Goal: Task Accomplishment & Management: Manage account settings

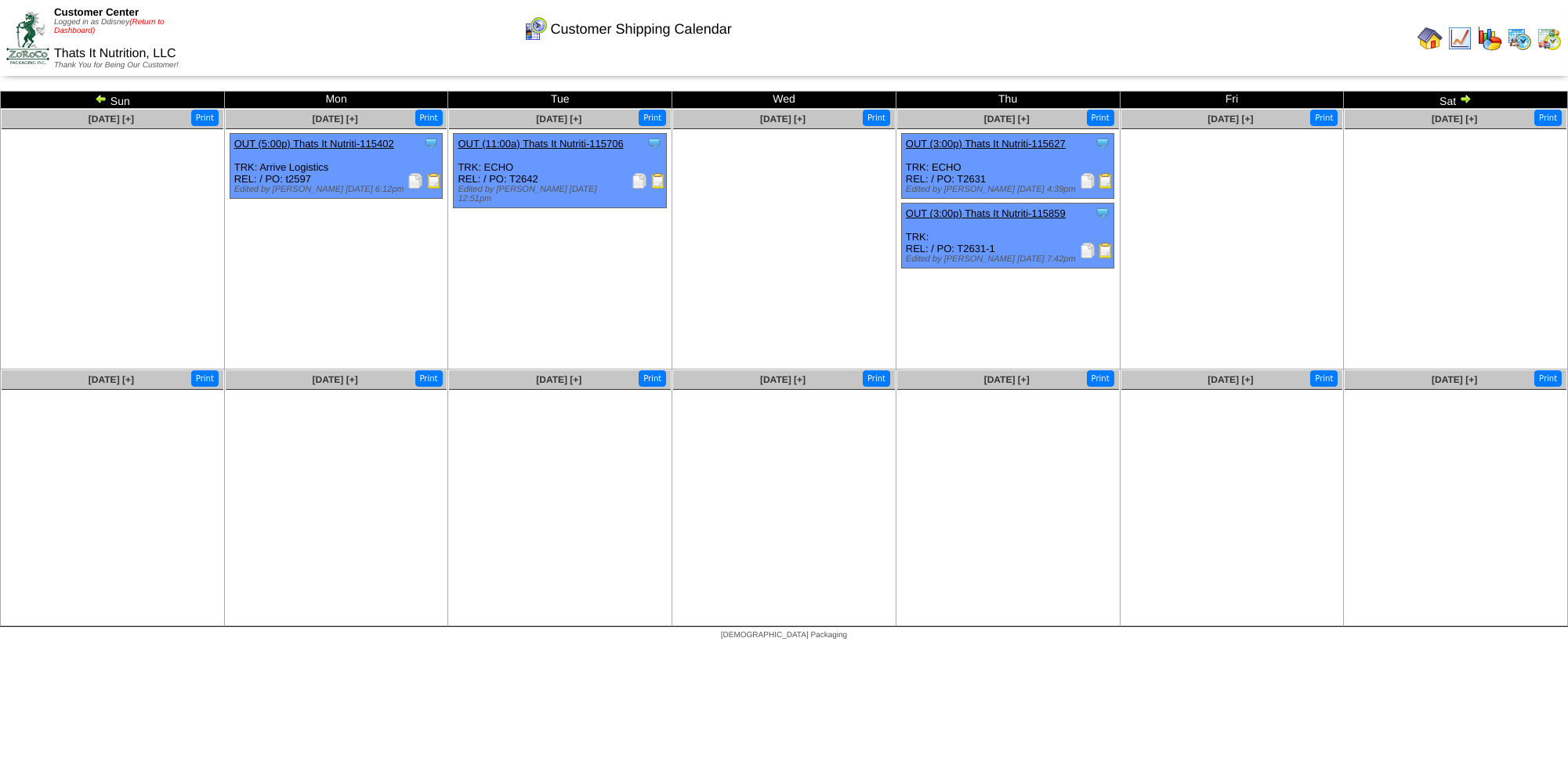
click at [153, 25] on link "(Return to Dashboard)" at bounding box center [109, 27] width 111 height 17
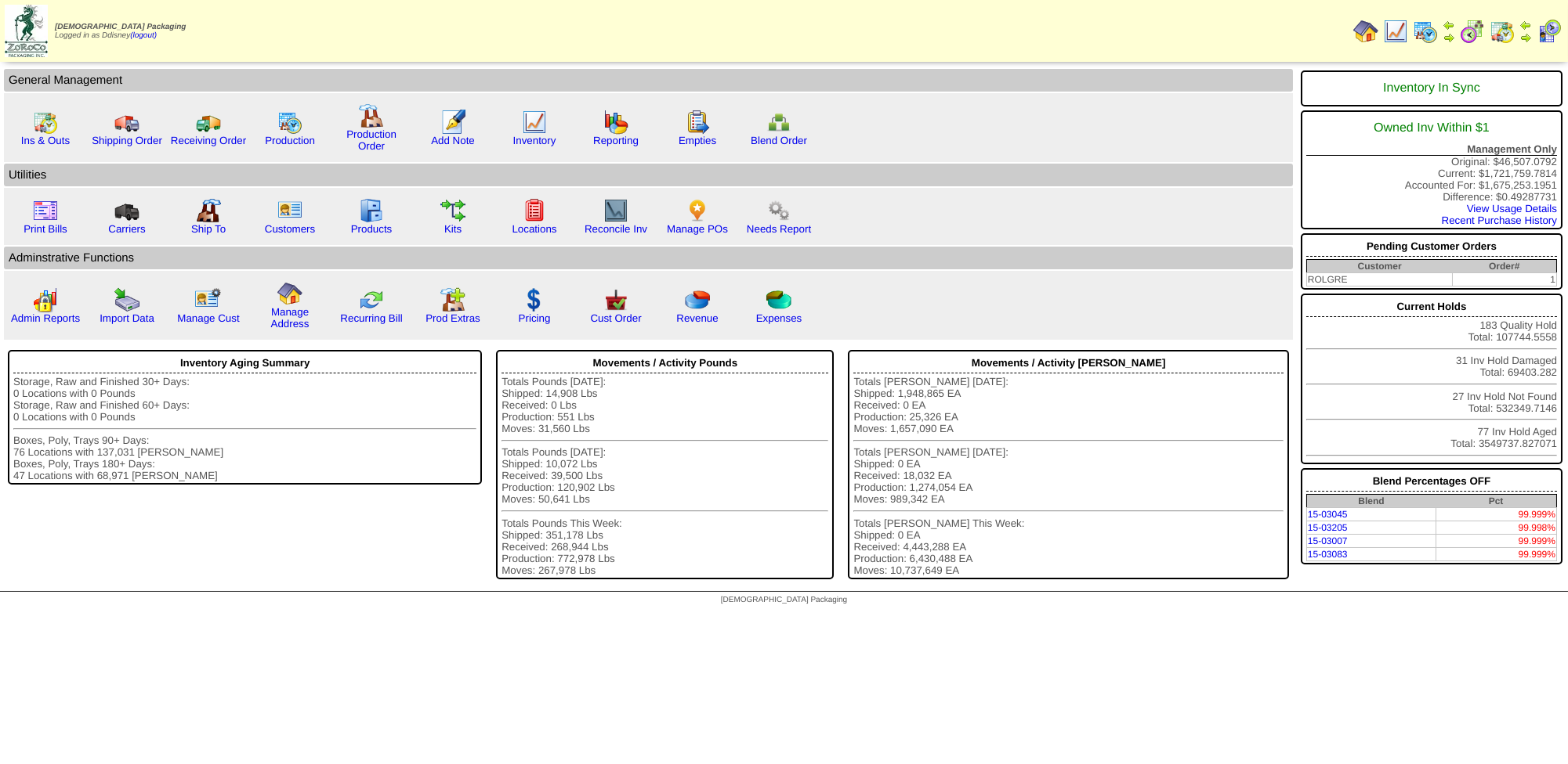
click at [1509, 36] on img at bounding box center [1501, 31] width 25 height 25
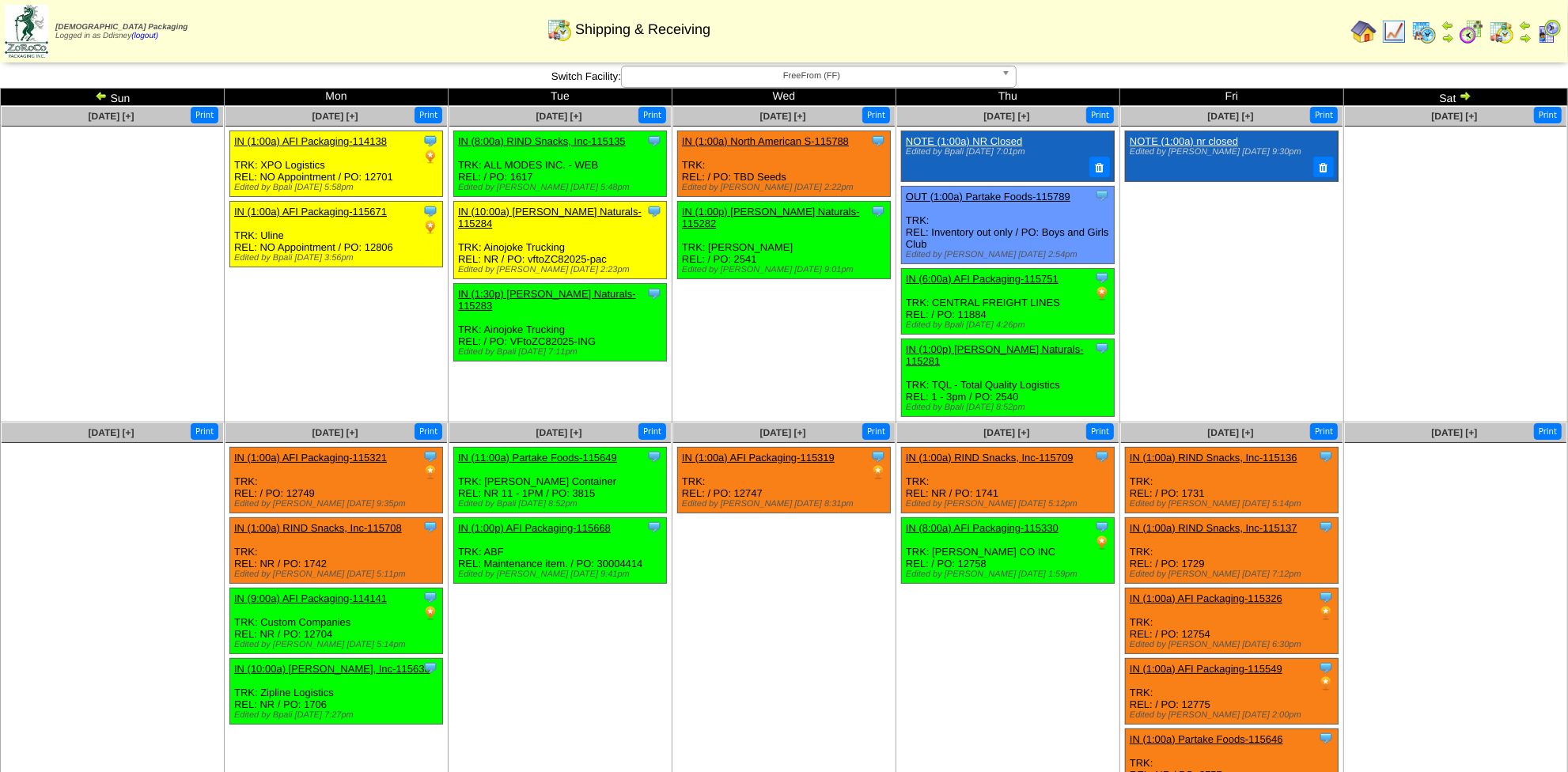
click at [1468, 93] on img at bounding box center [1465, 96] width 13 height 13
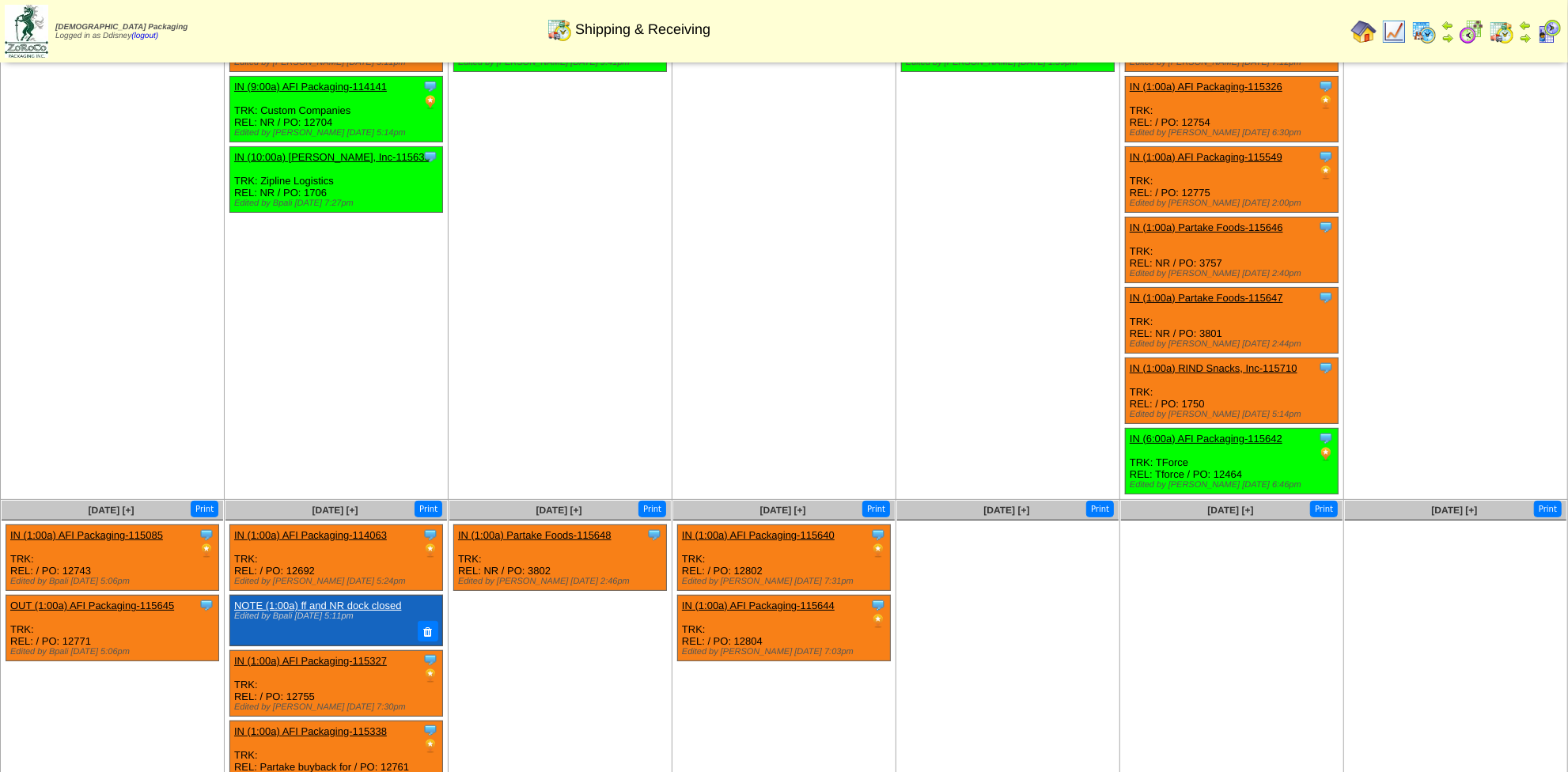
scroll to position [229, 0]
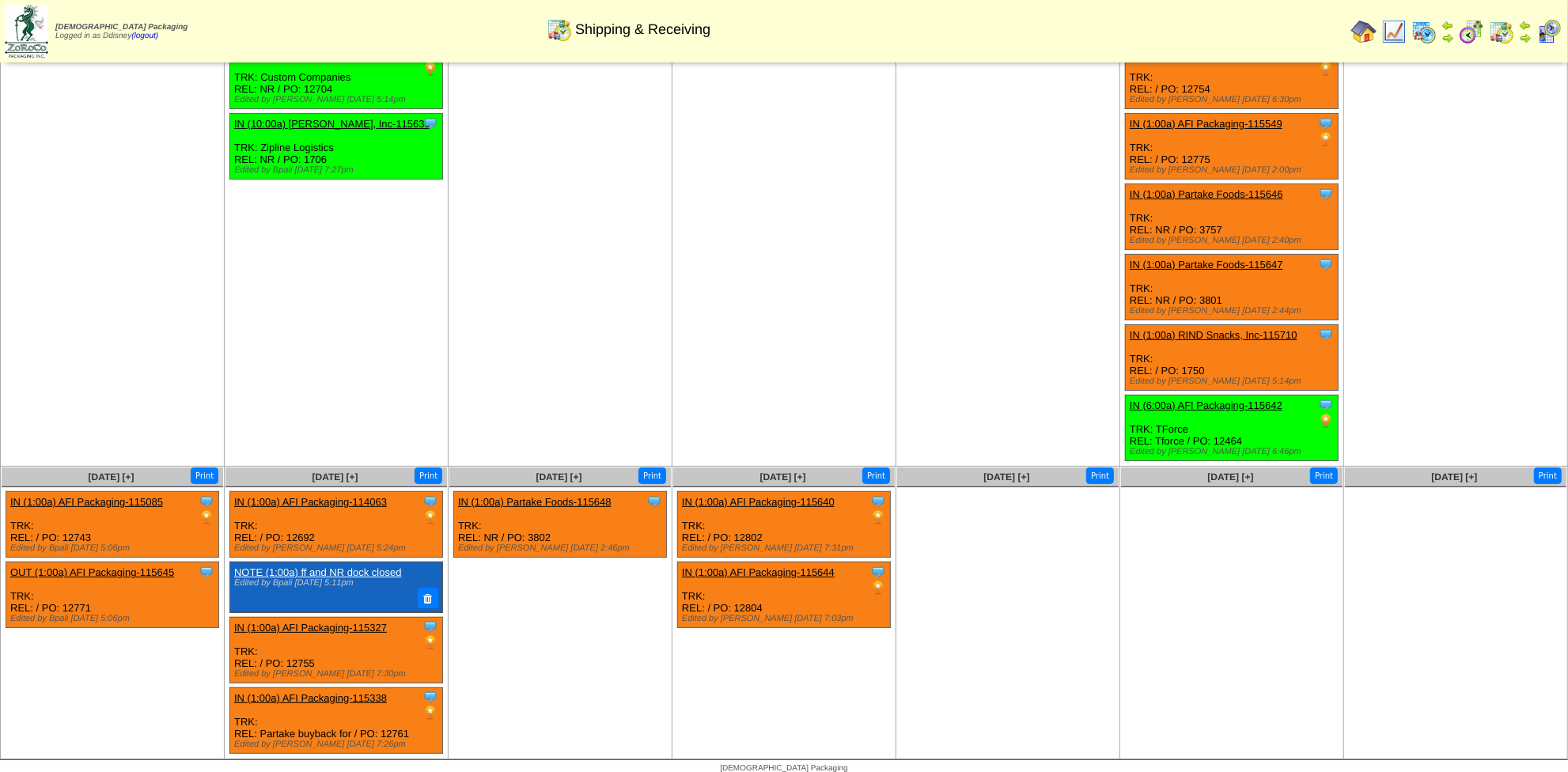
click at [147, 496] on link "IN (1:00a) AFI Packaging-115085" at bounding box center [86, 501] width 152 height 12
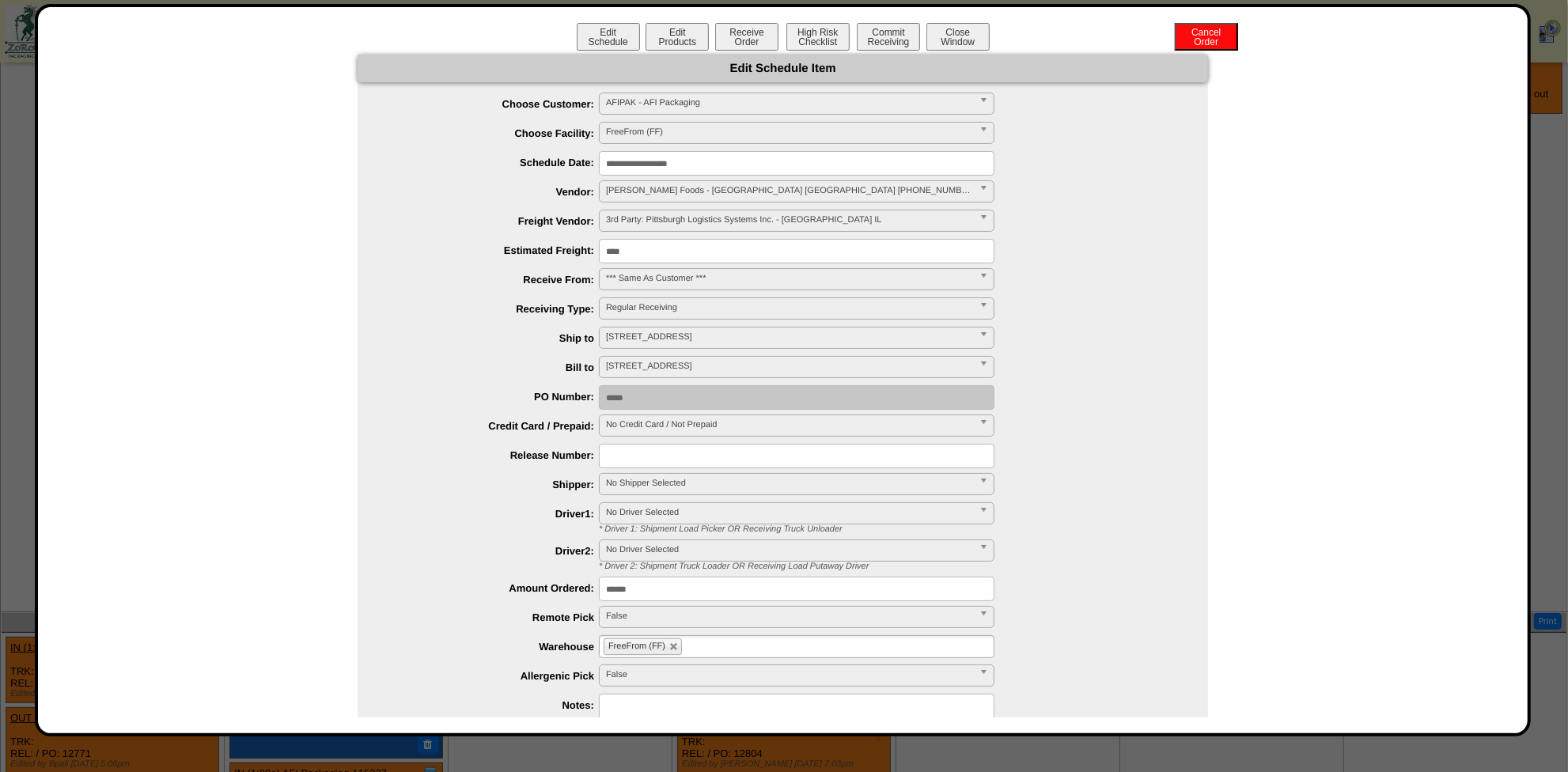
scroll to position [30, 0]
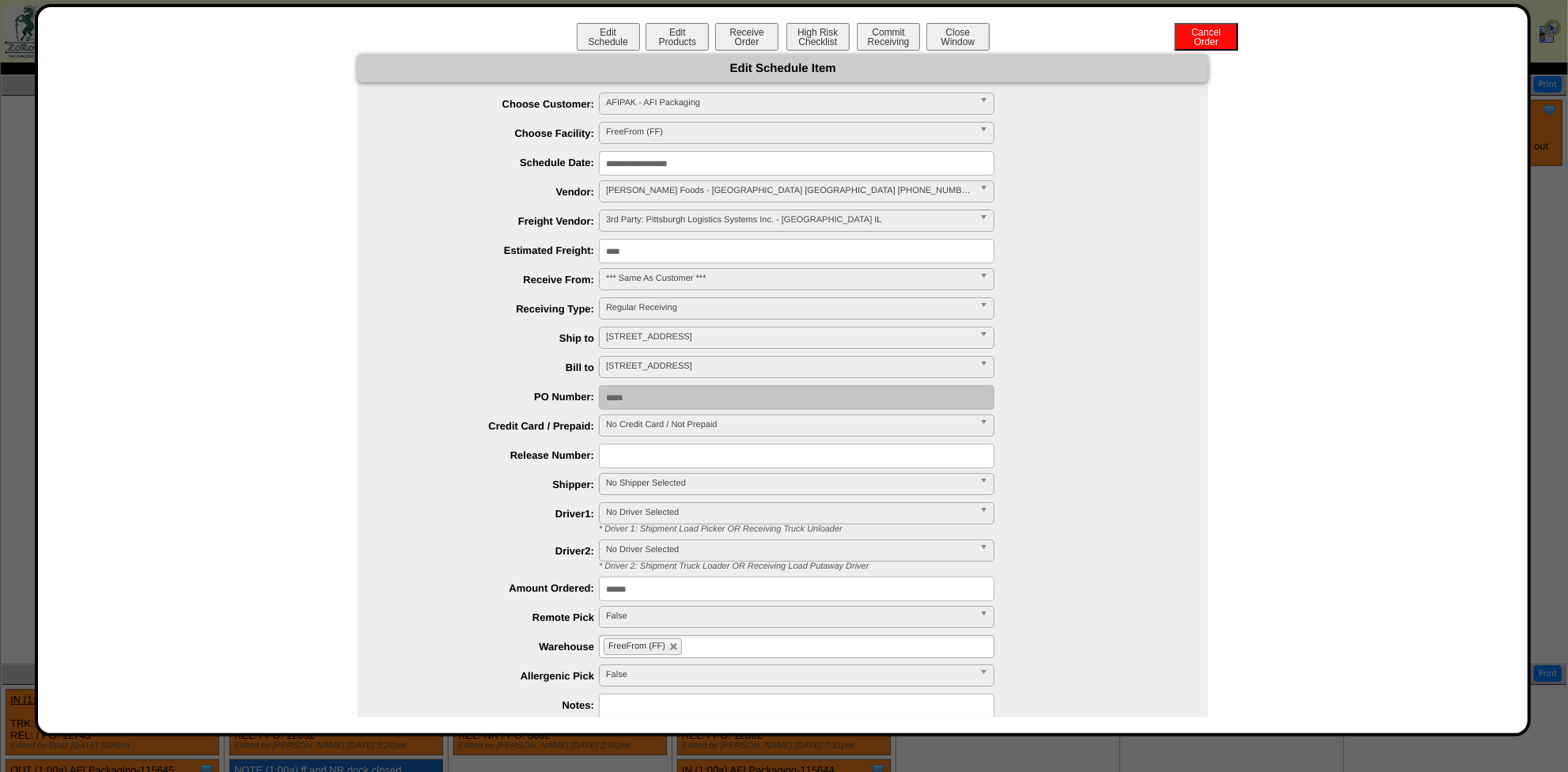
click at [703, 164] on input "**********" at bounding box center [797, 163] width 395 height 25
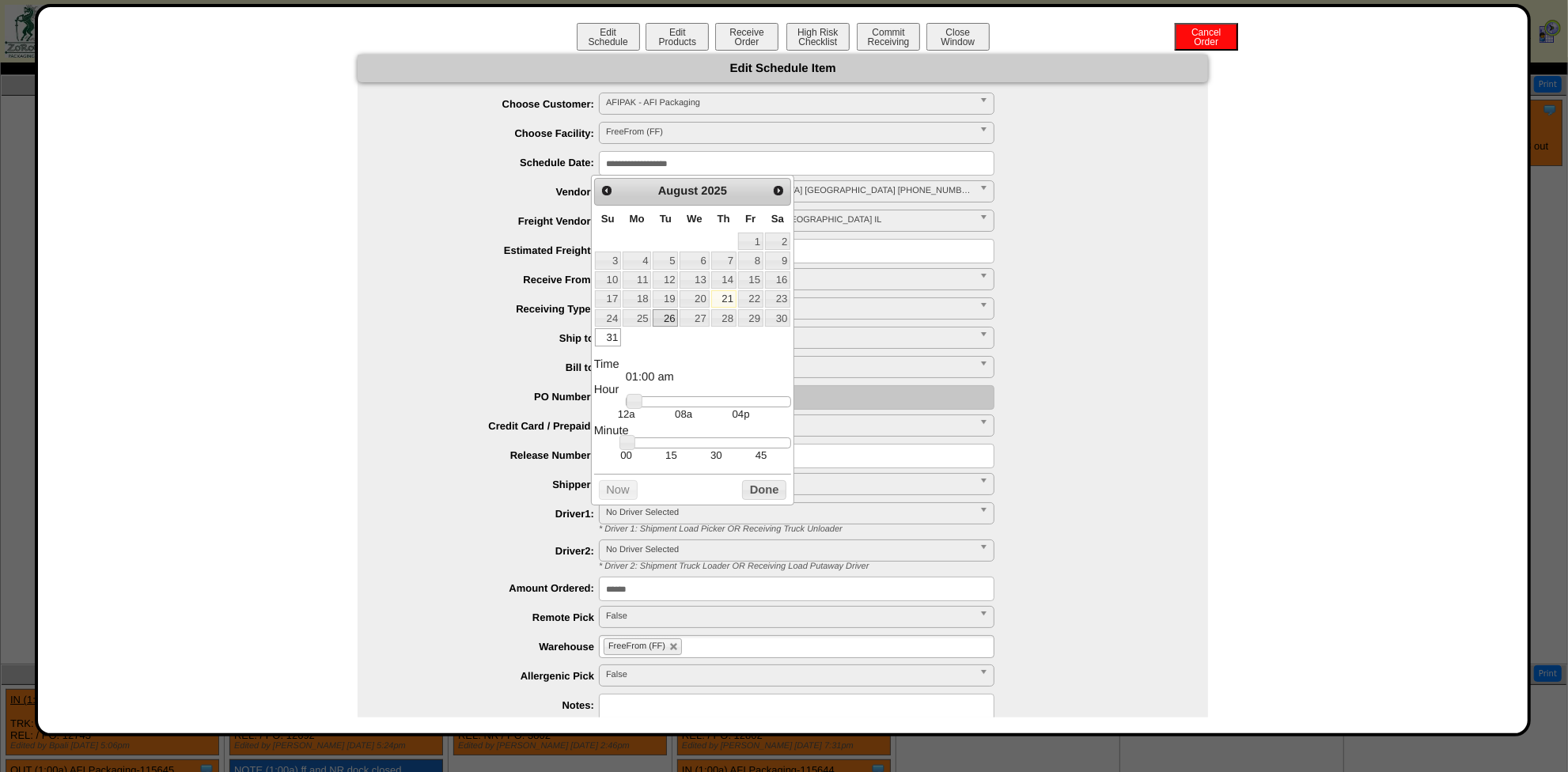
click at [666, 314] on link "26" at bounding box center [665, 318] width 25 height 18
type input "**********"
click at [761, 489] on button "Done" at bounding box center [765, 489] width 44 height 19
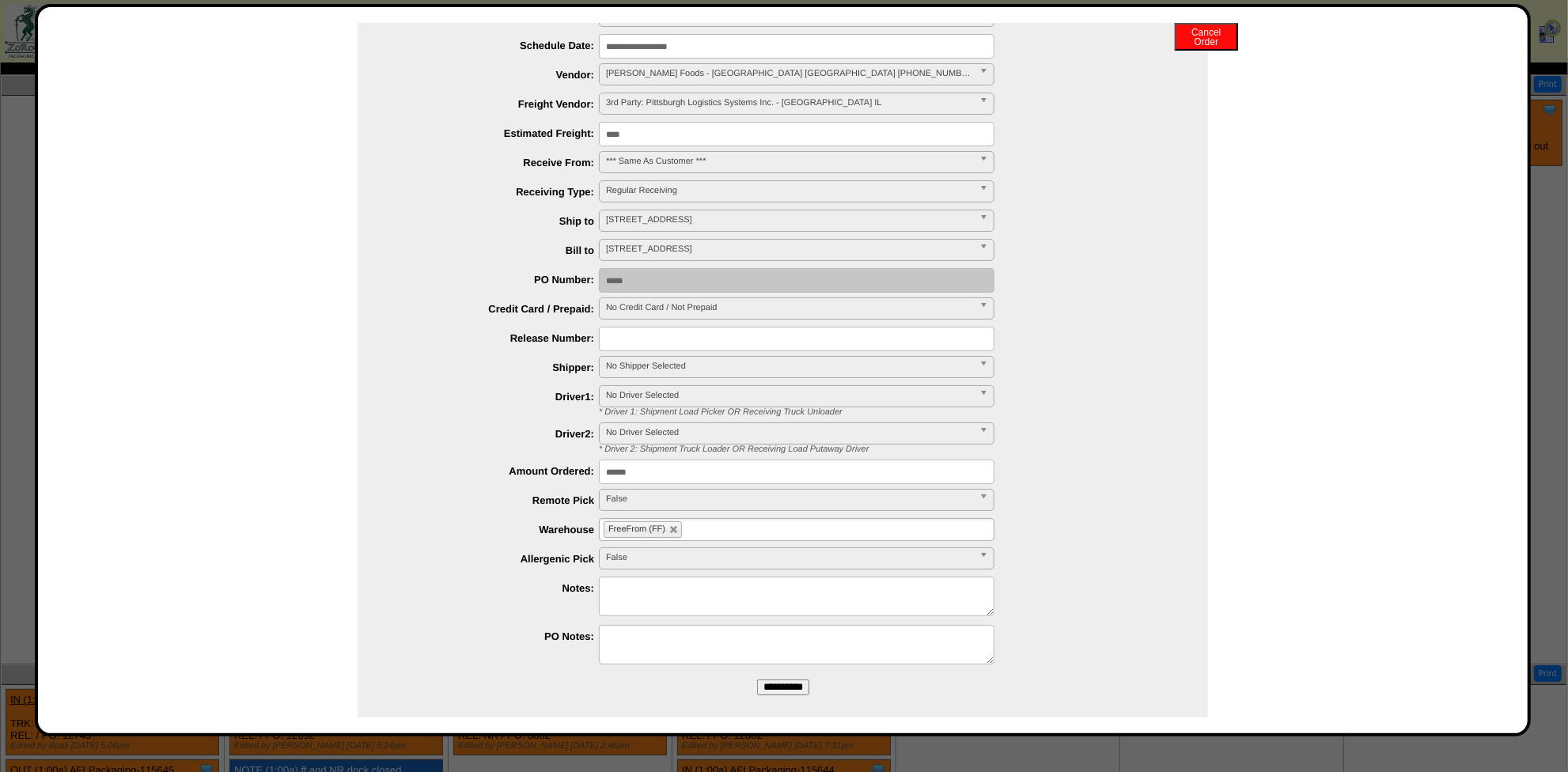
scroll to position [130, 0]
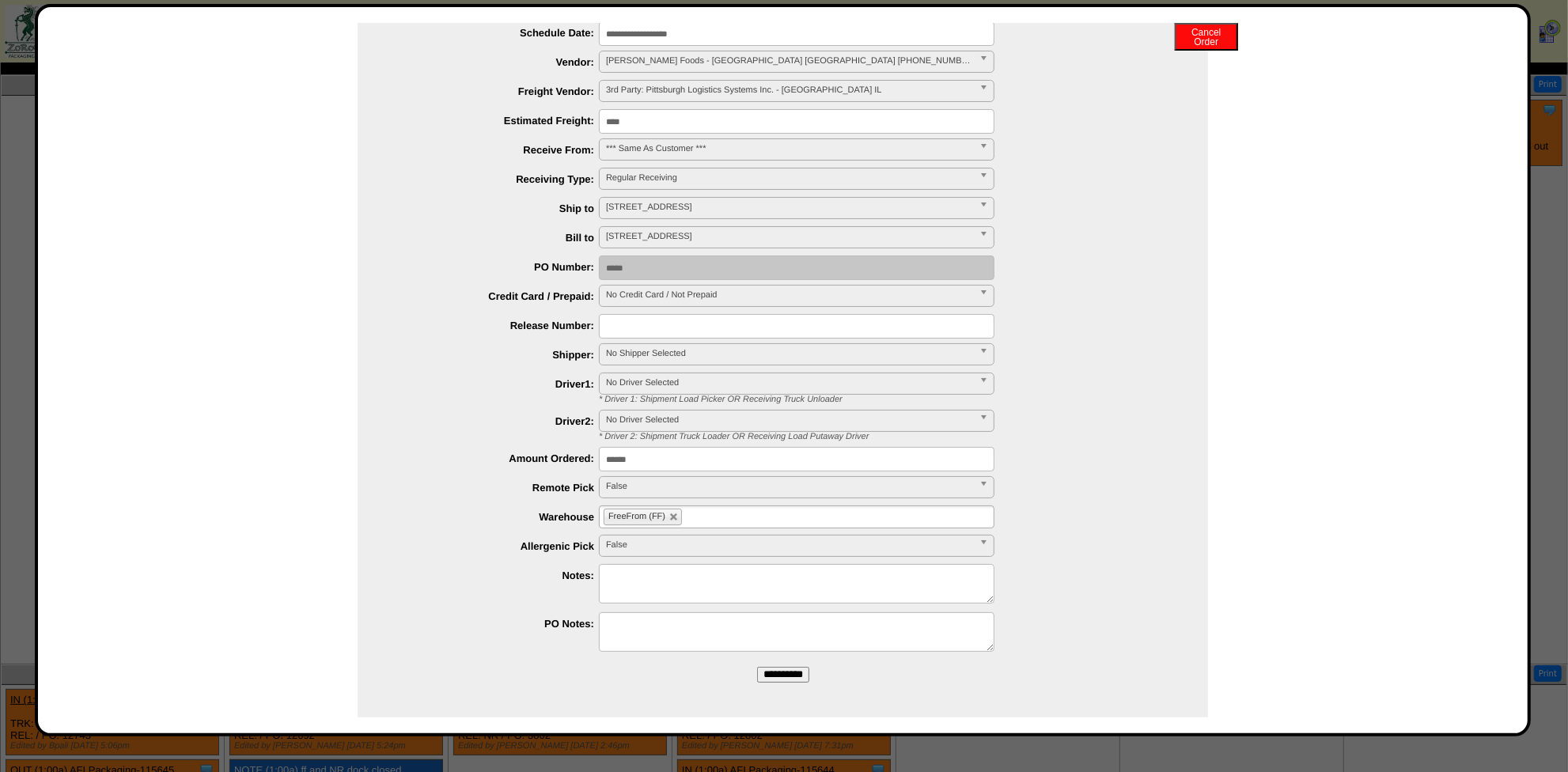
click at [785, 672] on input "**********" at bounding box center [783, 674] width 53 height 16
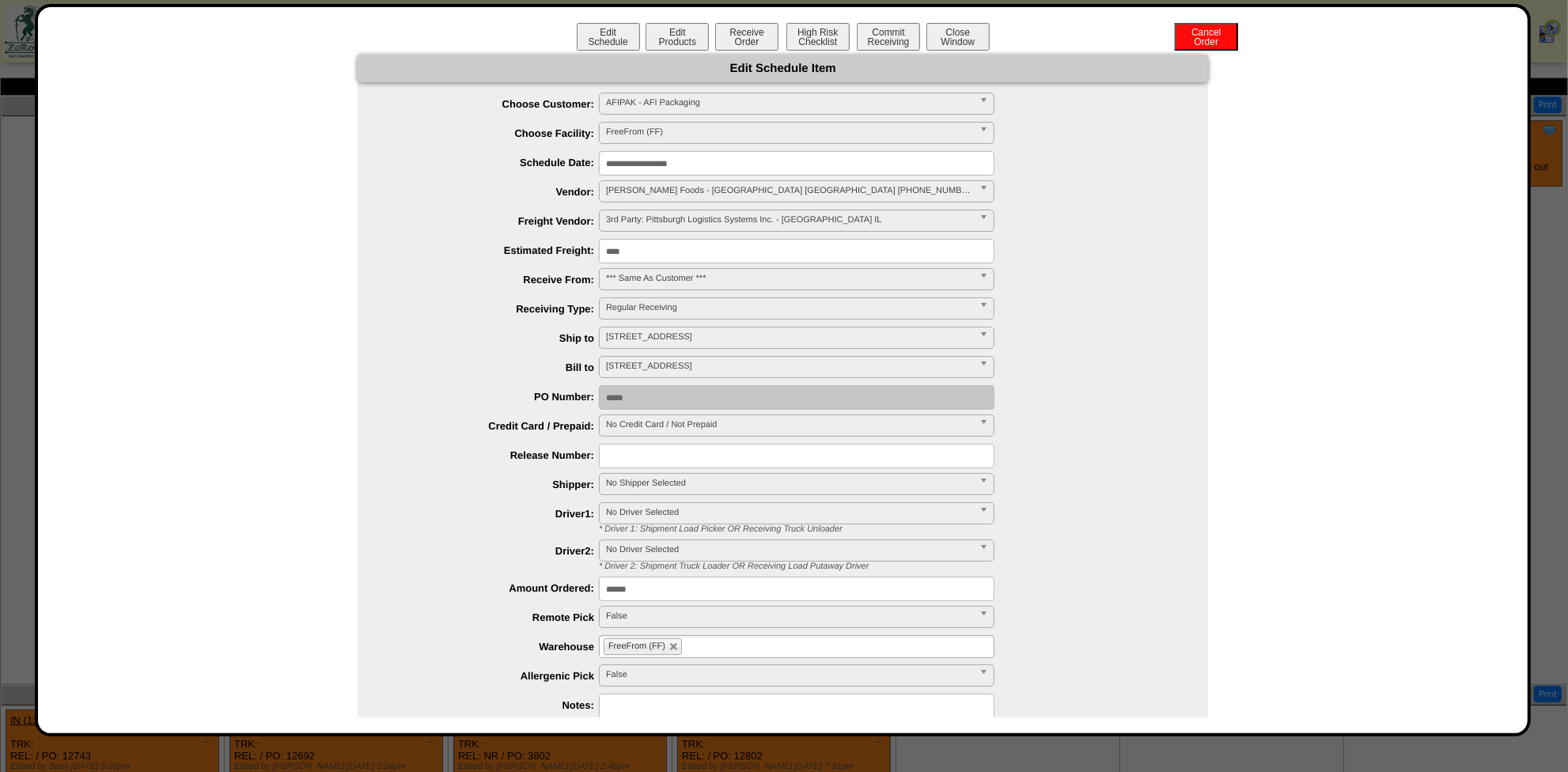
scroll to position [0, 0]
click at [956, 33] on button "Close Window" at bounding box center [958, 37] width 64 height 28
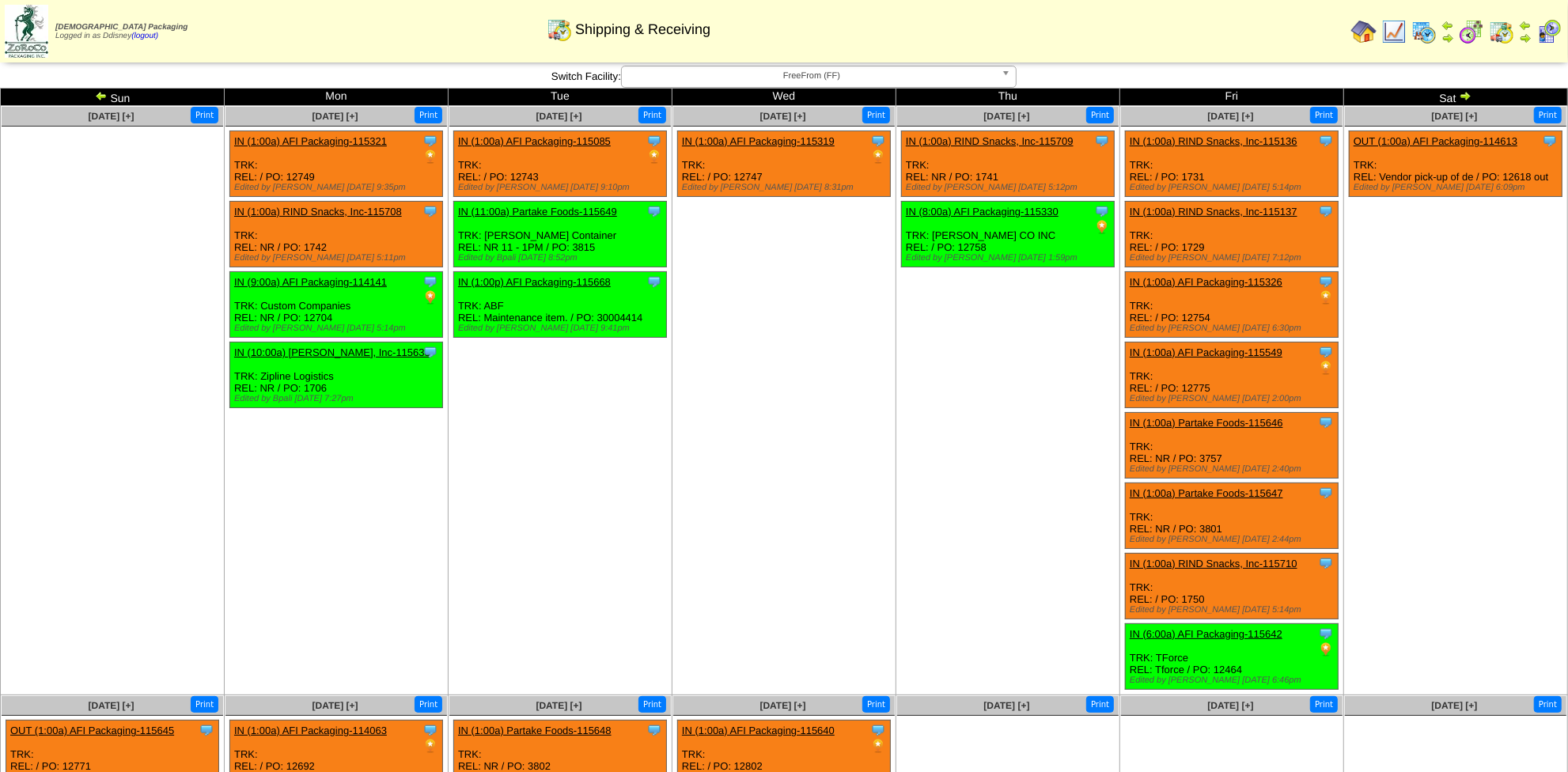
click at [566, 141] on link "IN (1:00a) AFI Packaging-115085" at bounding box center [534, 141] width 152 height 12
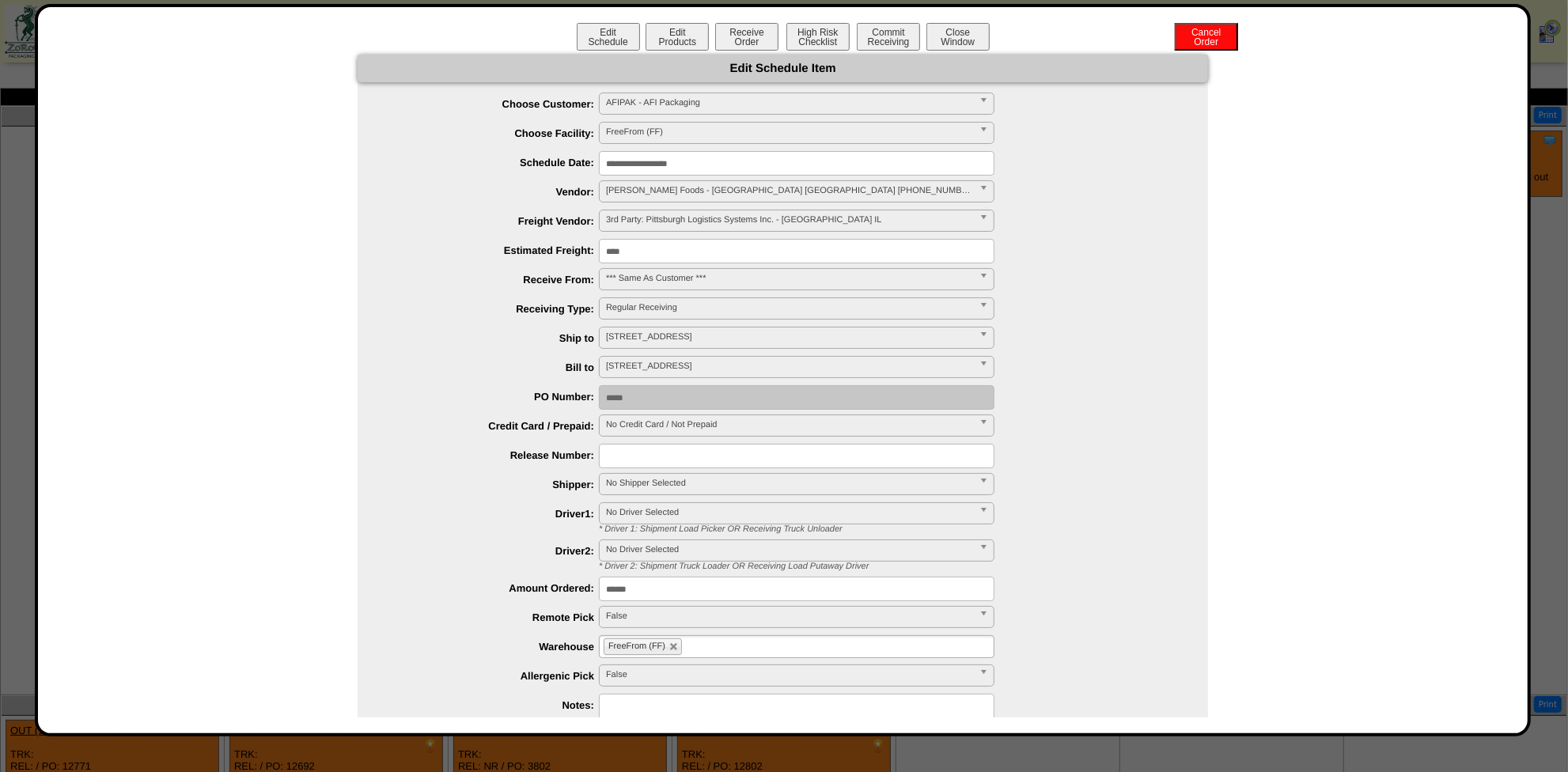
drag, startPoint x: 644, startPoint y: 251, endPoint x: 542, endPoint y: 249, distance: 102.0
click at [544, 252] on li "Estimated Freight: ****" at bounding box center [799, 251] width 819 height 25
type input "******"
drag, startPoint x: 1020, startPoint y: 223, endPoint x: 1031, endPoint y: 275, distance: 53.2
click at [1022, 230] on div "**********" at bounding box center [799, 222] width 819 height 25
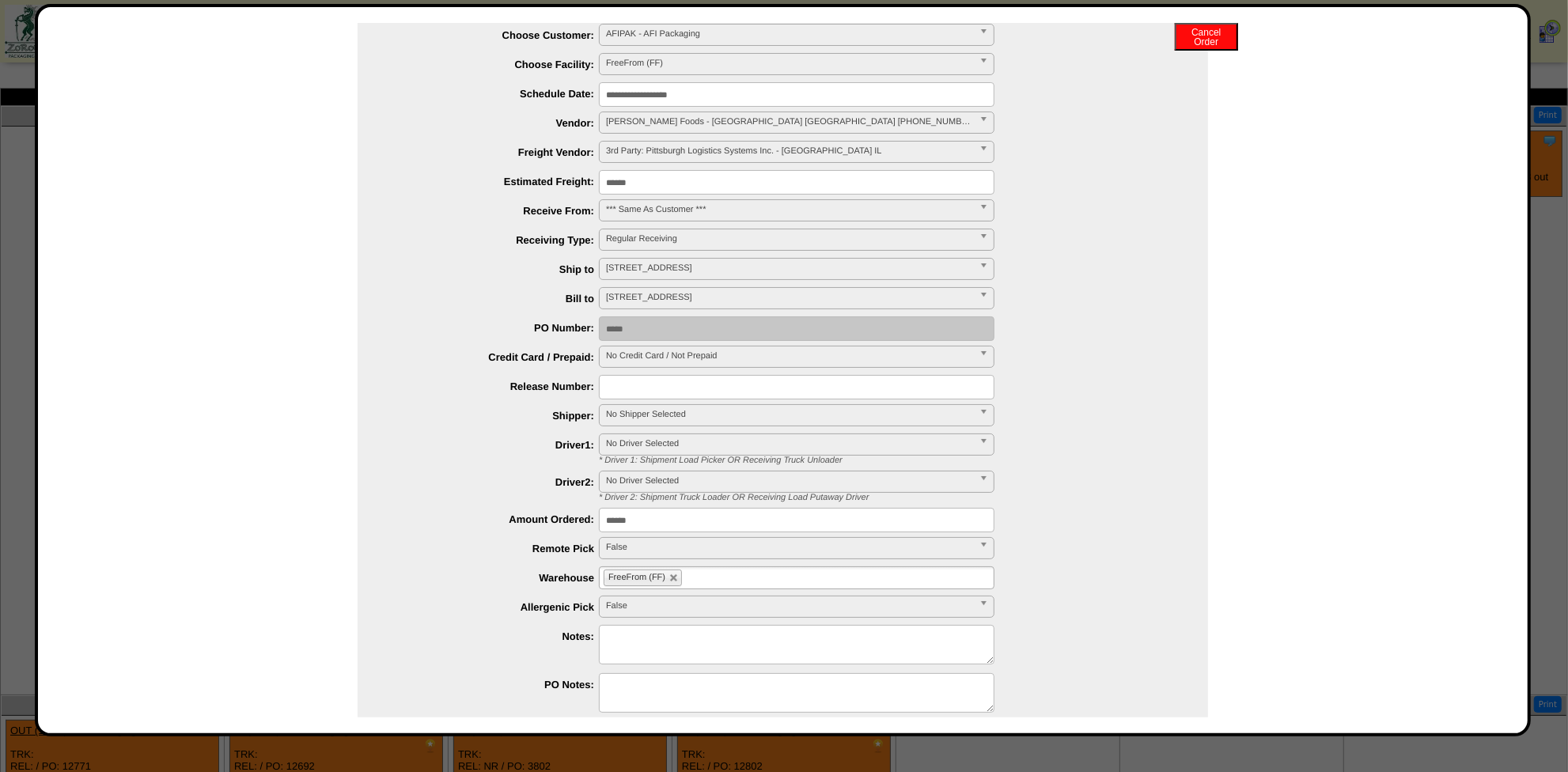
scroll to position [130, 0]
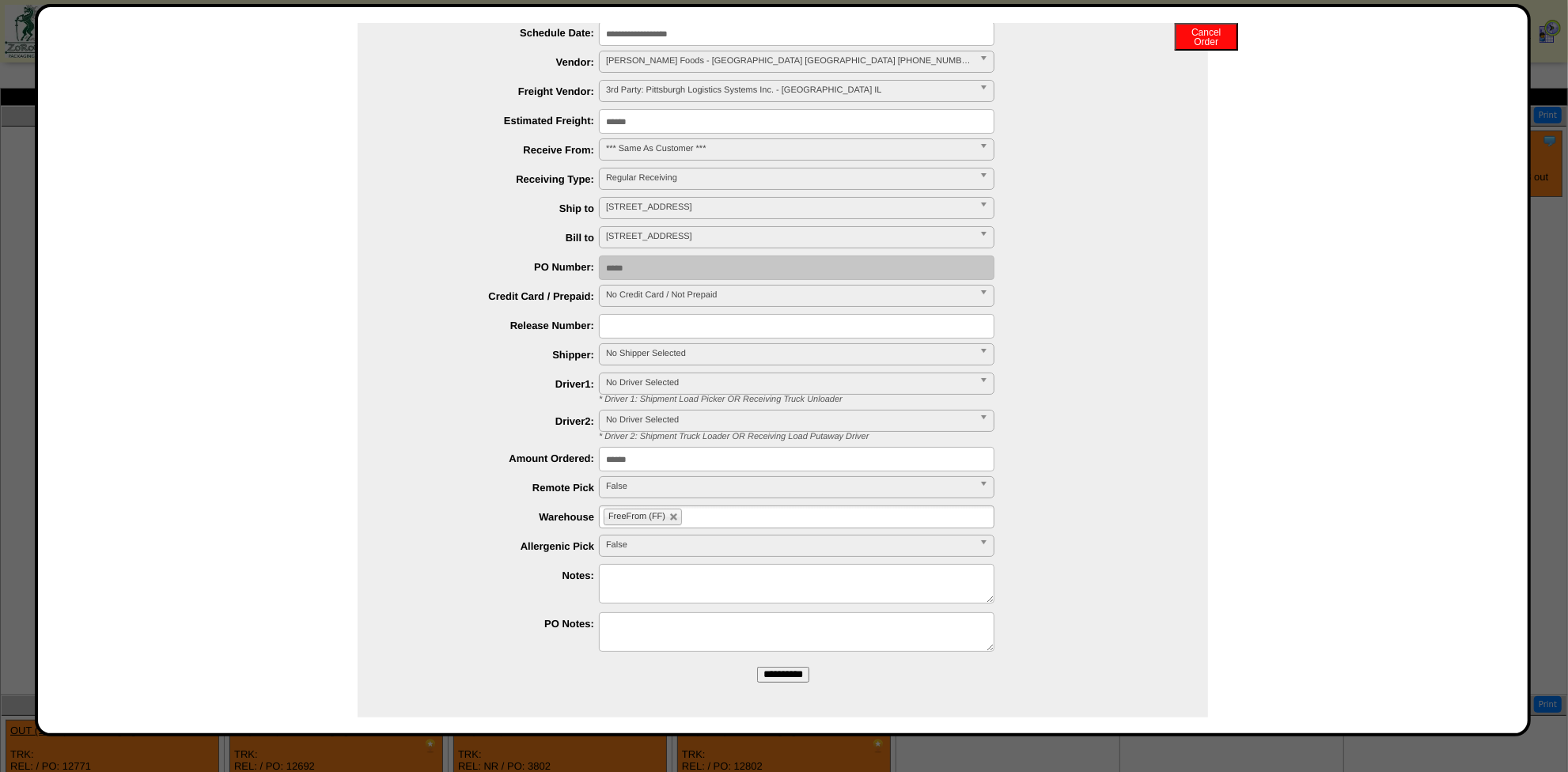
click at [794, 672] on input "**********" at bounding box center [783, 674] width 53 height 16
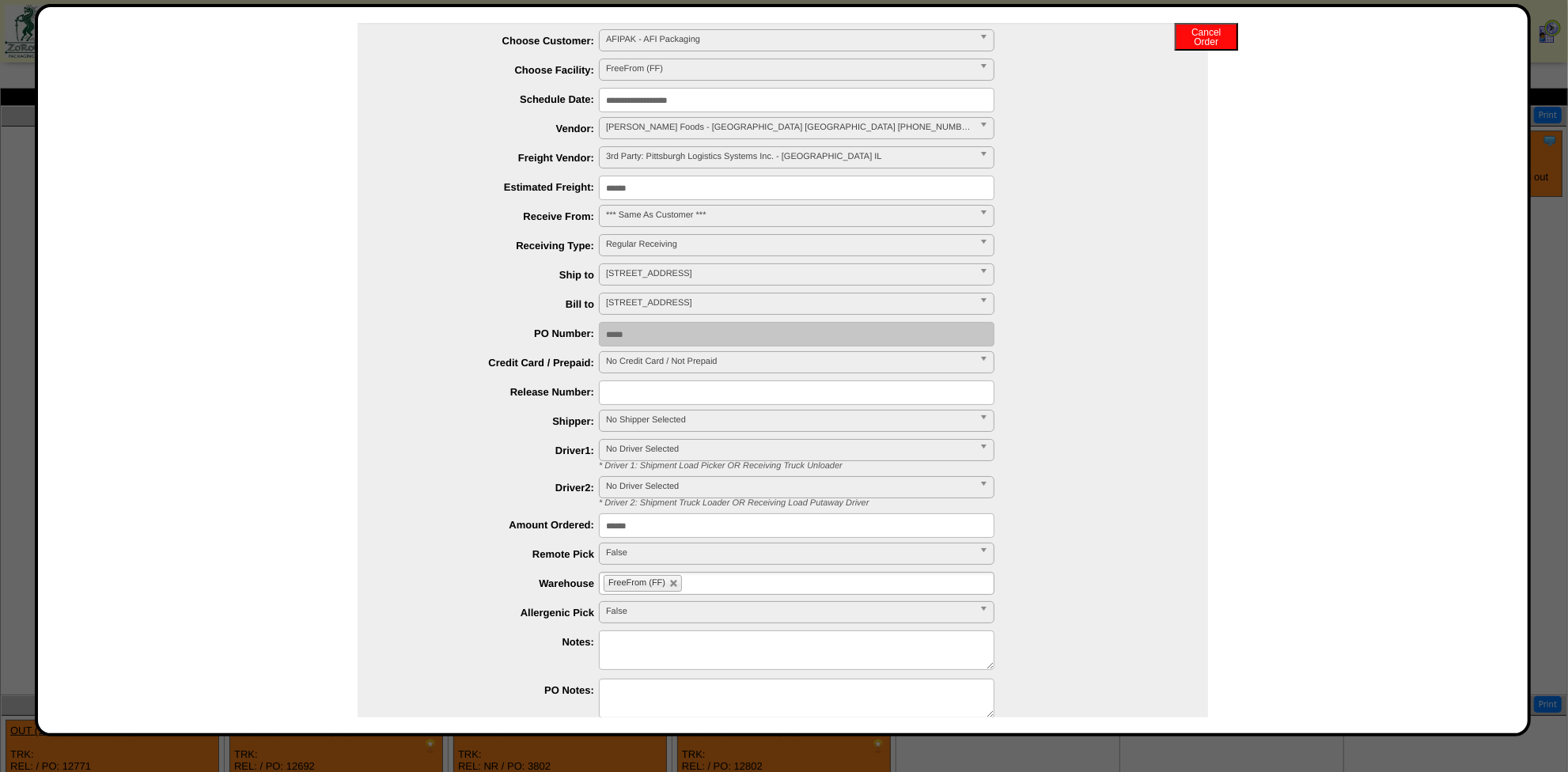
scroll to position [0, 0]
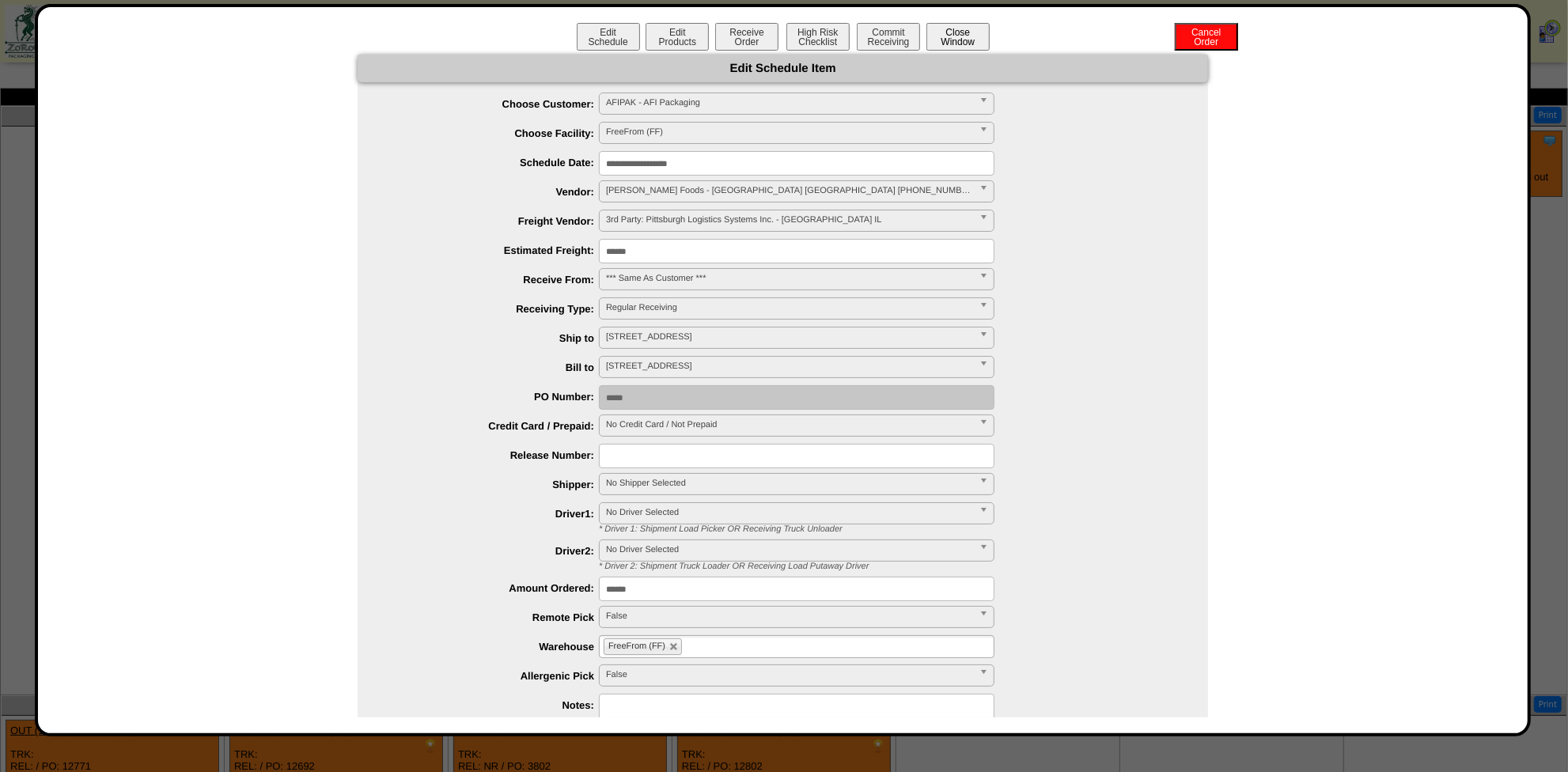
click at [958, 33] on button "Close Window" at bounding box center [958, 37] width 64 height 28
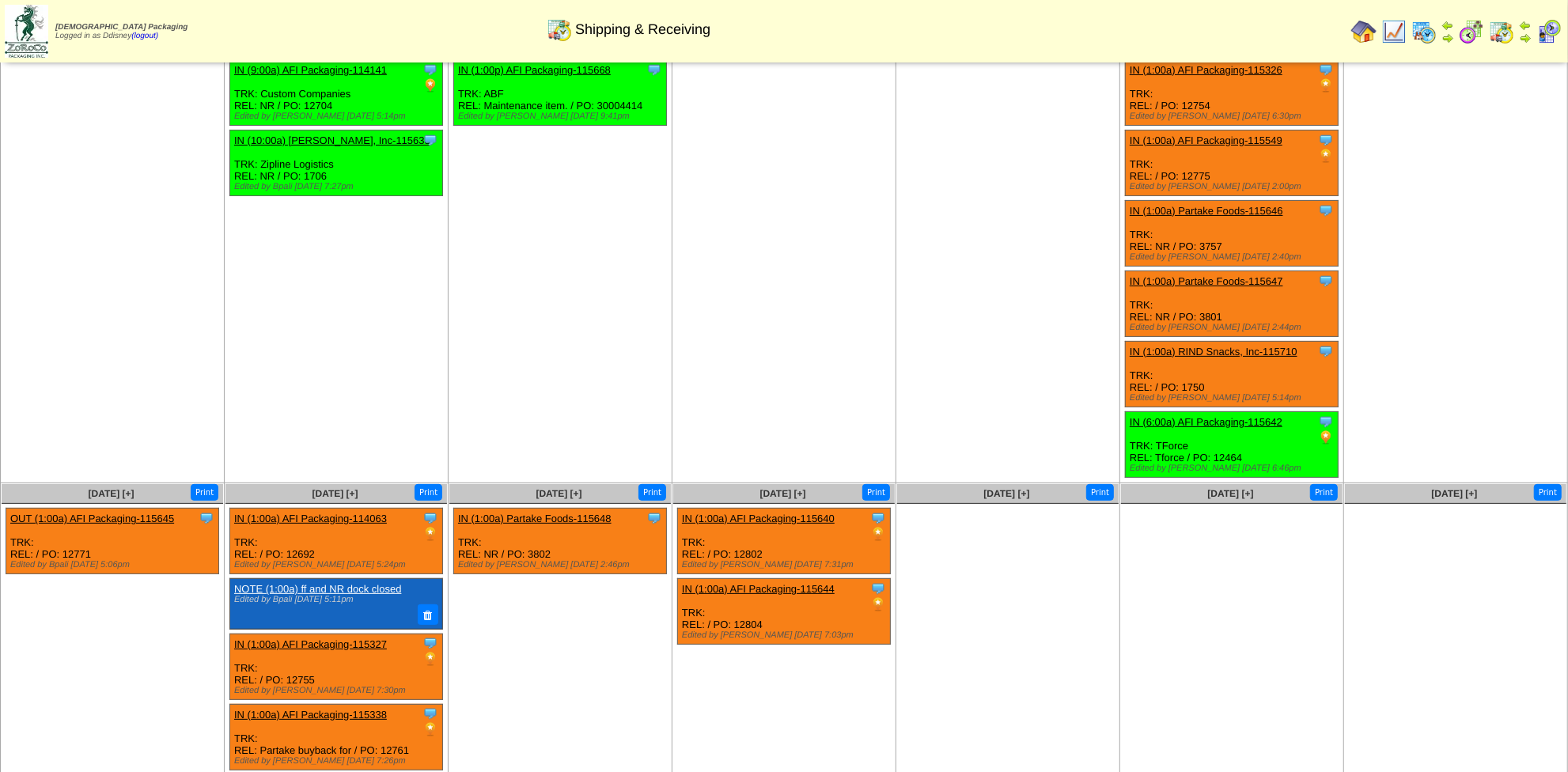
scroll to position [229, 0]
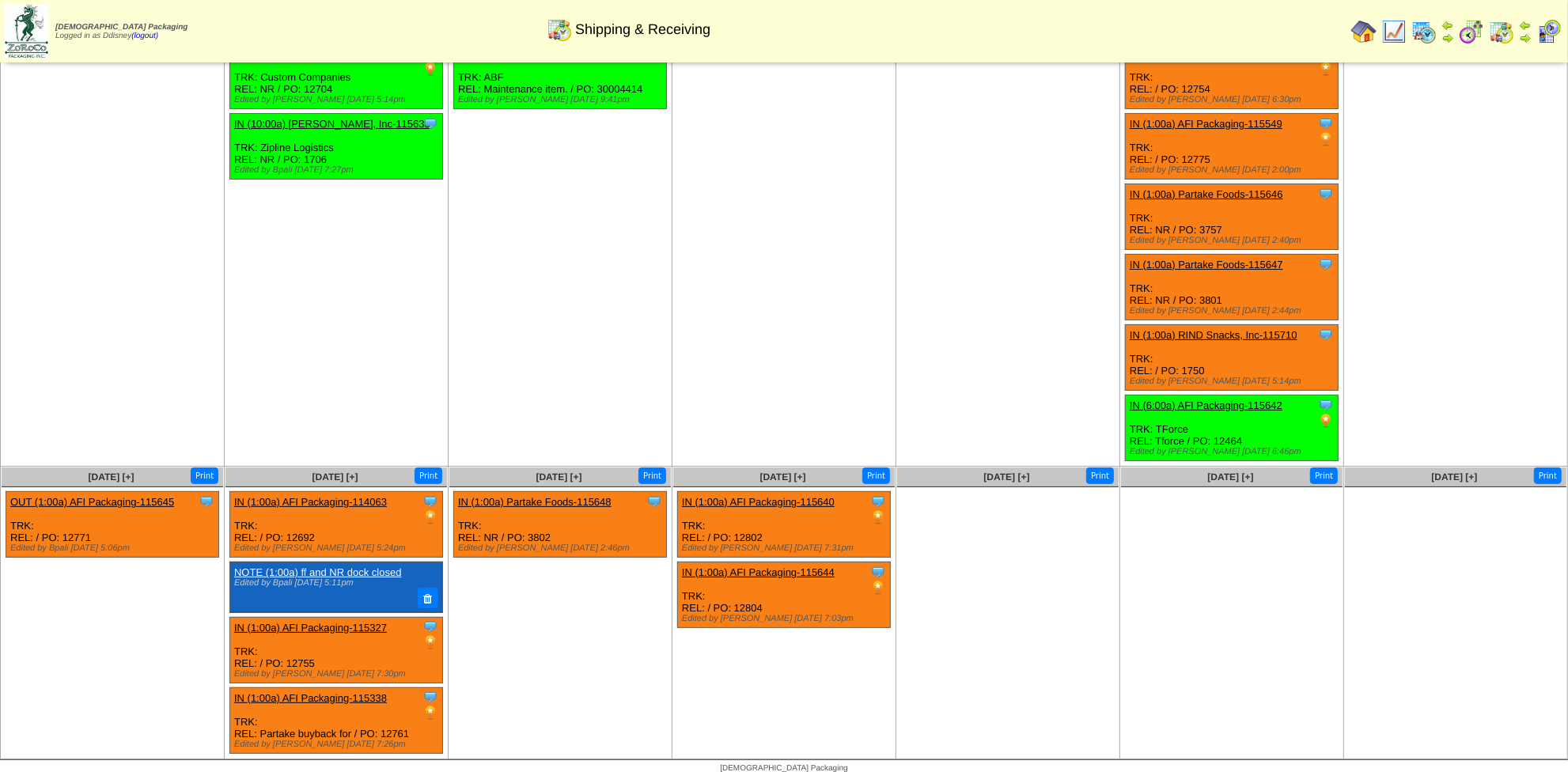
click at [333, 380] on td "[DATE] [+] Print Clone Item IN (1:00a) AFI Packaging-115321 AFI Packaging Sched…" at bounding box center [336, 172] width 224 height 589
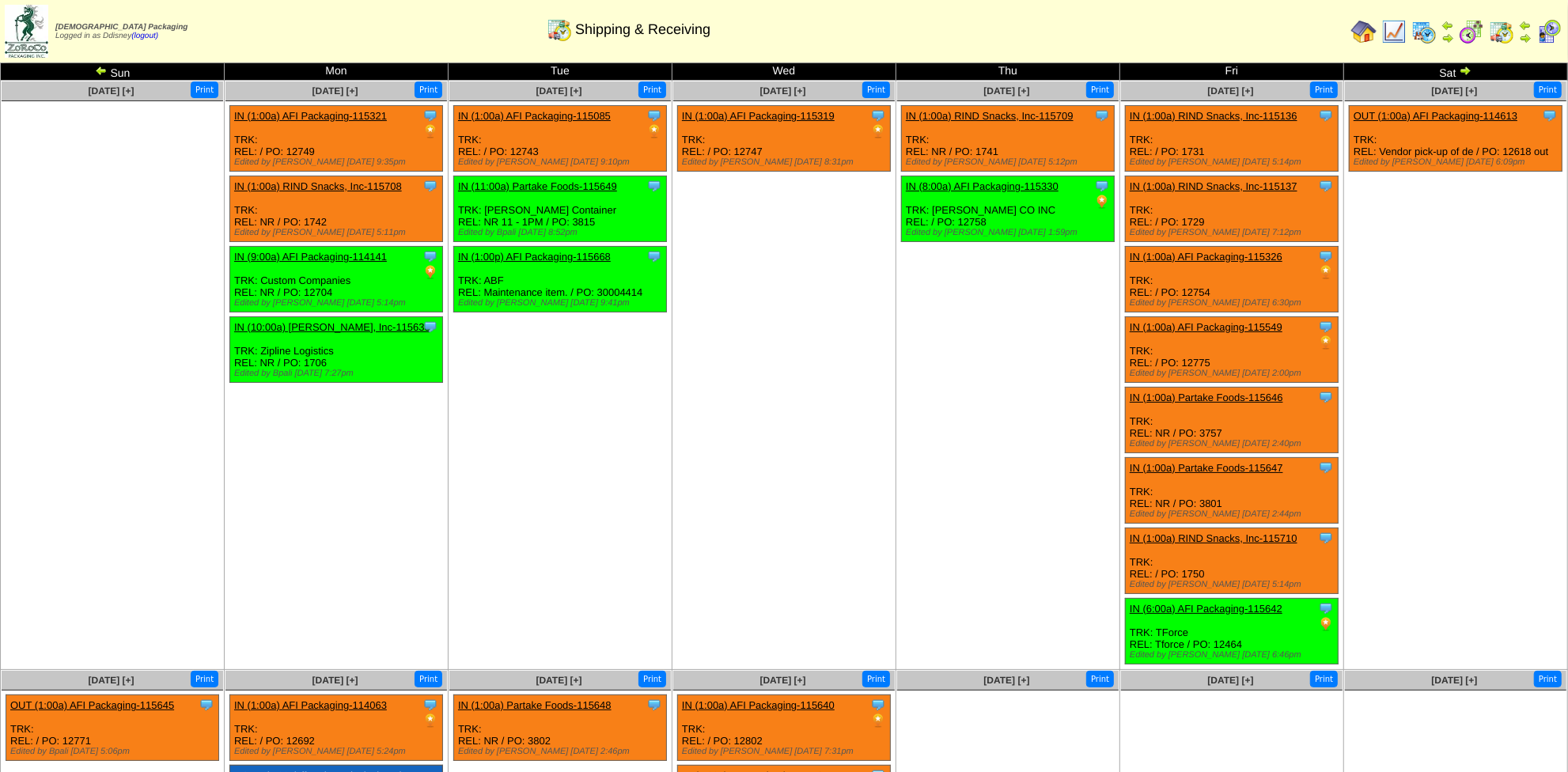
scroll to position [0, 0]
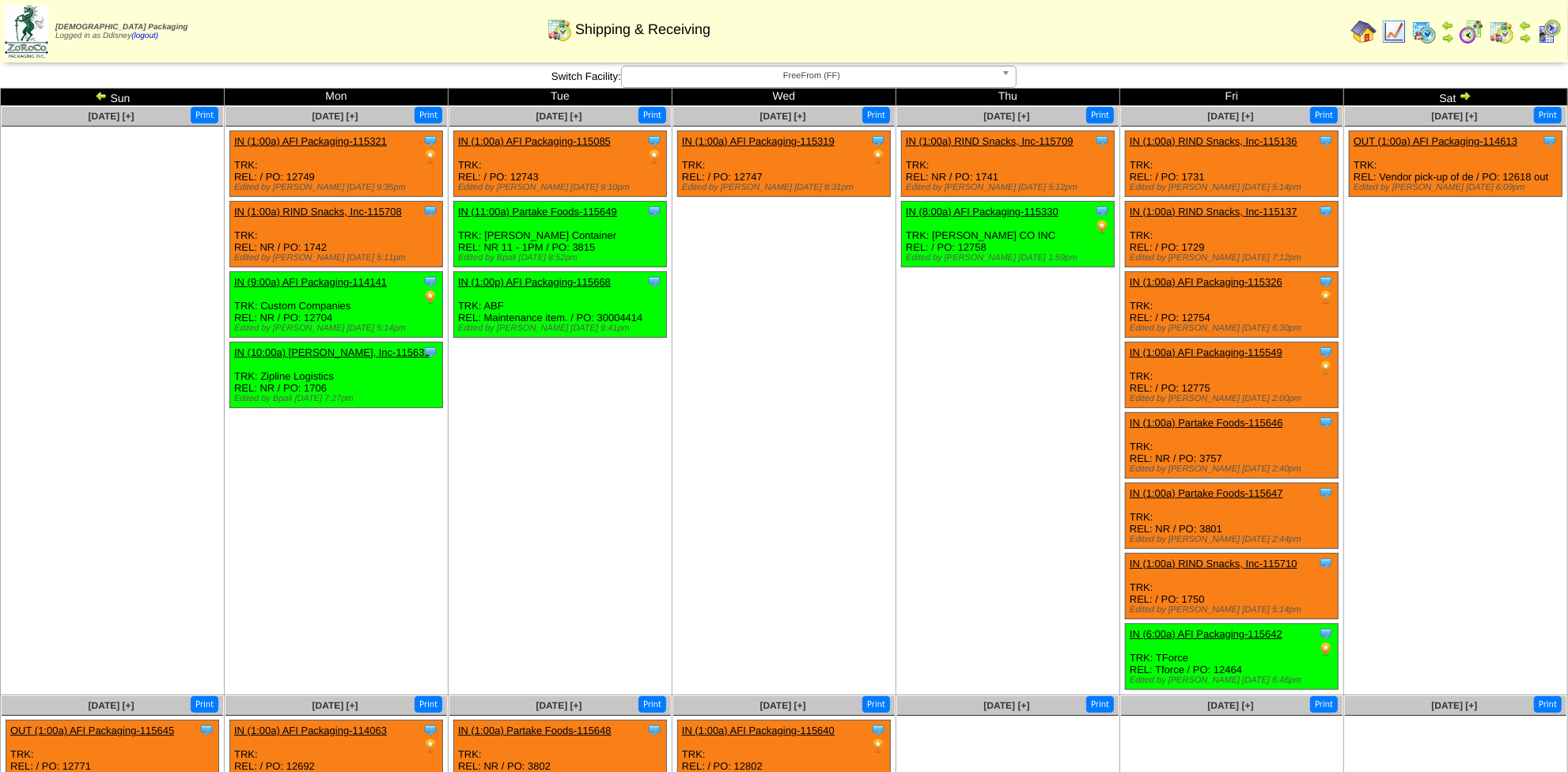
click at [97, 96] on img at bounding box center [102, 96] width 13 height 13
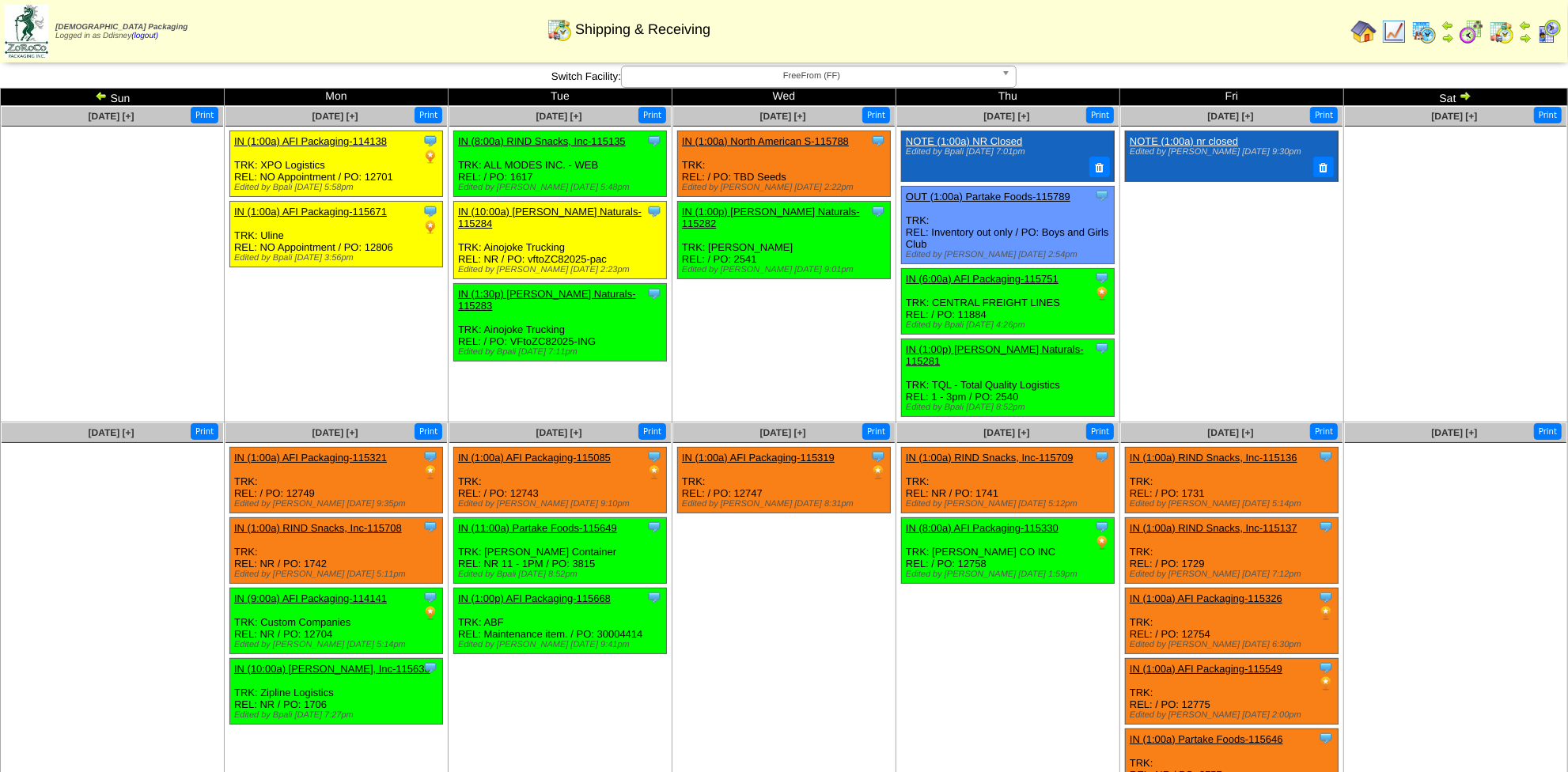
click at [787, 140] on link "IN (1:00a) North American S-115788" at bounding box center [766, 141] width 167 height 12
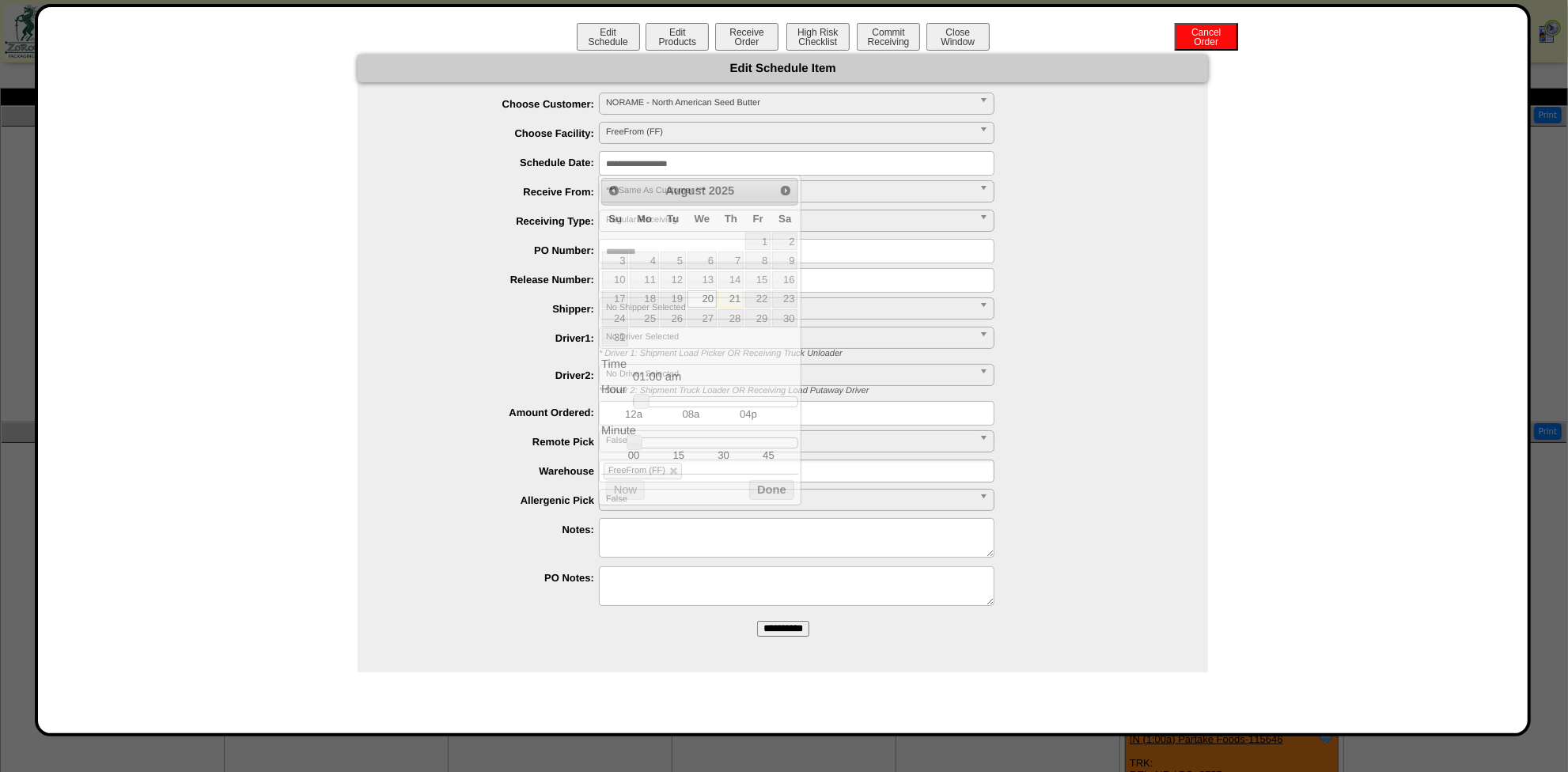
click at [717, 161] on input "**********" at bounding box center [797, 163] width 395 height 25
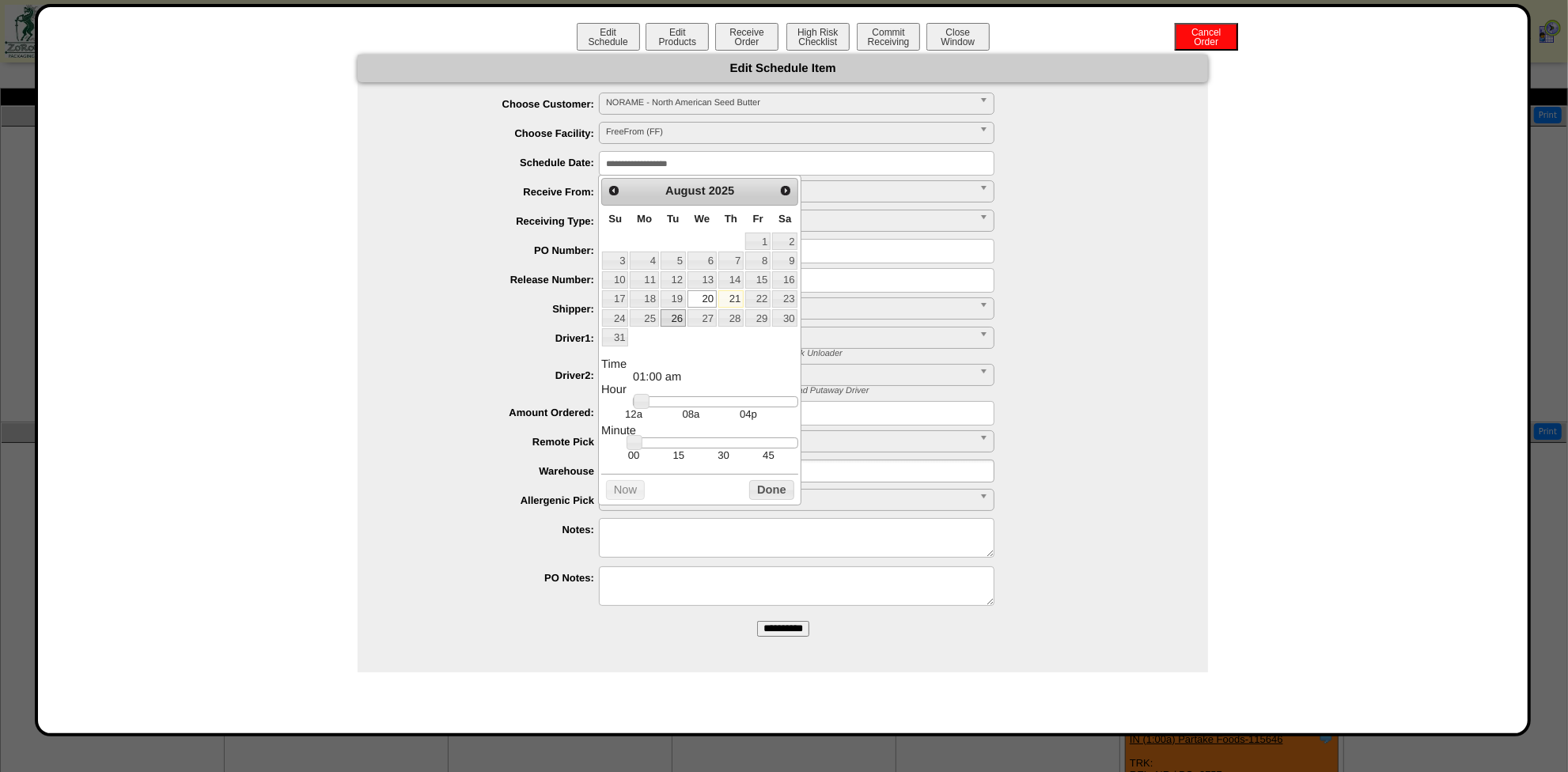
click at [667, 318] on link "26" at bounding box center [673, 318] width 25 height 18
type input "**********"
click at [772, 501] on button "Done" at bounding box center [772, 489] width 44 height 19
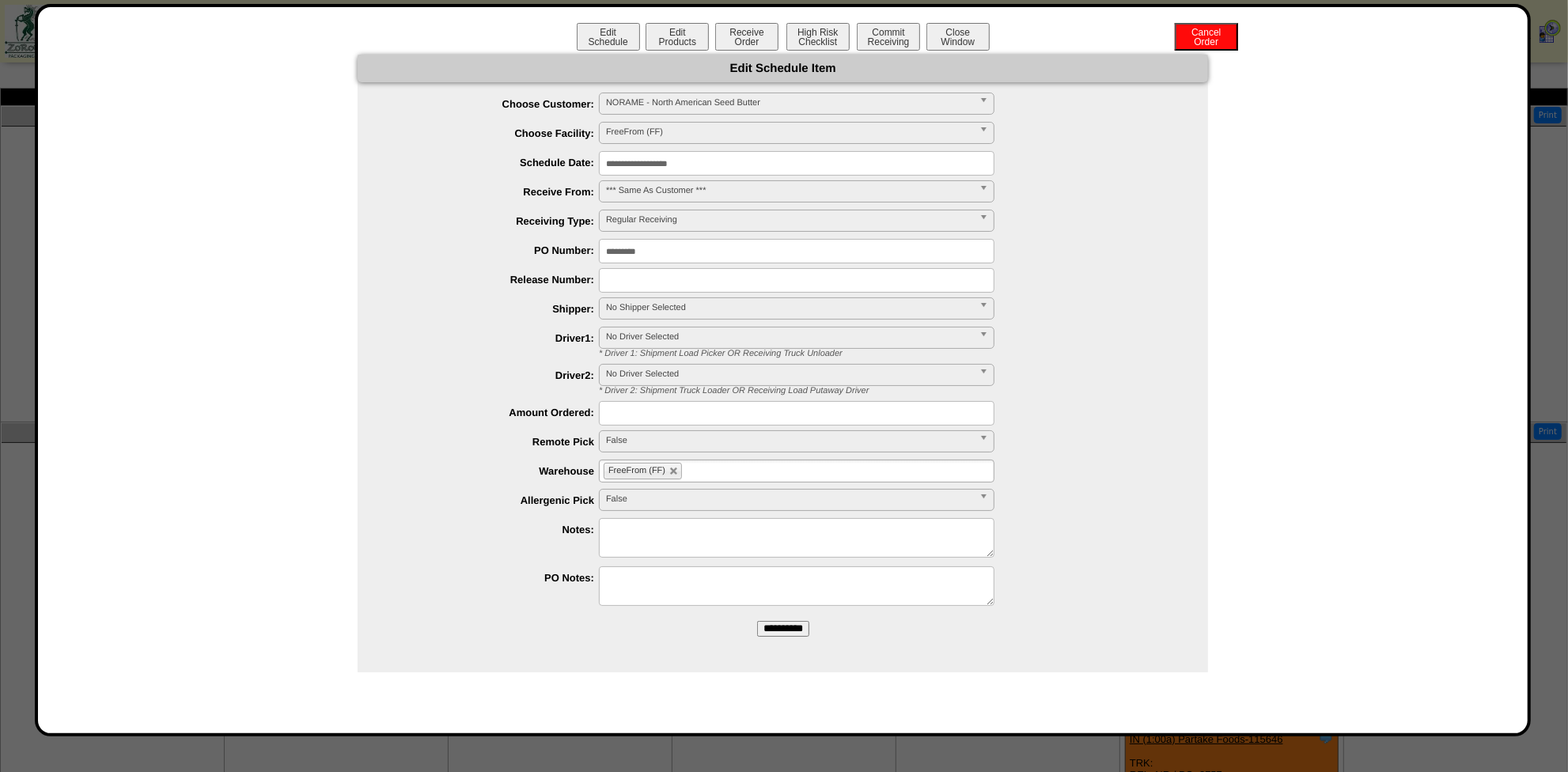
click at [794, 630] on input "**********" at bounding box center [783, 629] width 53 height 16
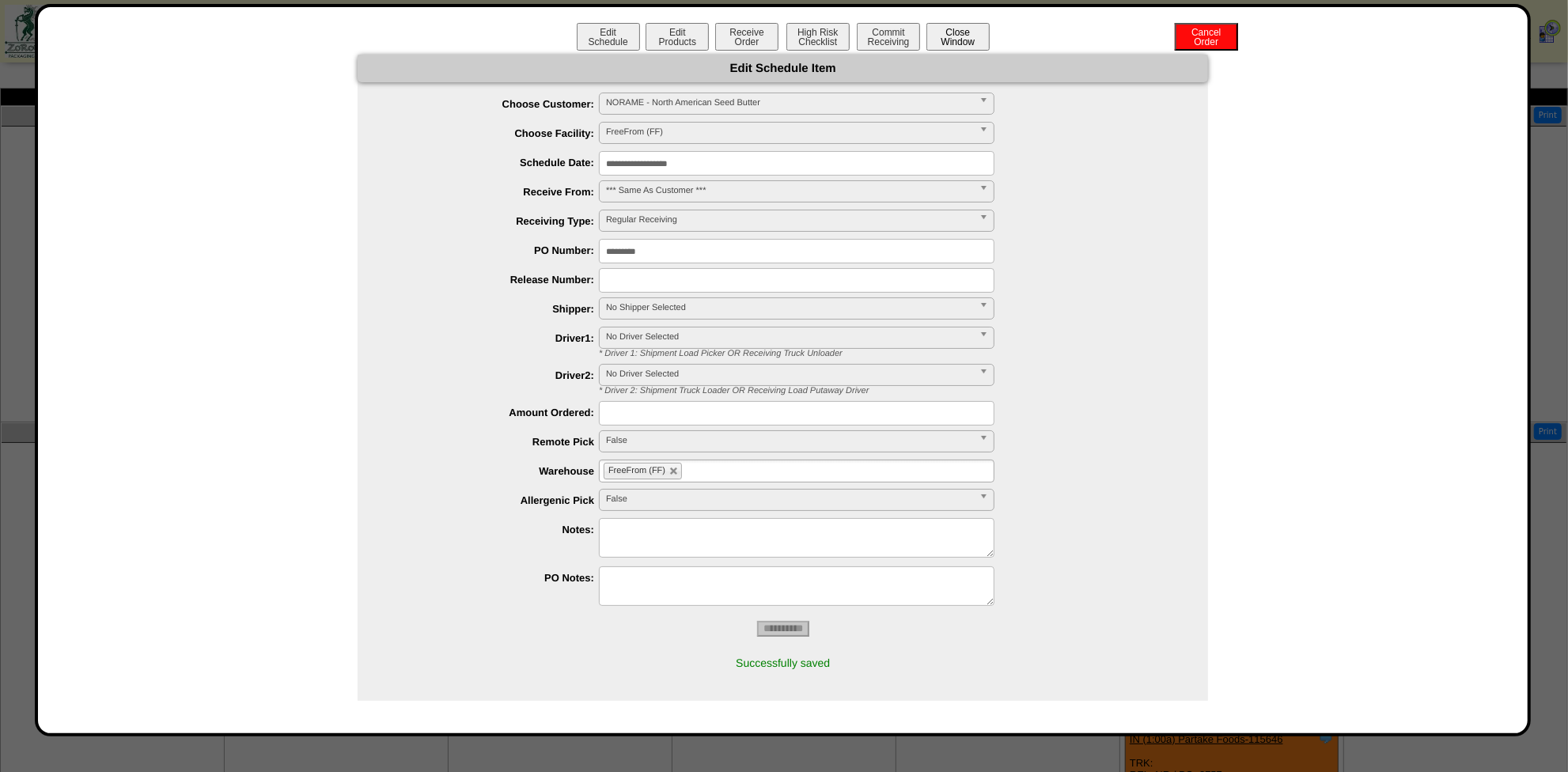
click at [965, 33] on button "Close Window" at bounding box center [958, 37] width 64 height 28
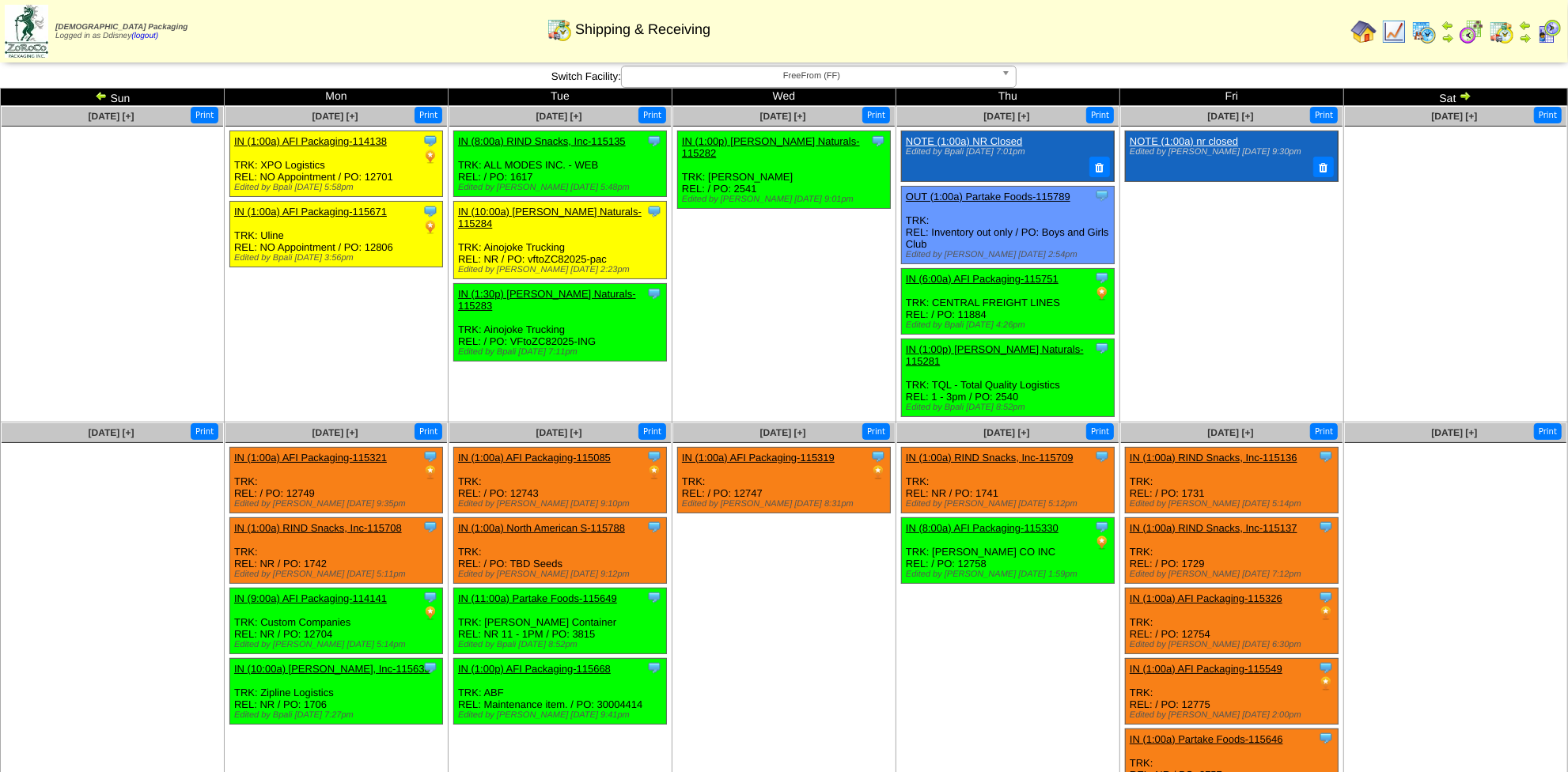
click at [103, 99] on img at bounding box center [102, 96] width 13 height 13
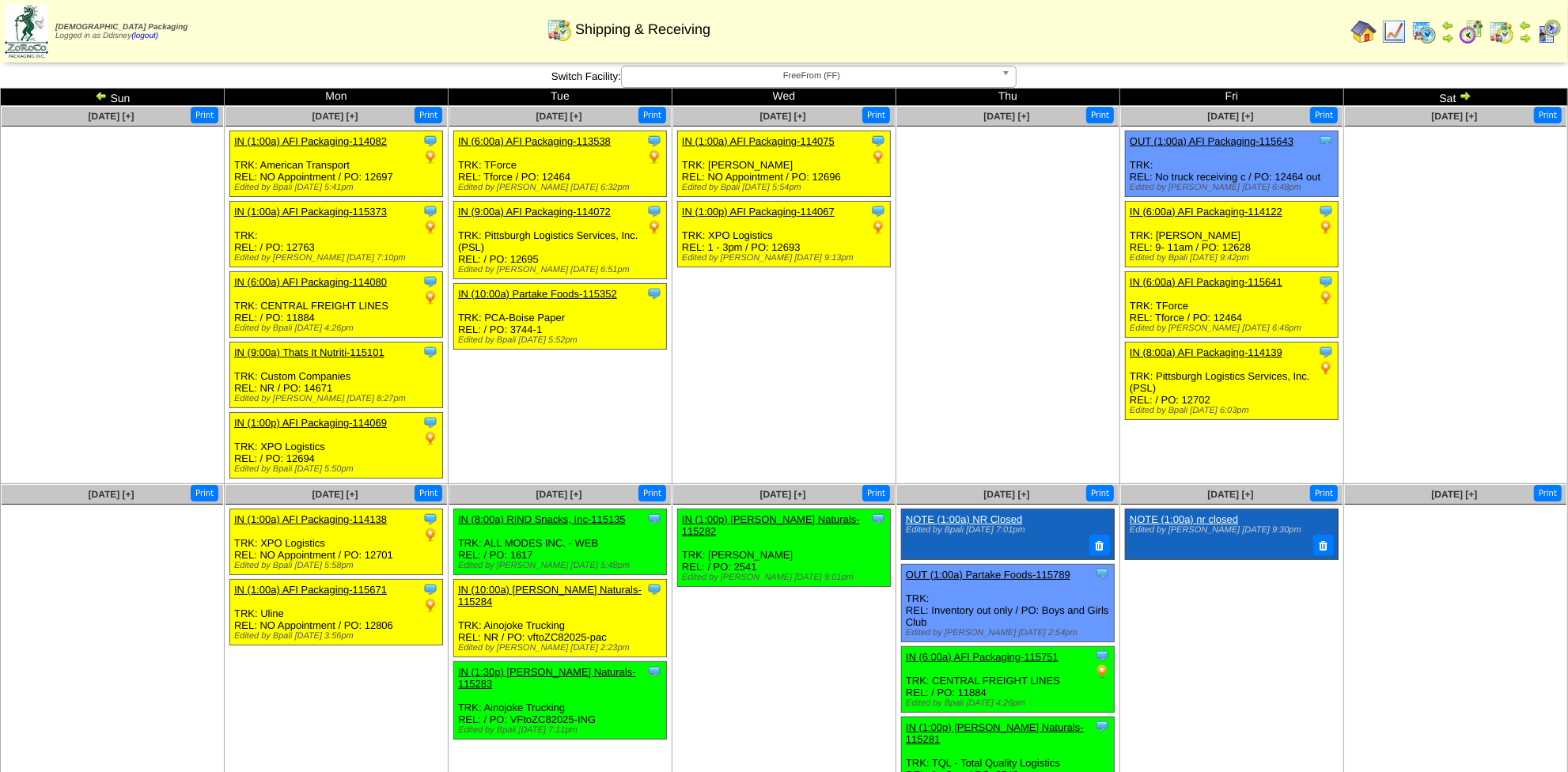
scroll to position [31, 0]
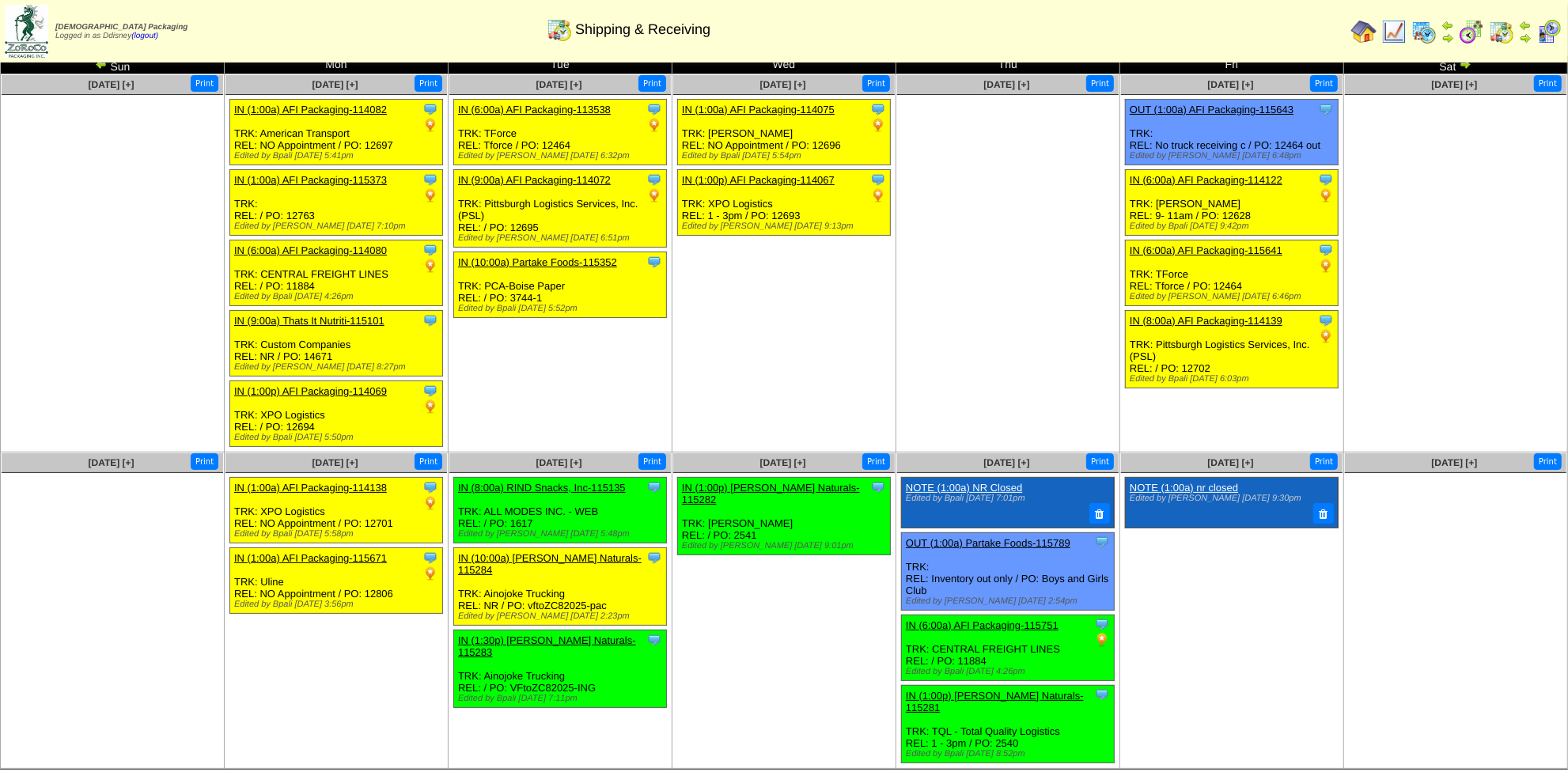
click at [1392, 31] on img at bounding box center [1393, 31] width 25 height 25
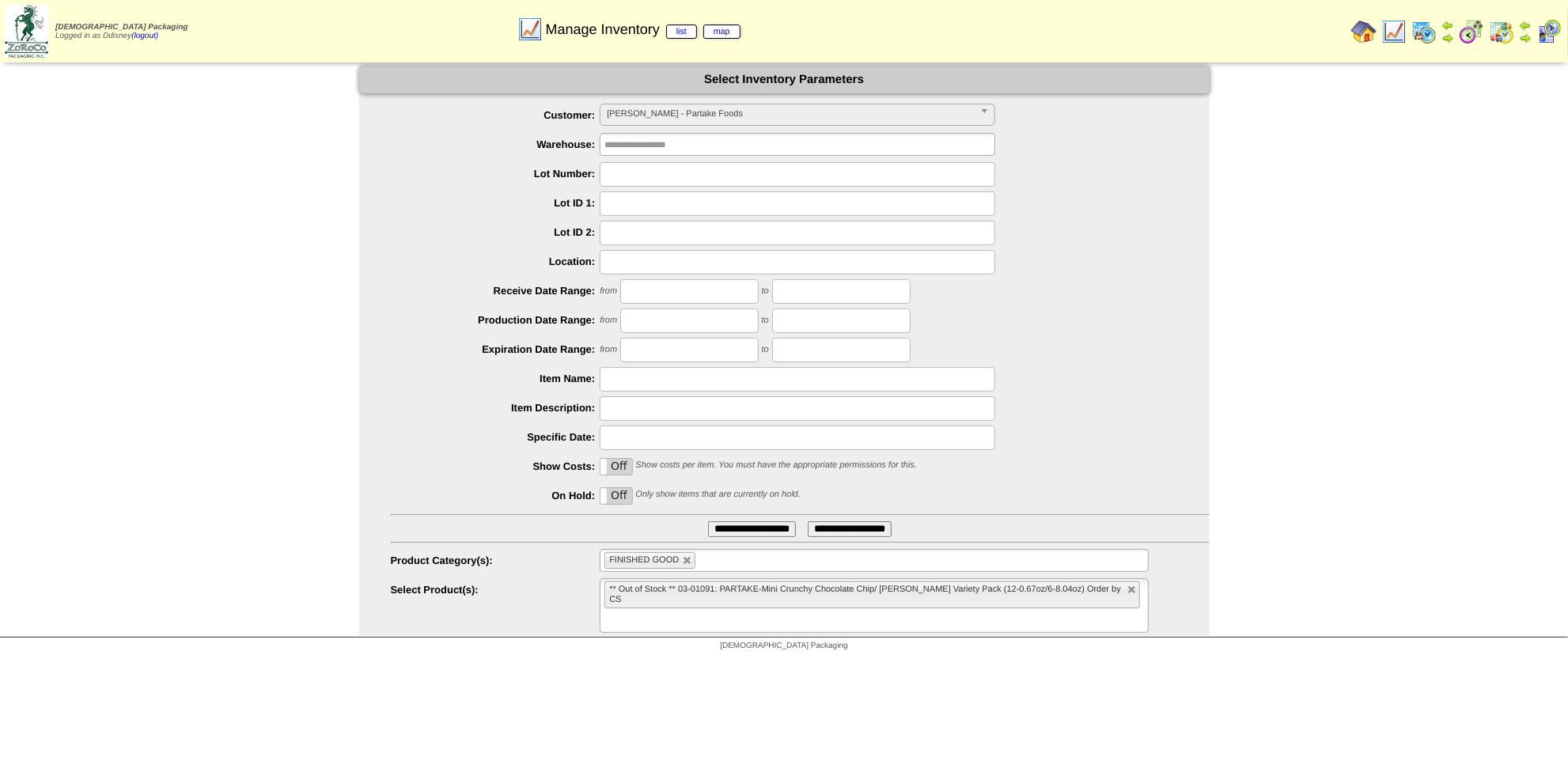
click at [1117, 589] on ul "** Out of Stock ** 03-01091: PARTAKE-Mini Crunchy Chocolate Chip/ [PERSON_NAME]…" at bounding box center [874, 605] width 549 height 54
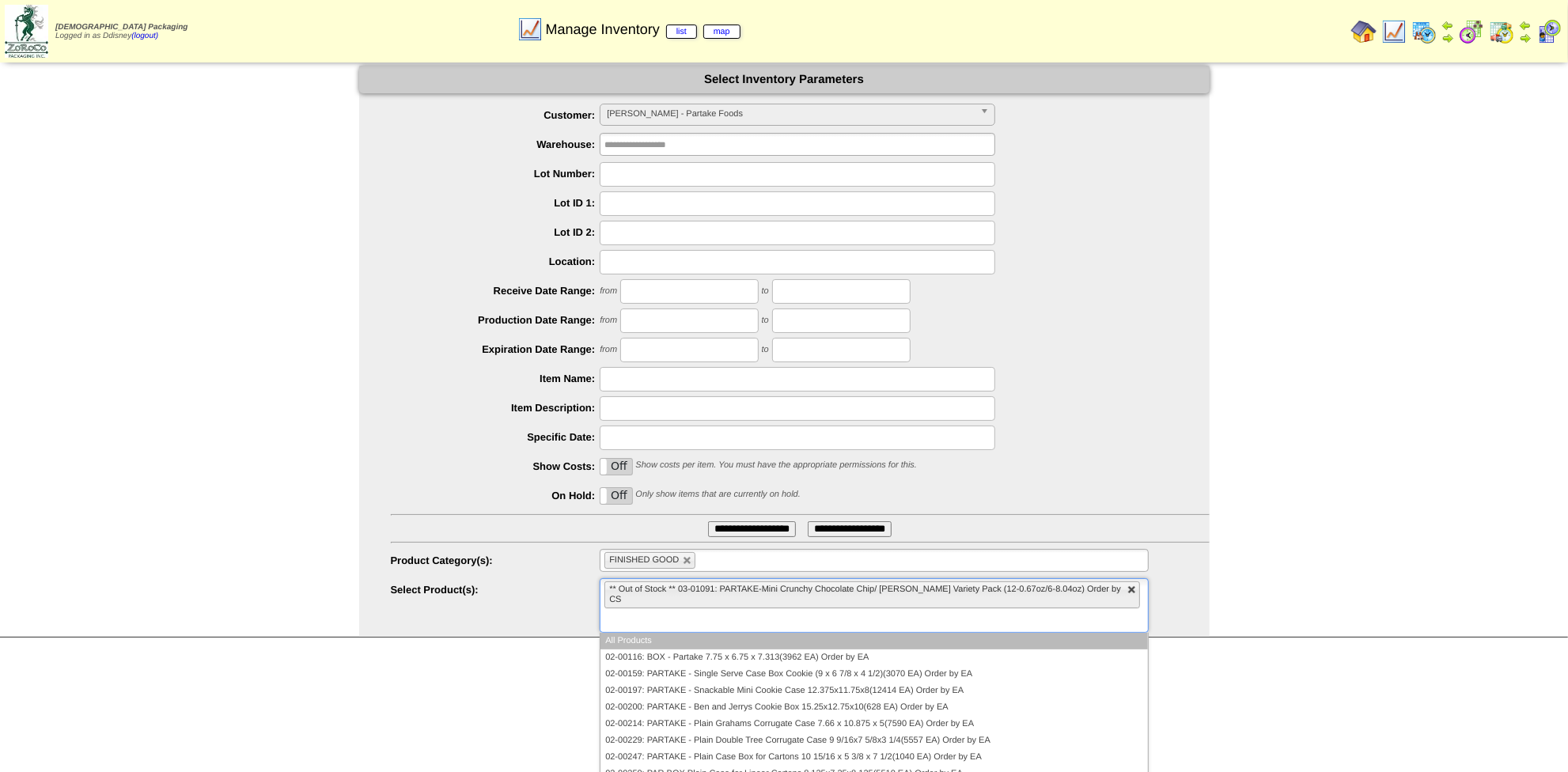
click at [1128, 589] on link at bounding box center [1132, 590] width 9 height 9
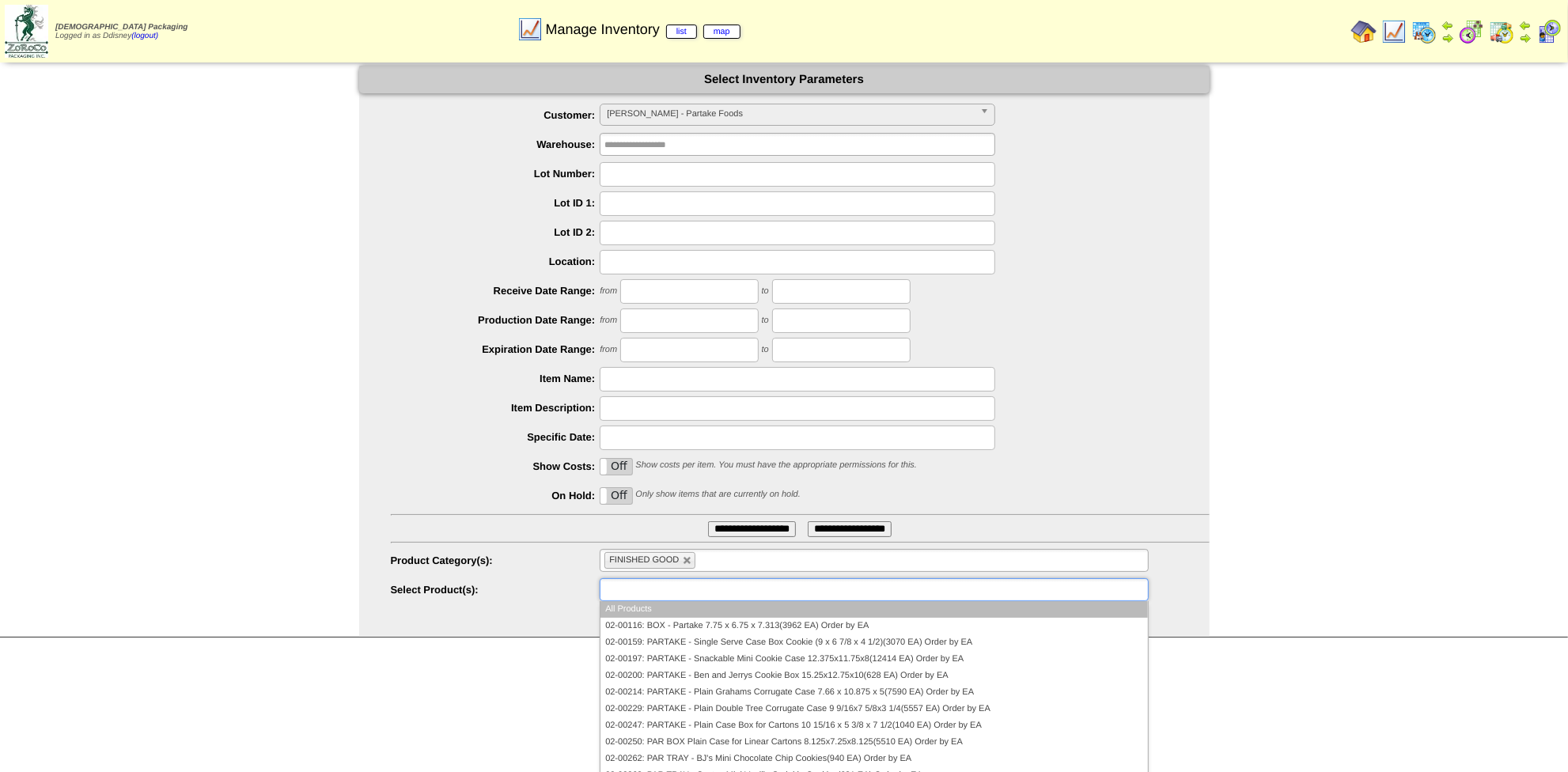
click at [694, 561] on li "FINISHED GOOD" at bounding box center [650, 561] width 91 height 17
type input "**********"
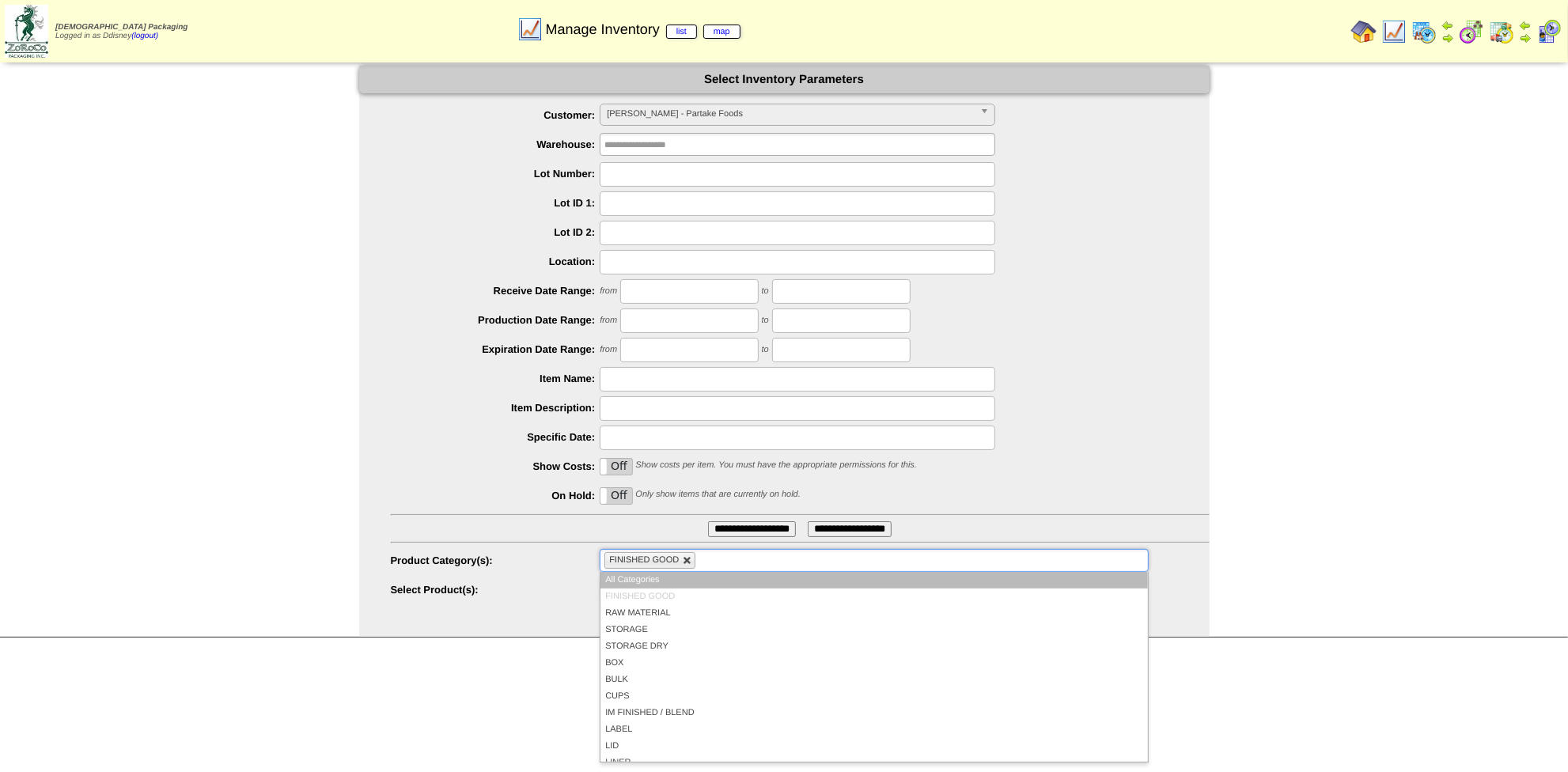
click at [693, 560] on link at bounding box center [688, 561] width 9 height 9
click at [694, 561] on ul at bounding box center [882, 561] width 549 height 23
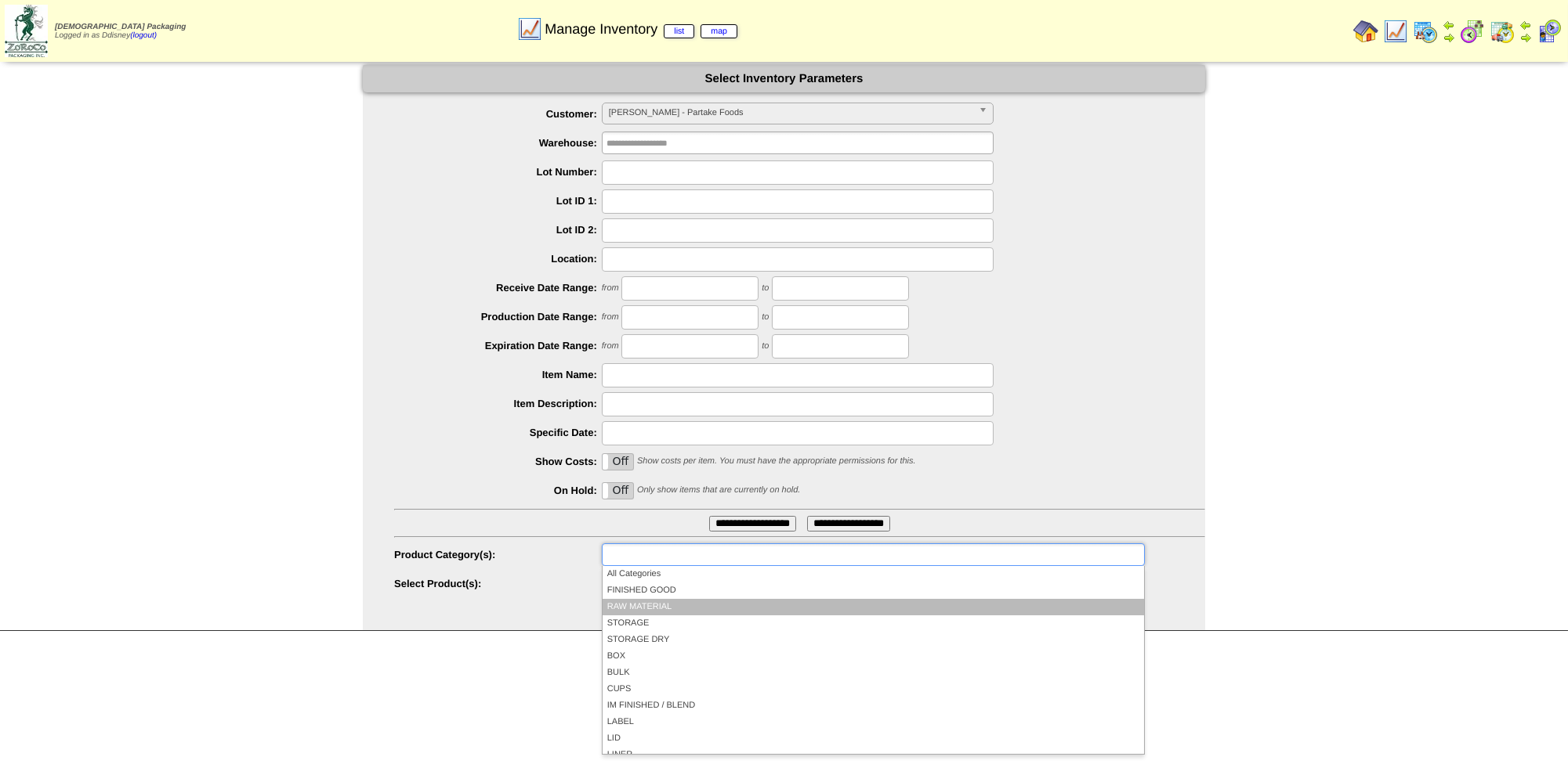
click at [672, 602] on li "RAW MATERIAL" at bounding box center [873, 608] width 541 height 16
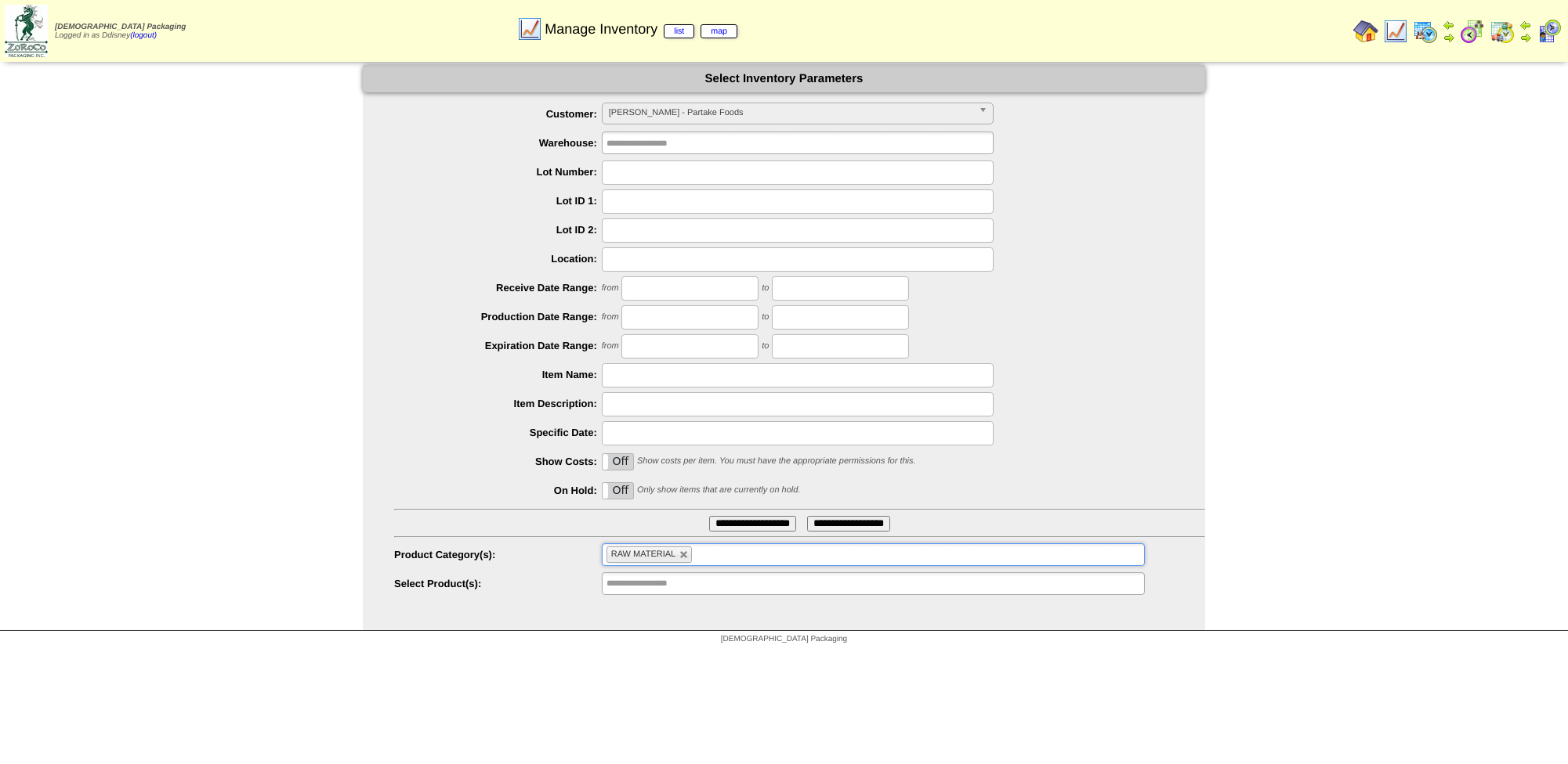
click at [751, 522] on input "**********" at bounding box center [752, 524] width 87 height 16
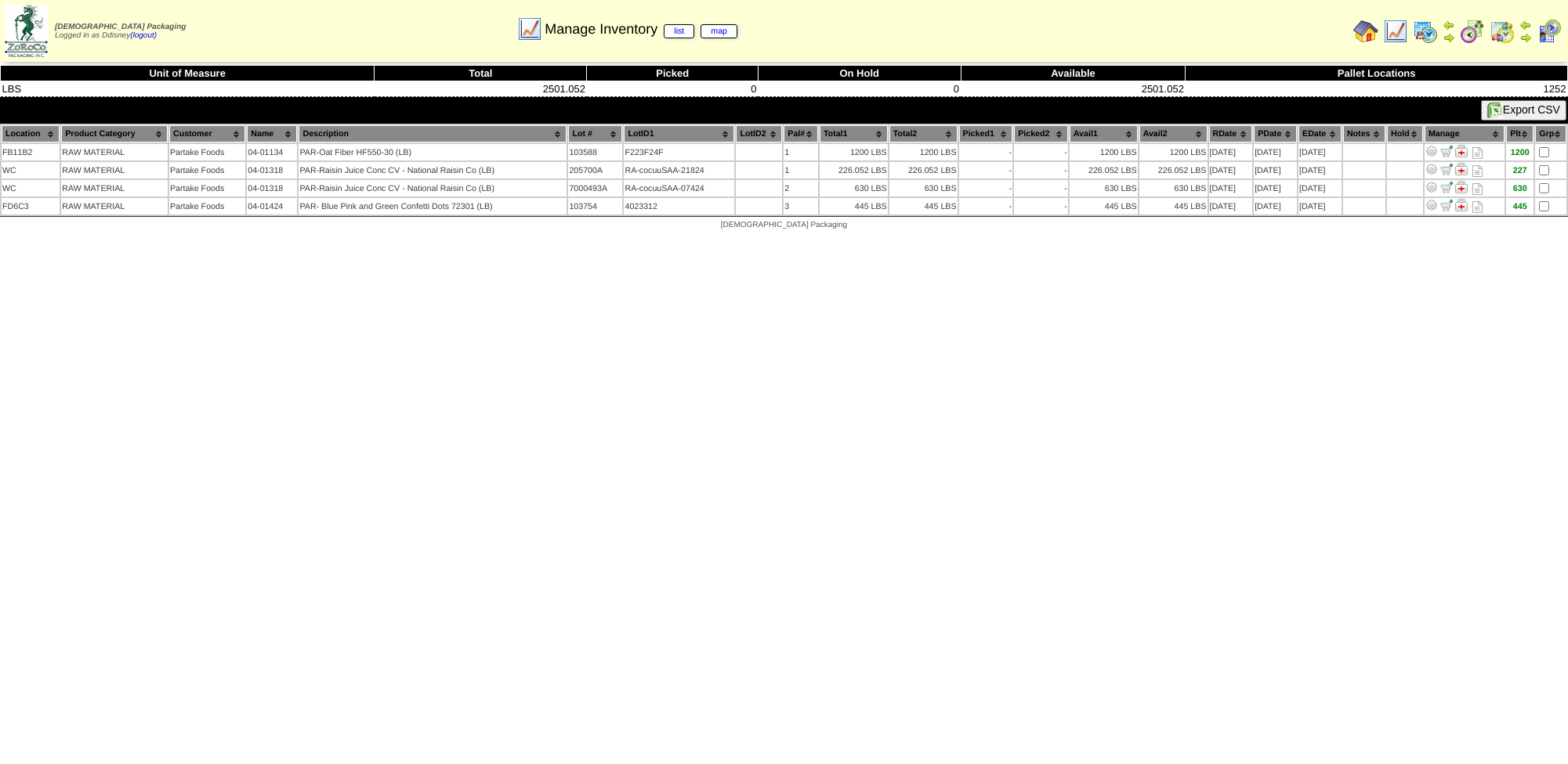
click at [1505, 34] on img at bounding box center [1501, 31] width 25 height 25
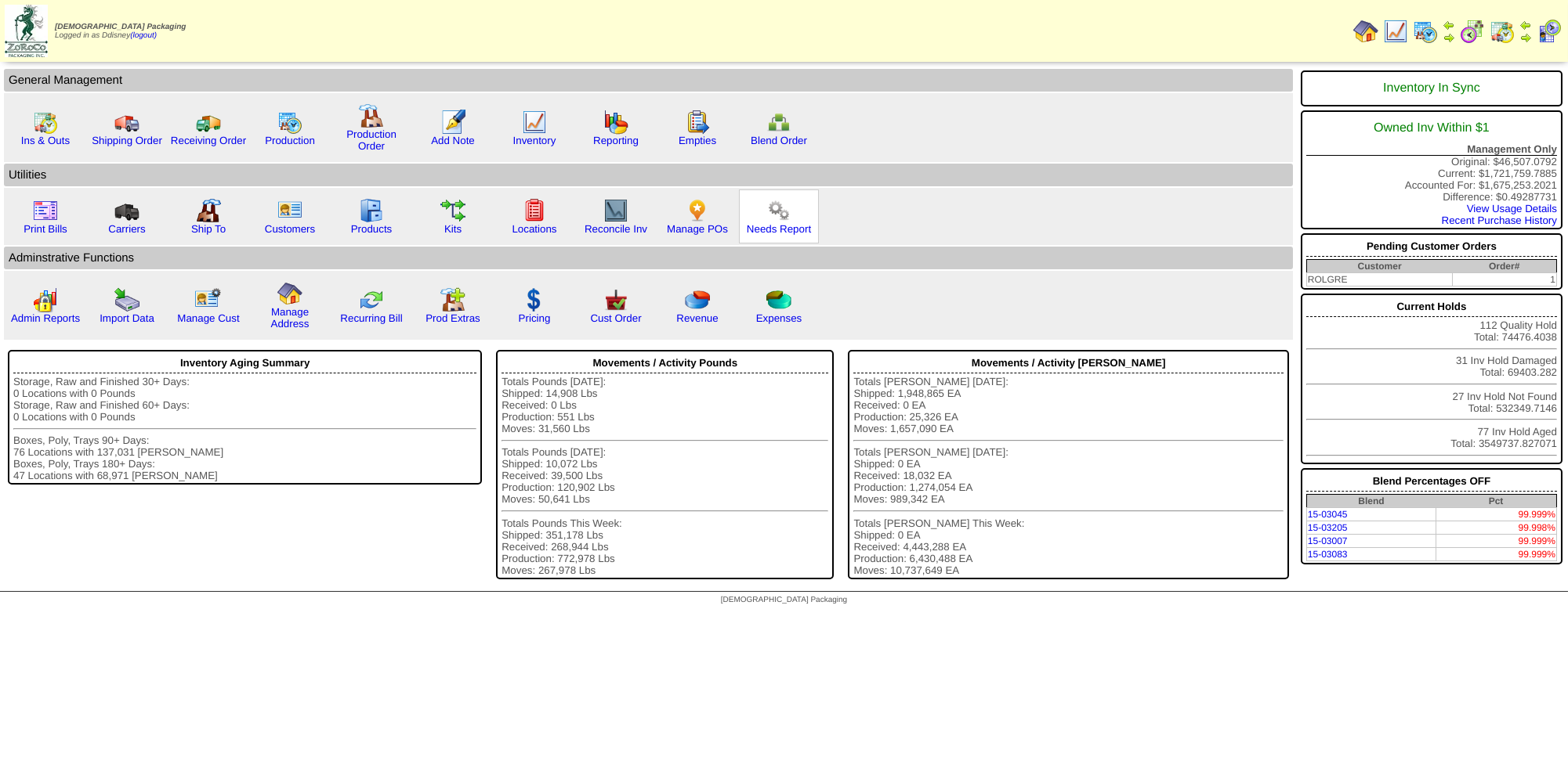
click at [789, 209] on div "Needs Report" at bounding box center [778, 216] width 80 height 54
click at [784, 217] on div "Needs Report" at bounding box center [778, 216] width 80 height 54
click at [768, 211] on img at bounding box center [778, 210] width 25 height 25
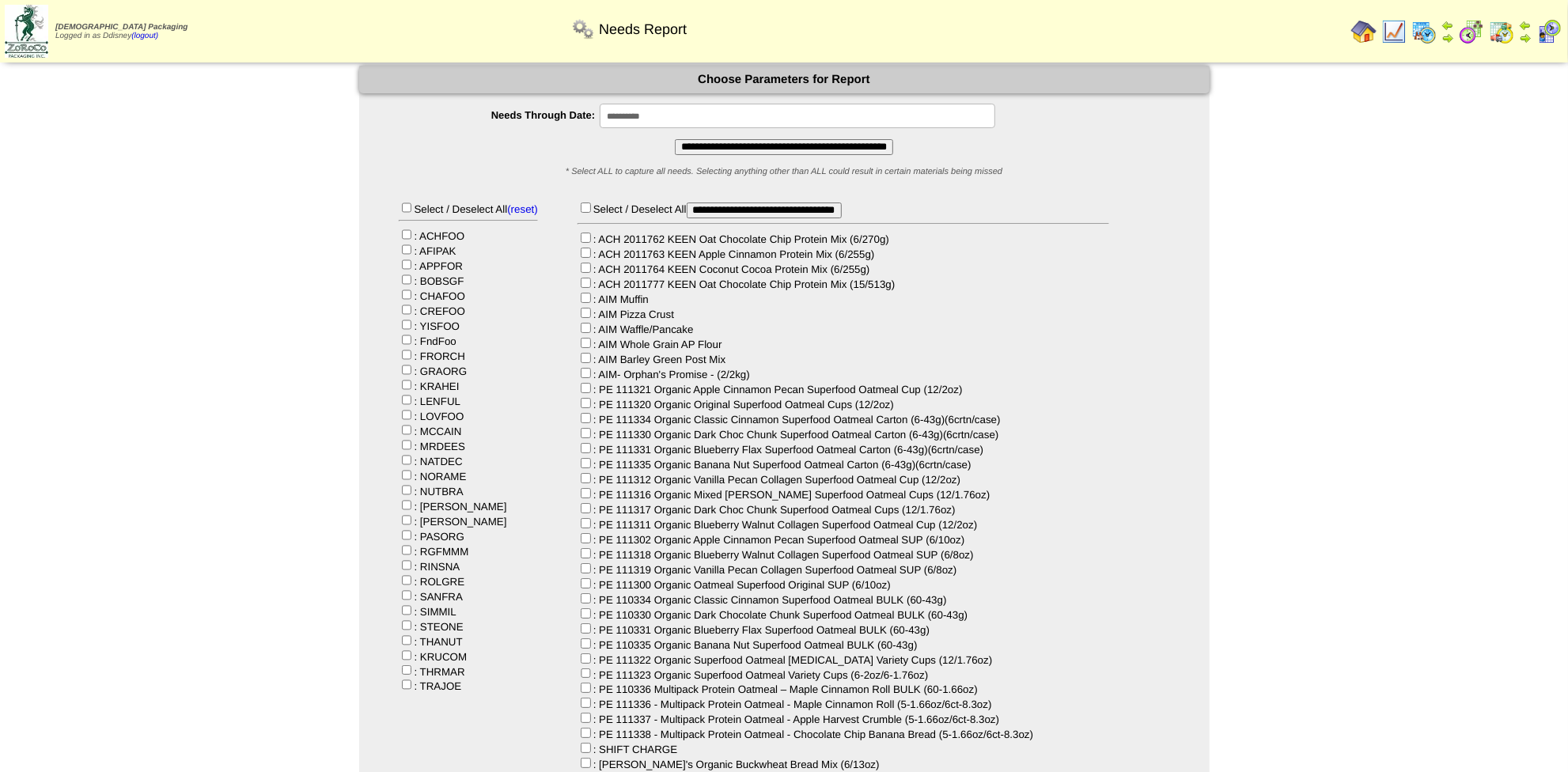
click at [754, 147] on input "**********" at bounding box center [784, 147] width 219 height 16
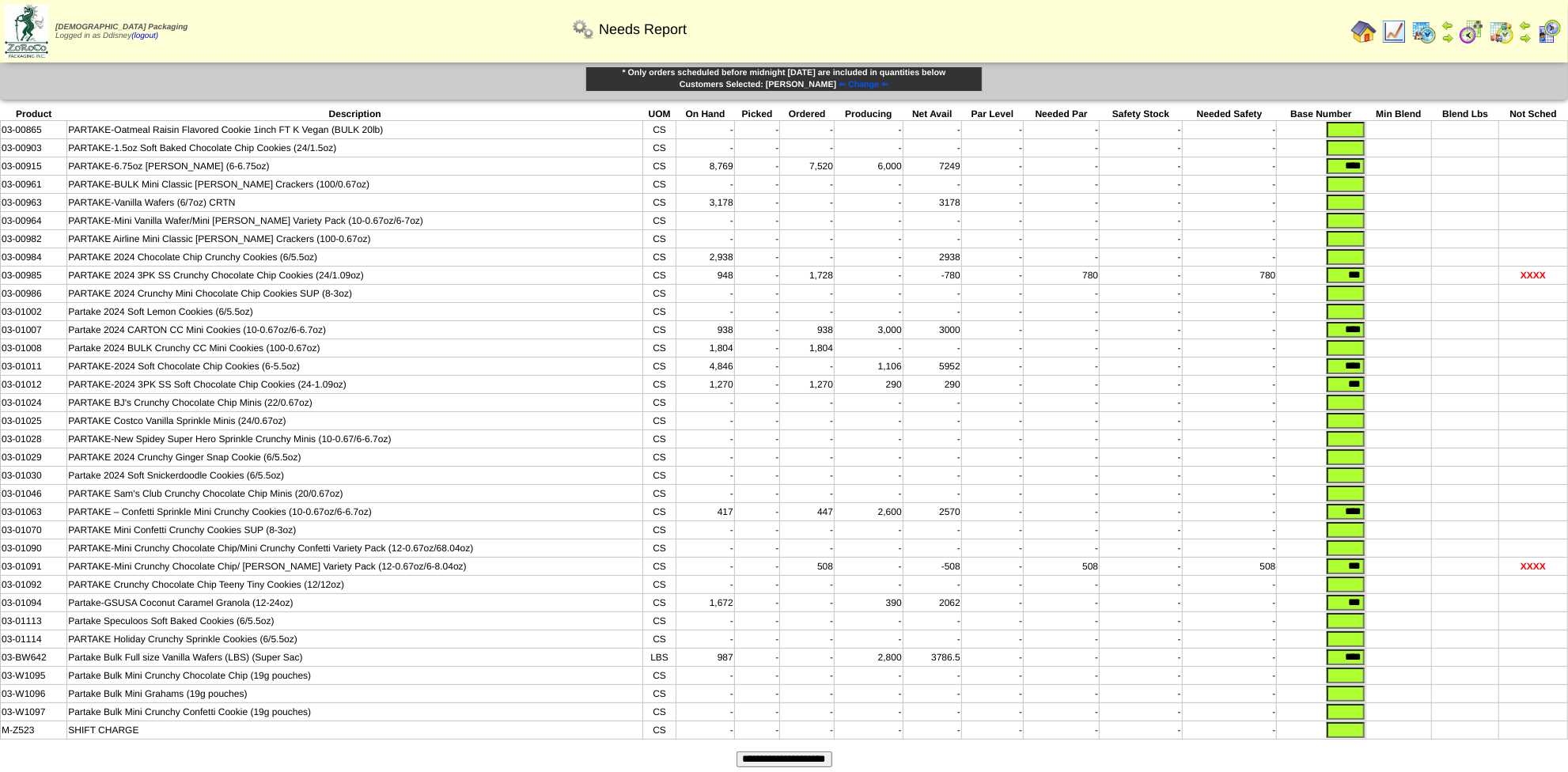
scroll to position [46, 0]
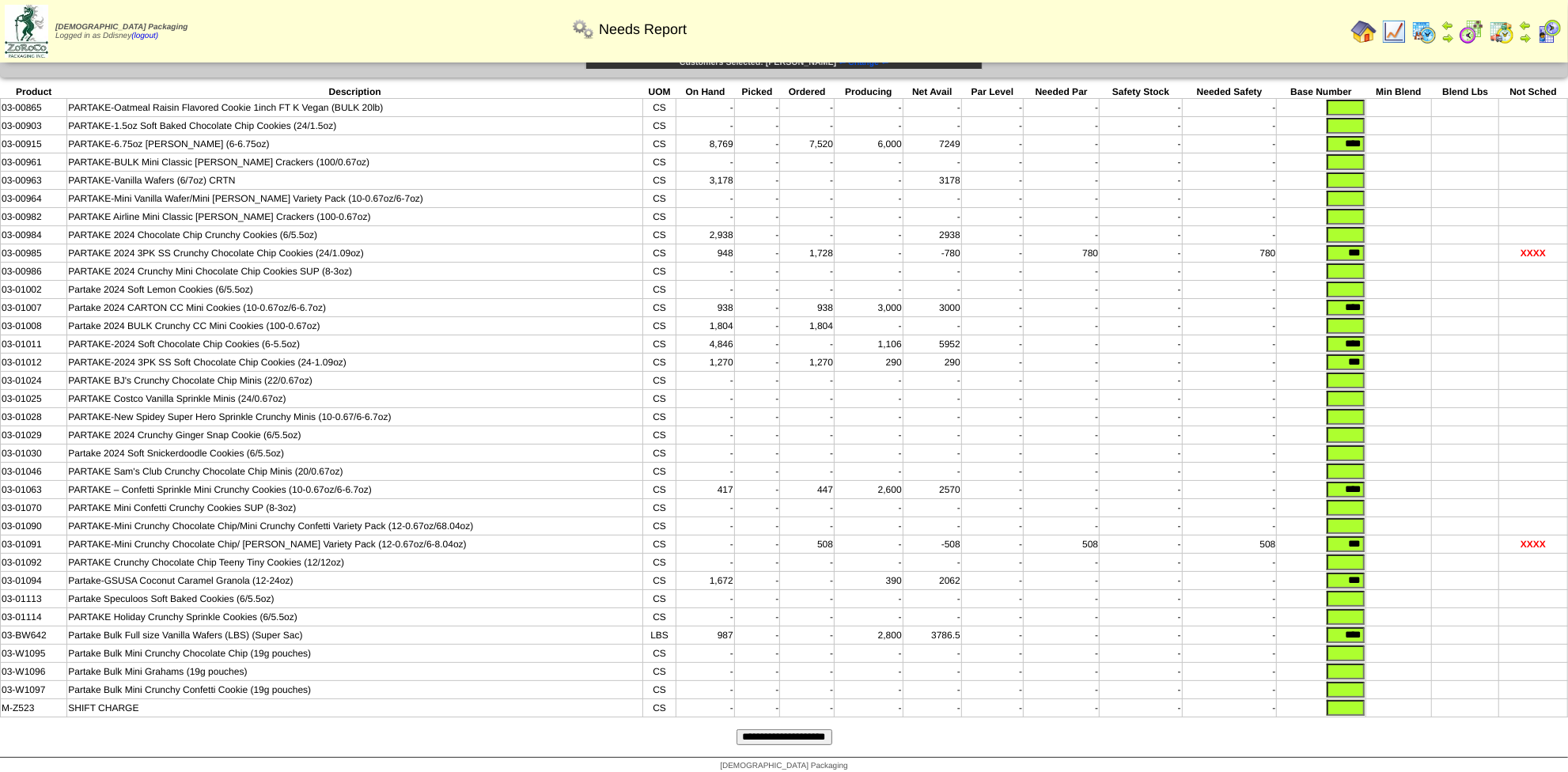
drag, startPoint x: 1335, startPoint y: 573, endPoint x: 1438, endPoint y: 557, distance: 104.2
click at [1438, 557] on tbody "Product Description UOM On Hand Picked Ordered Producing Net Avail Par Level Ne…" at bounding box center [785, 402] width 1568 height 633
drag, startPoint x: 1341, startPoint y: 534, endPoint x: 1411, endPoint y: 523, distance: 70.9
click at [1411, 523] on tbody "Product Description UOM On Hand Picked Ordered Producing Net Avail Par Level Ne…" at bounding box center [785, 402] width 1568 height 633
drag, startPoint x: 1347, startPoint y: 483, endPoint x: 1429, endPoint y: 457, distance: 86.0
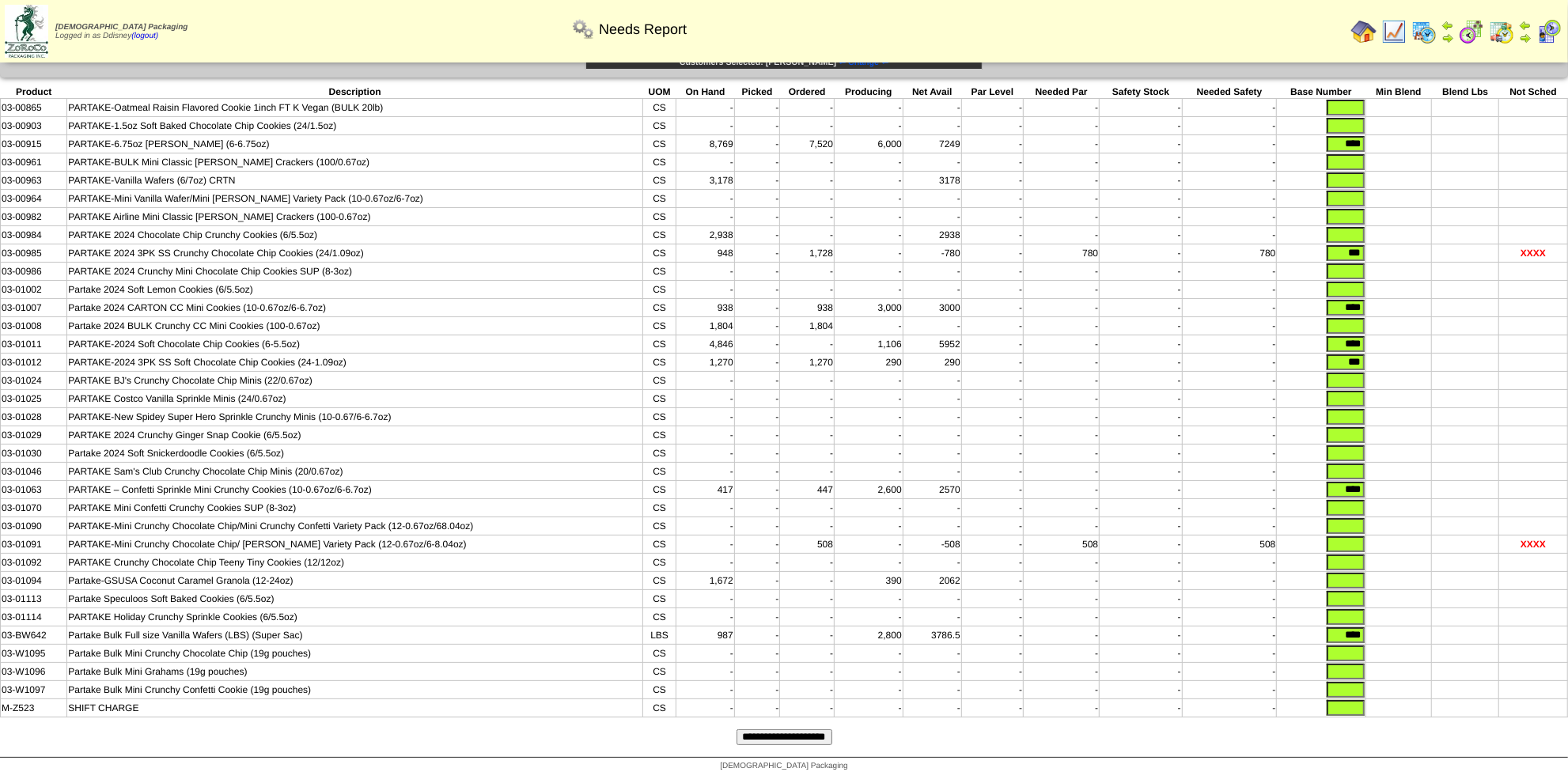
click at [1429, 461] on tbody "Product Description UOM On Hand Picked Ordered Producing Net Avail Par Level Ne…" at bounding box center [785, 402] width 1568 height 633
drag, startPoint x: 1333, startPoint y: 356, endPoint x: 1411, endPoint y: 349, distance: 78.3
click at [1418, 354] on tr "03-01012 PARTAKE-2024 3PK SS Soft Chocolate Chip Cookies (24-1.09oz) CS 1,270 -…" at bounding box center [785, 363] width 1568 height 18
drag, startPoint x: 1336, startPoint y: 338, endPoint x: 1438, endPoint y: 329, distance: 102.4
click at [1446, 335] on tr "03-01011 PARTAKE-2024 Soft Chocolate Chip Cookies (6-5.5oz) CS 4,846 - - 1,106 …" at bounding box center [785, 344] width 1568 height 18
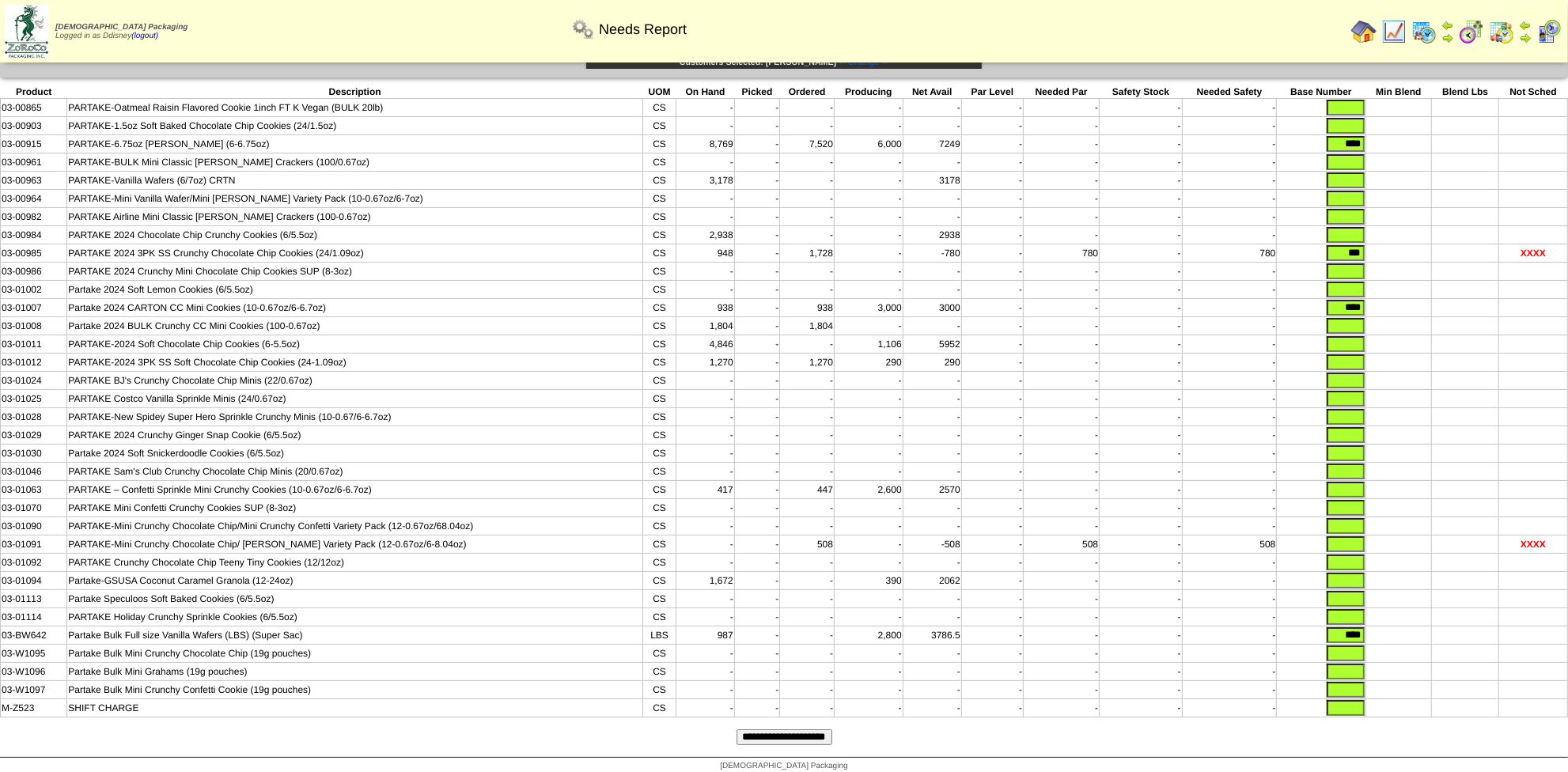
drag, startPoint x: 1334, startPoint y: 302, endPoint x: 1409, endPoint y: 293, distance: 75.5
click at [1409, 293] on tbody "Product Description UOM On Hand Picked Ordered Producing Net Avail Par Level Ne…" at bounding box center [785, 402] width 1568 height 633
drag, startPoint x: 1383, startPoint y: 244, endPoint x: 1374, endPoint y: 239, distance: 10.3
click at [1398, 245] on tr "03-00985 PARTAKE 2024 3PK SS Crunchy Chocolate Chip Cookies (24/1.09oz) CS 948 …" at bounding box center [785, 254] width 1568 height 18
drag, startPoint x: 1339, startPoint y: 138, endPoint x: 1413, endPoint y: 138, distance: 74.0
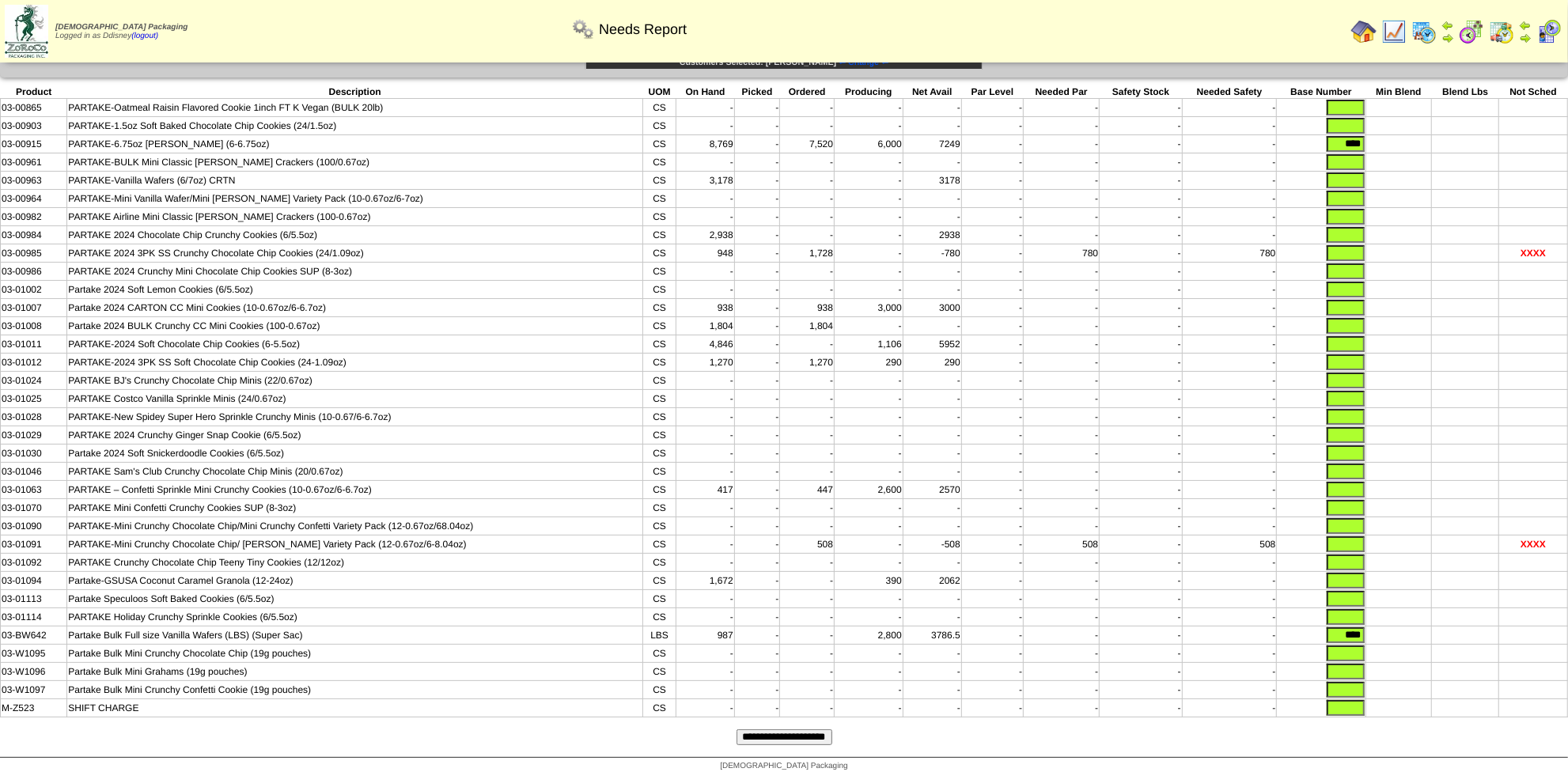
click at [1413, 138] on tr "03-00915 PARTAKE-6.75oz Graham Cracker (6-6.75oz) CS 8,769 - 7,520 6,000 7249 -…" at bounding box center [785, 145] width 1568 height 18
click at [800, 730] on input "**********" at bounding box center [785, 737] width 96 height 16
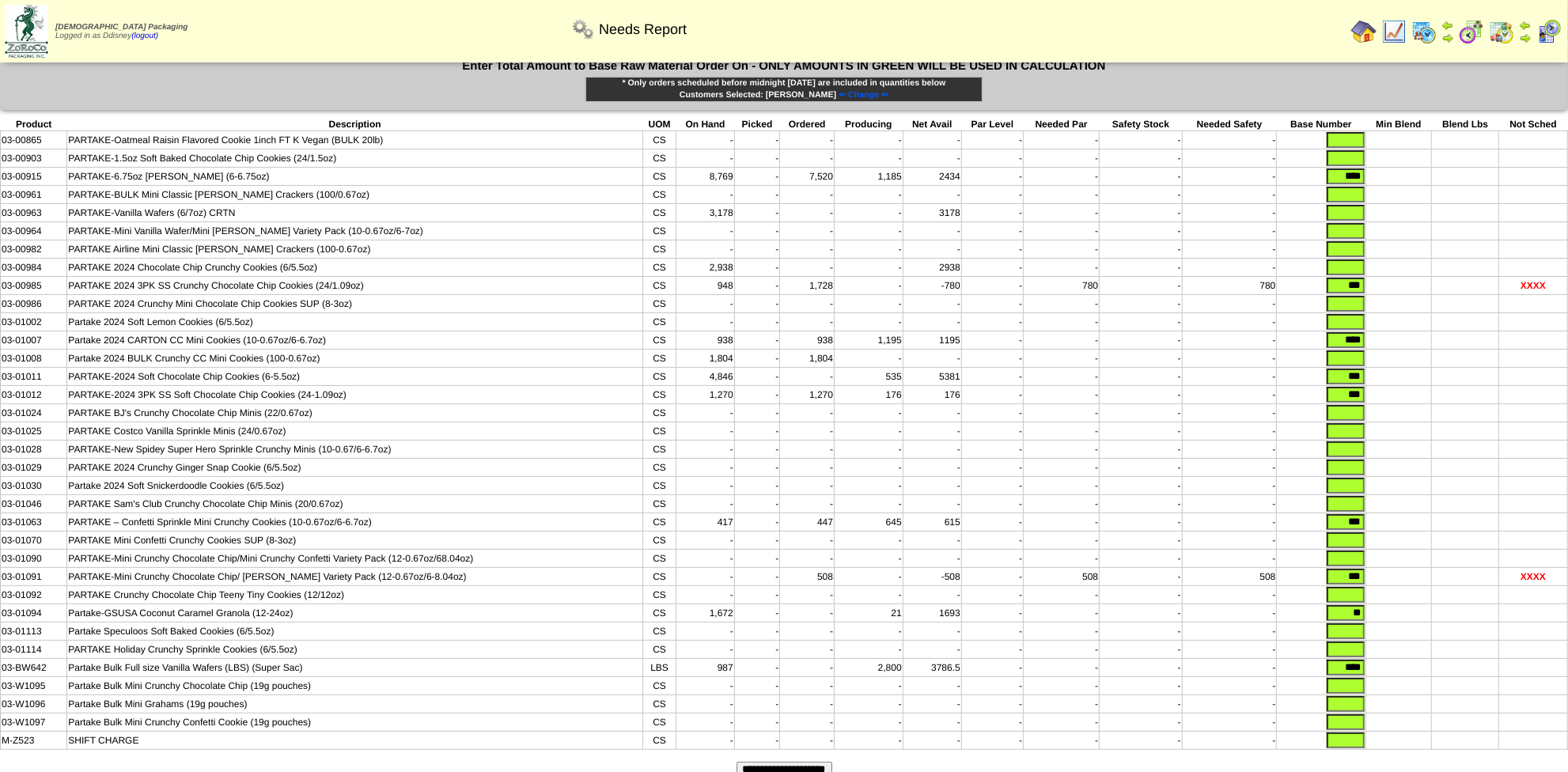
scroll to position [278, 0]
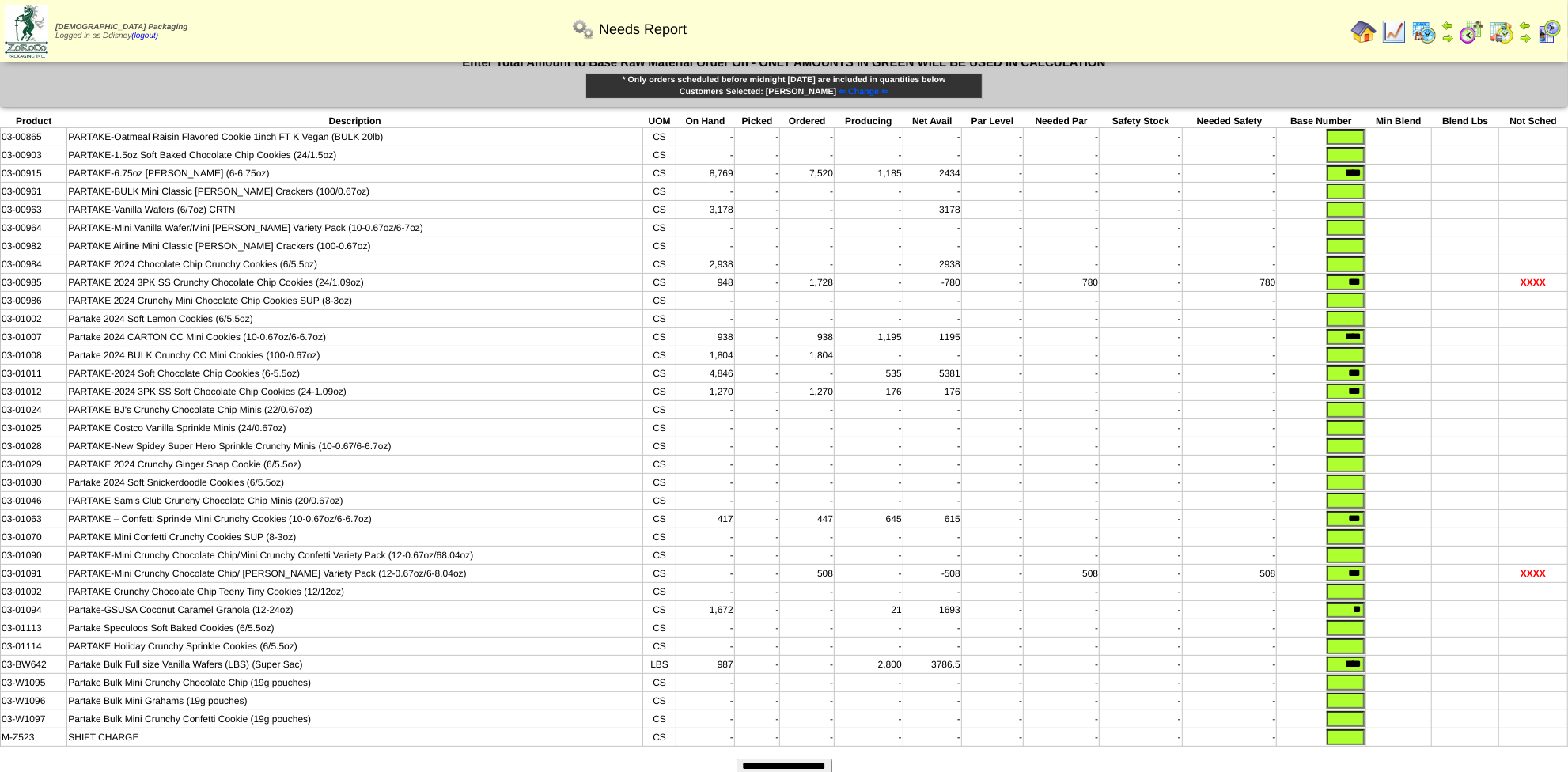
drag, startPoint x: 1351, startPoint y: 578, endPoint x: 1429, endPoint y: 576, distance: 78.0
click at [1426, 601] on tr "03-01094 Partake-GSUSA Coconut Caramel Granola (12-24oz) CS 1,672 - - 21 1693 -…" at bounding box center [785, 610] width 1568 height 18
drag, startPoint x: 1342, startPoint y: 534, endPoint x: 1463, endPoint y: 513, distance: 122.8
click at [1462, 514] on tbody "Product Description UOM On Hand Picked Ordered Producing Net Avail Par Level Ne…" at bounding box center [785, 430] width 1568 height 633
drag, startPoint x: 1338, startPoint y: 479, endPoint x: 1541, endPoint y: 436, distance: 207.5
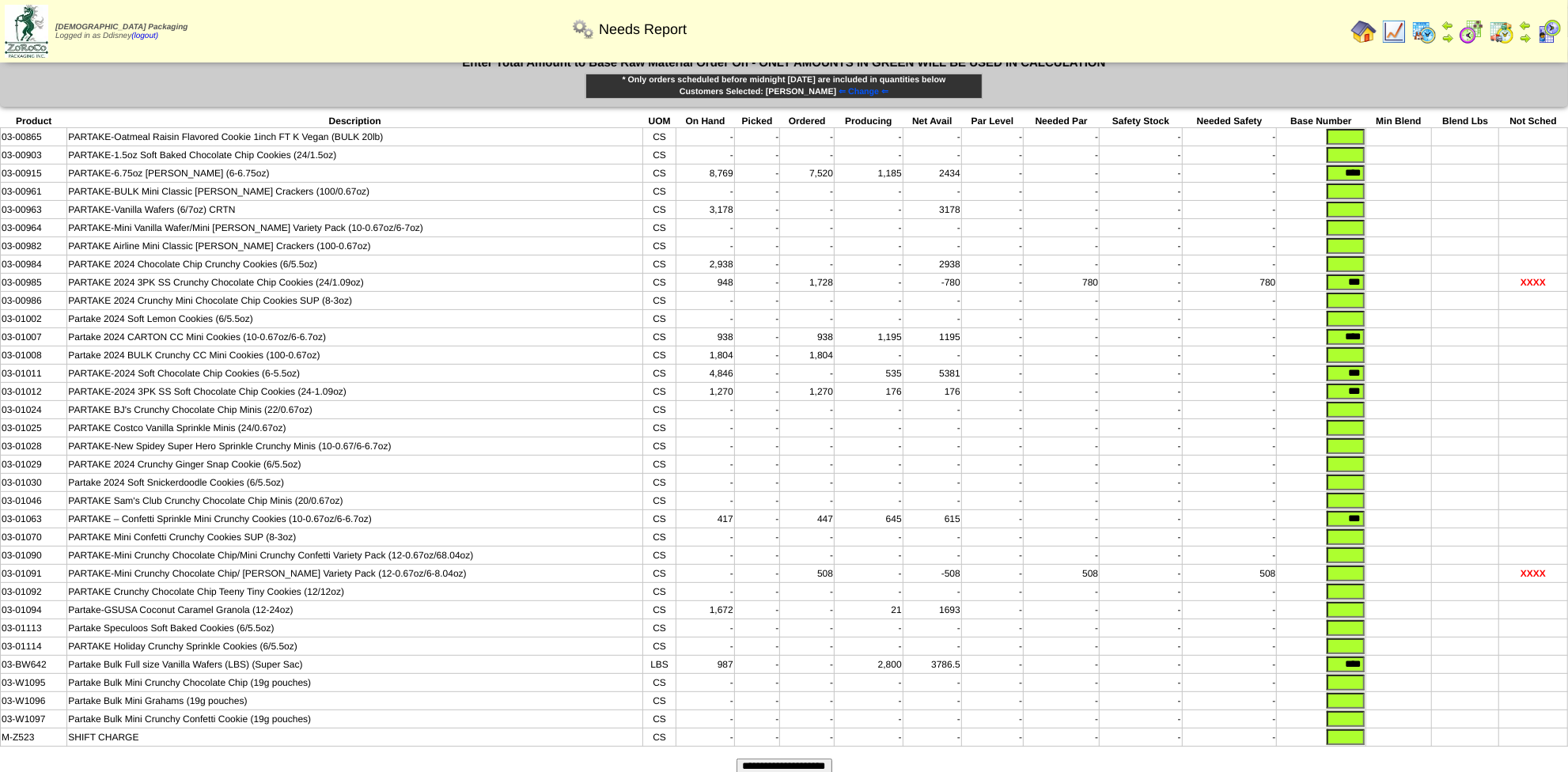
click at [1568, 476] on html "Zoroco Packaging Logged in as Ddisney (logout) Print All" at bounding box center [784, 265] width 1568 height 1087
drag, startPoint x: 1343, startPoint y: 356, endPoint x: 1417, endPoint y: 349, distance: 74.3
click at [1417, 383] on tr "03-01012 PARTAKE-2024 3PK SS Soft Chocolate Chip Cookies (24-1.09oz) CS 1,270 -…" at bounding box center [785, 392] width 1568 height 18
drag, startPoint x: 1335, startPoint y: 334, endPoint x: 1412, endPoint y: 332, distance: 77.0
click at [1412, 365] on tr "03-01011 PARTAKE-2024 Soft Chocolate Chip Cookies (6-5.5oz) CS 4,846 - - 535 53…" at bounding box center [785, 374] width 1568 height 18
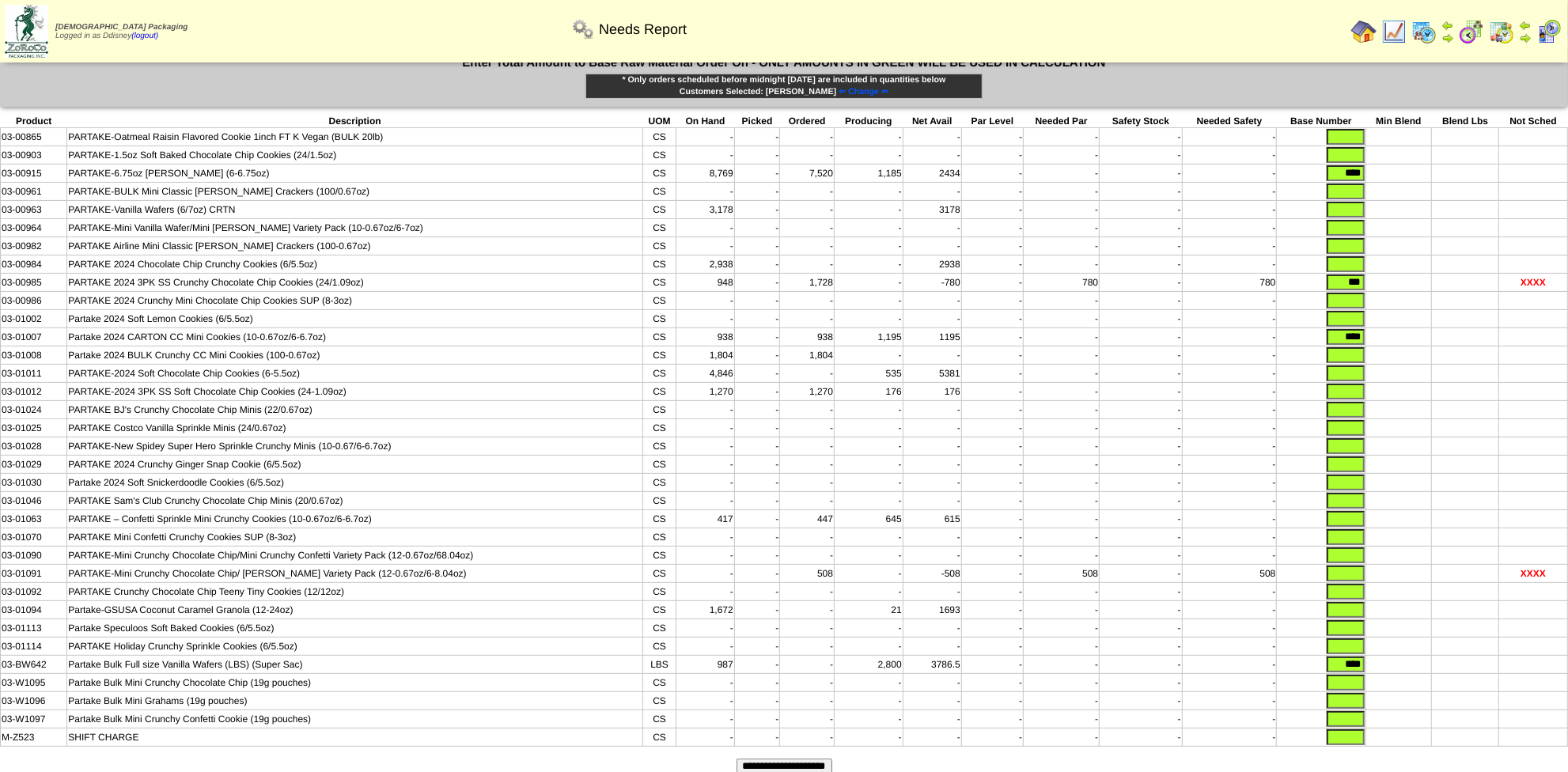
drag, startPoint x: 1339, startPoint y: 307, endPoint x: 1429, endPoint y: 288, distance: 92.0
click at [1398, 292] on tbody "Product Description UOM On Hand Picked Ordered Producing Net Avail Par Level Ne…" at bounding box center [785, 430] width 1568 height 633
drag, startPoint x: 1342, startPoint y: 252, endPoint x: 1447, endPoint y: 235, distance: 106.4
click at [1429, 273] on tr "03-00985 PARTAKE 2024 3PK SS Crunchy Chocolate Chip Cookies (24/1.09oz) CS 948 …" at bounding box center [785, 283] width 1568 height 18
drag, startPoint x: 1333, startPoint y: 142, endPoint x: 1453, endPoint y: 139, distance: 120.0
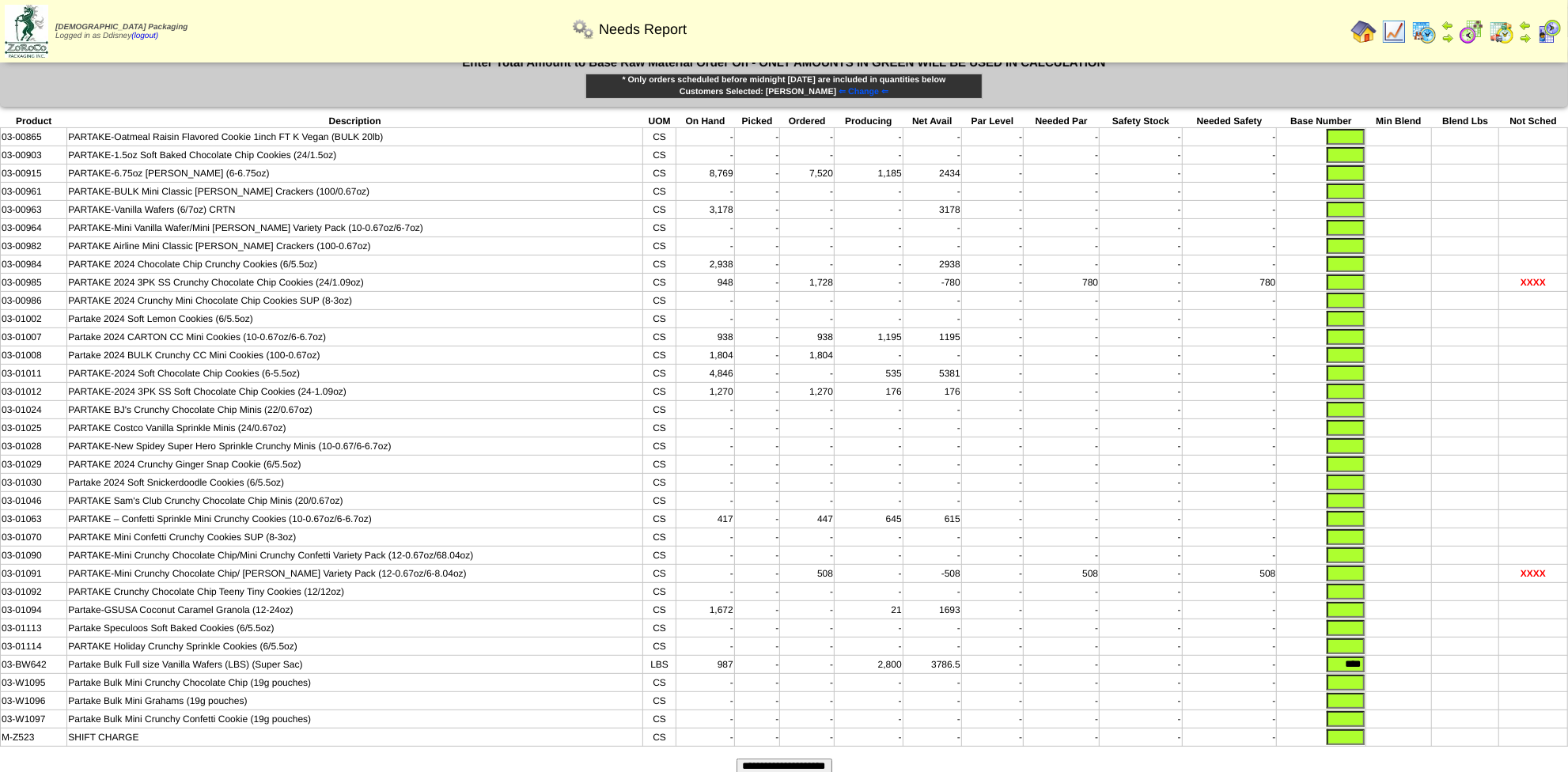
click at [1442, 164] on tr "03-00915 PARTAKE-6.75oz Graham Cracker (6-6.75oz) CS 8,769 - 7,520 1,185 2434 -…" at bounding box center [785, 174] width 1568 height 18
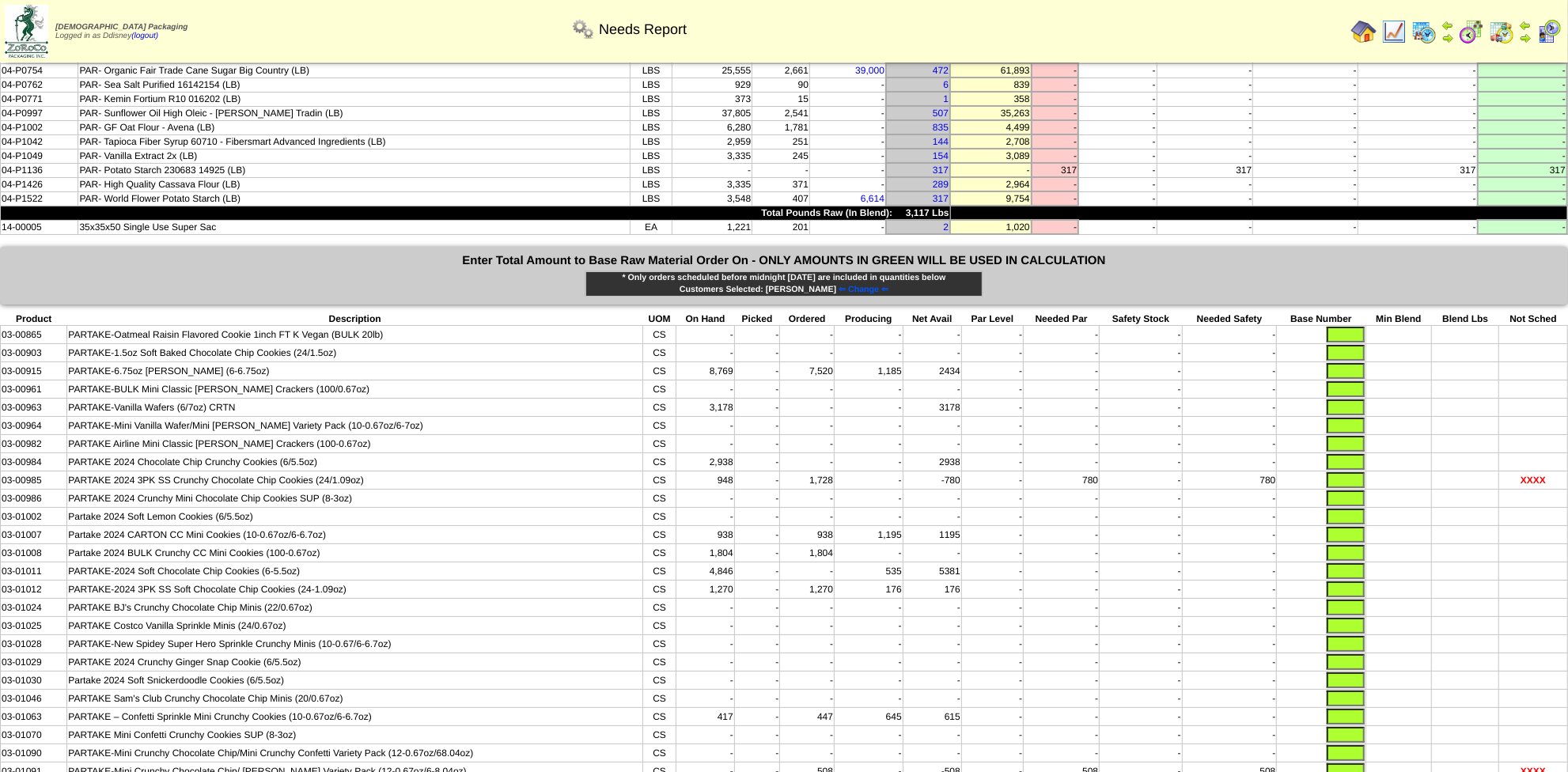
scroll to position [0, 0]
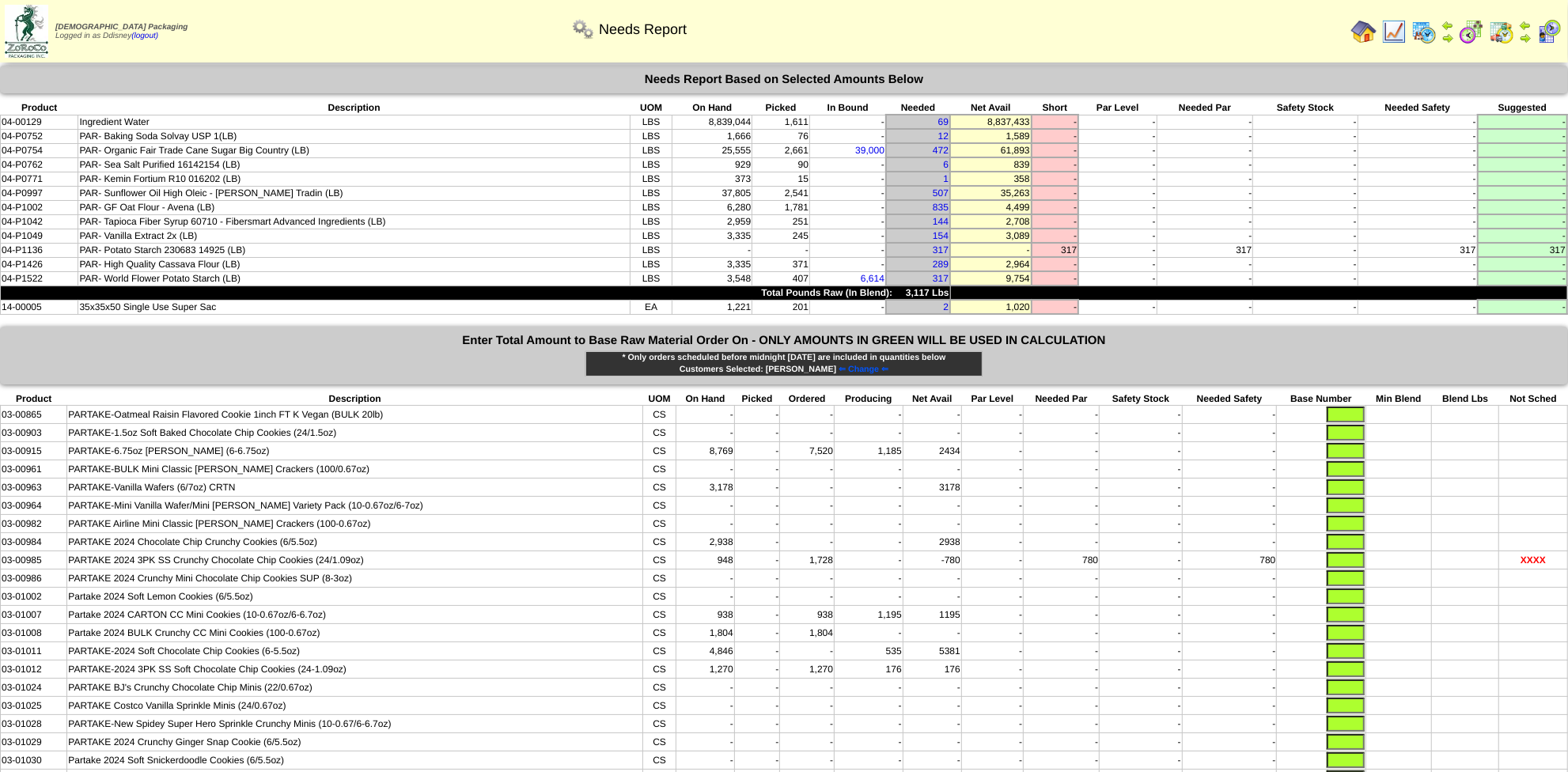
click at [1351, 443] on input "text" at bounding box center [1345, 451] width 38 height 16
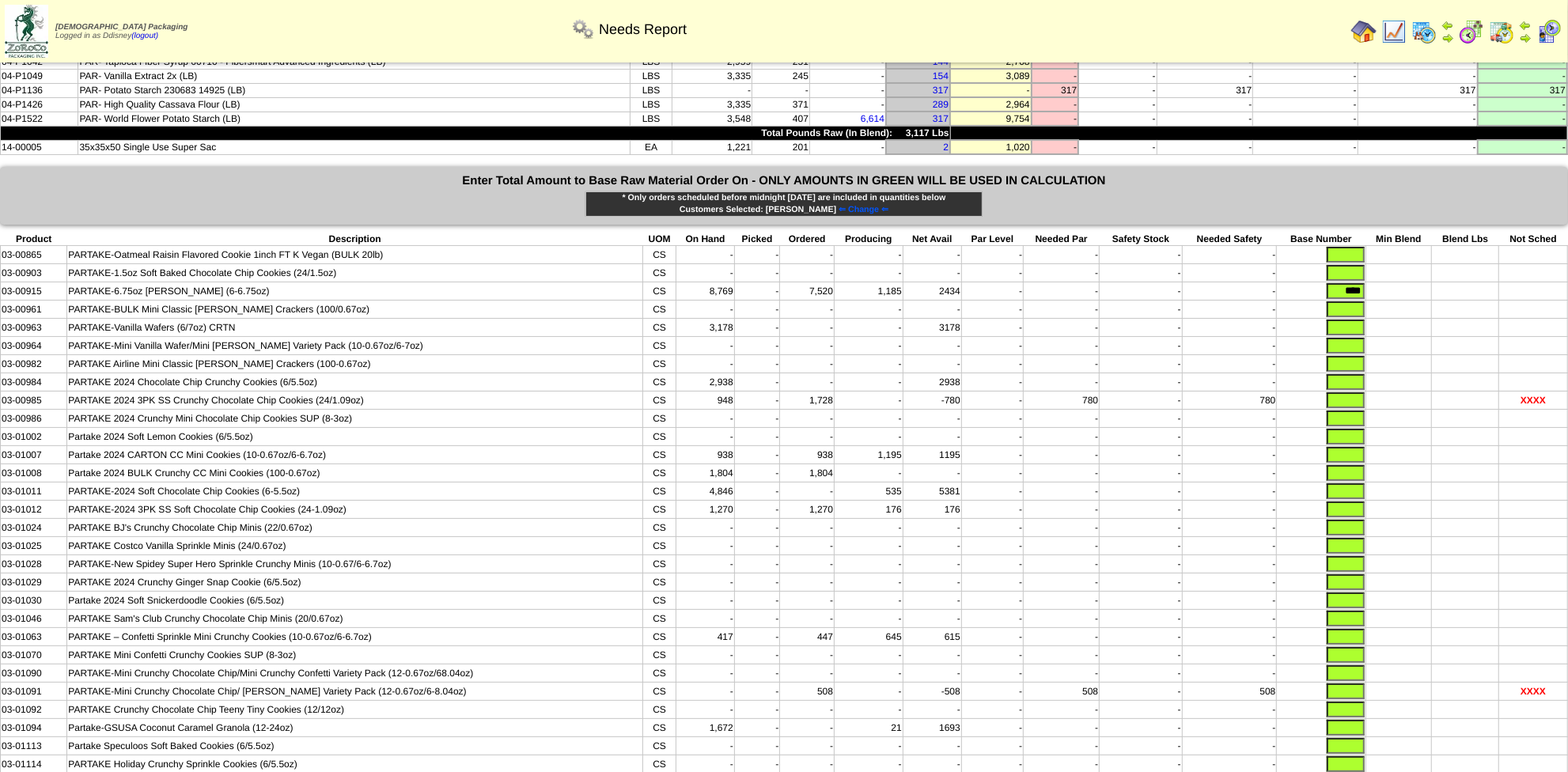
scroll to position [278, 0]
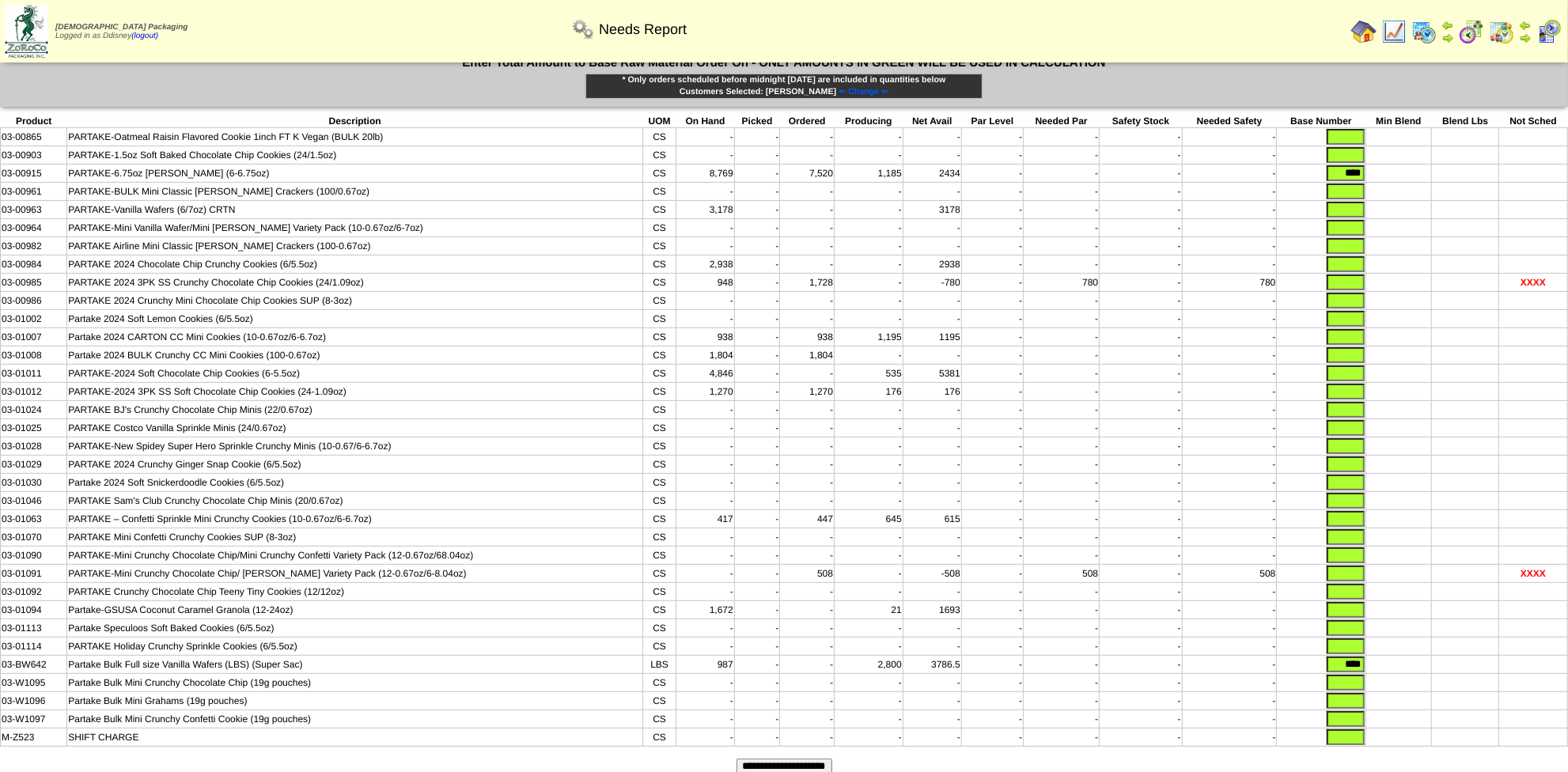
type input "****"
click at [766, 759] on input "**********" at bounding box center [785, 766] width 96 height 16
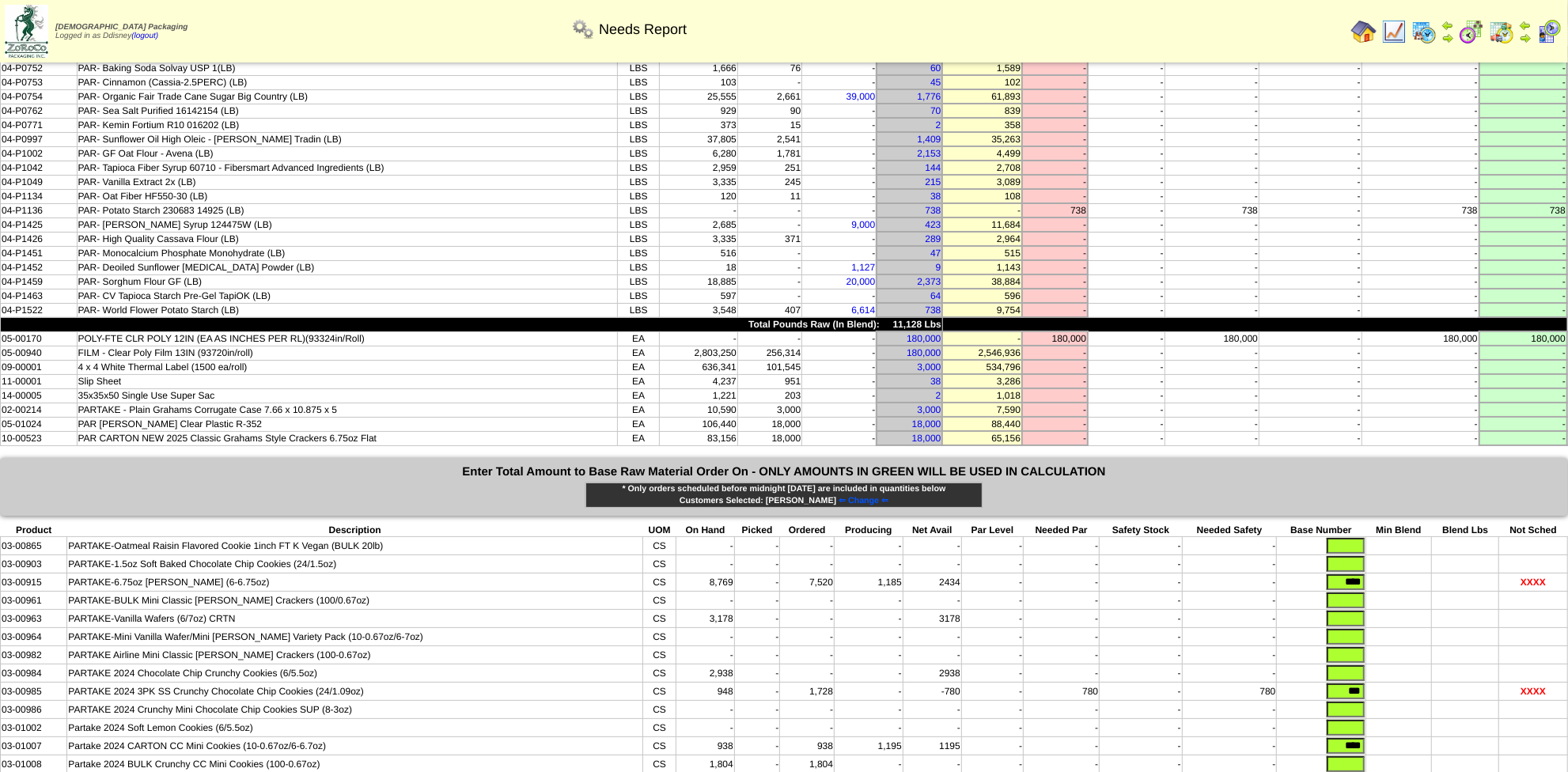
scroll to position [98, 0]
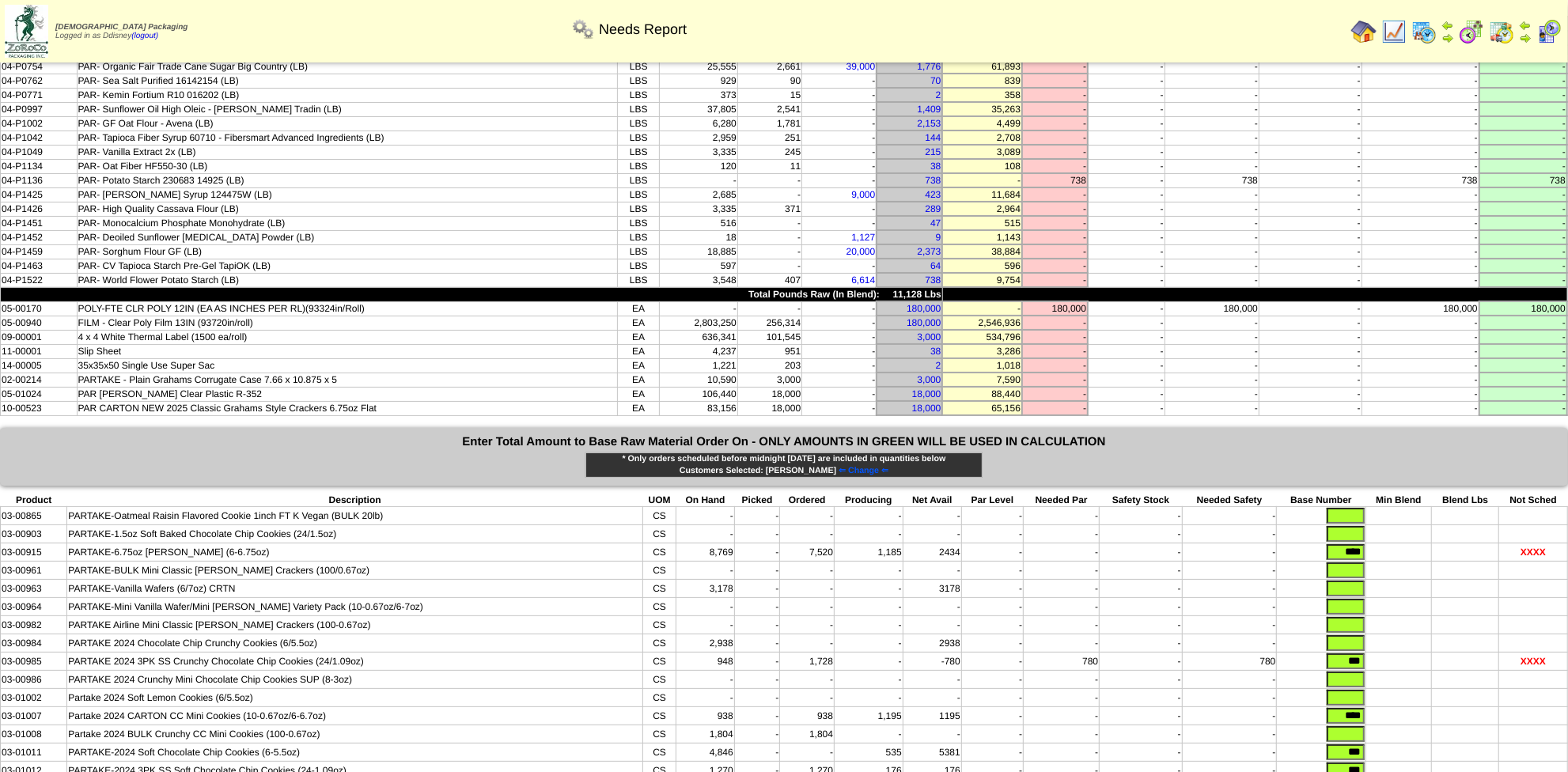
drag, startPoint x: 1390, startPoint y: 486, endPoint x: 1407, endPoint y: 485, distance: 17.0
click at [1403, 544] on tr "03-00915 PARTAKE-6.75oz [PERSON_NAME] (6-6.75oz) CS 8,769 - 7,520 1,185 2434 - …" at bounding box center [785, 553] width 1568 height 18
drag, startPoint x: 1337, startPoint y: 603, endPoint x: 1405, endPoint y: 587, distance: 69.9
drag, startPoint x: 1333, startPoint y: 654, endPoint x: 1424, endPoint y: 649, distance: 91.1
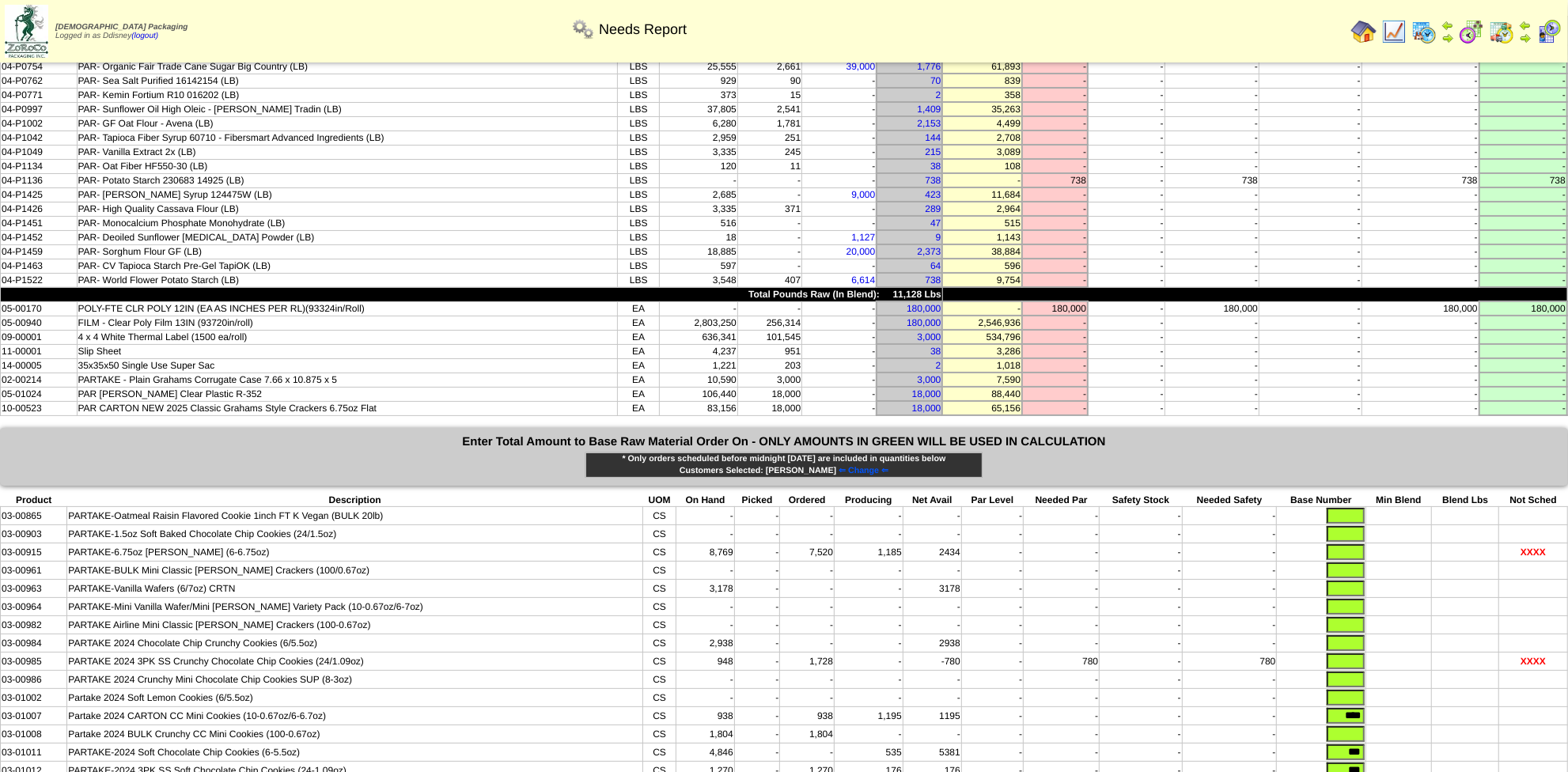
click at [1419, 707] on tr "03-01007 Partake 2024 CARTON CC Mini Cookies (10-0.67oz/6-6.7oz) CS 938 - 938 1…" at bounding box center [785, 717] width 1568 height 18
drag, startPoint x: 1341, startPoint y: 692, endPoint x: 1412, endPoint y: 687, distance: 71.2
click at [1403, 744] on tr "03-01011 PARTAKE-2024 Soft Chocolate Chip Cookies (6-5.5oz) CS 4,846 - - 535 53…" at bounding box center [785, 754] width 1568 height 18
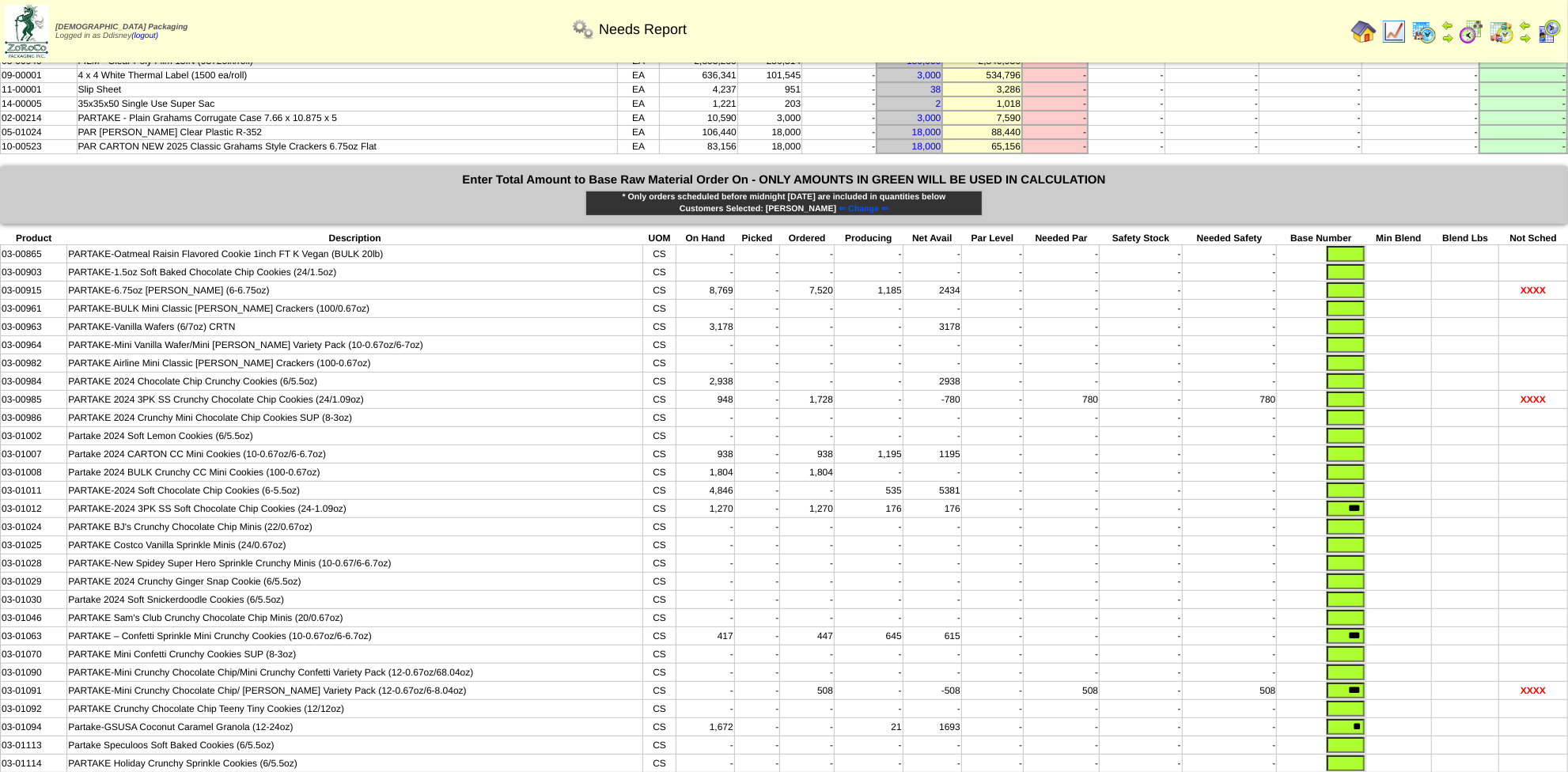
scroll to position [395, 0]
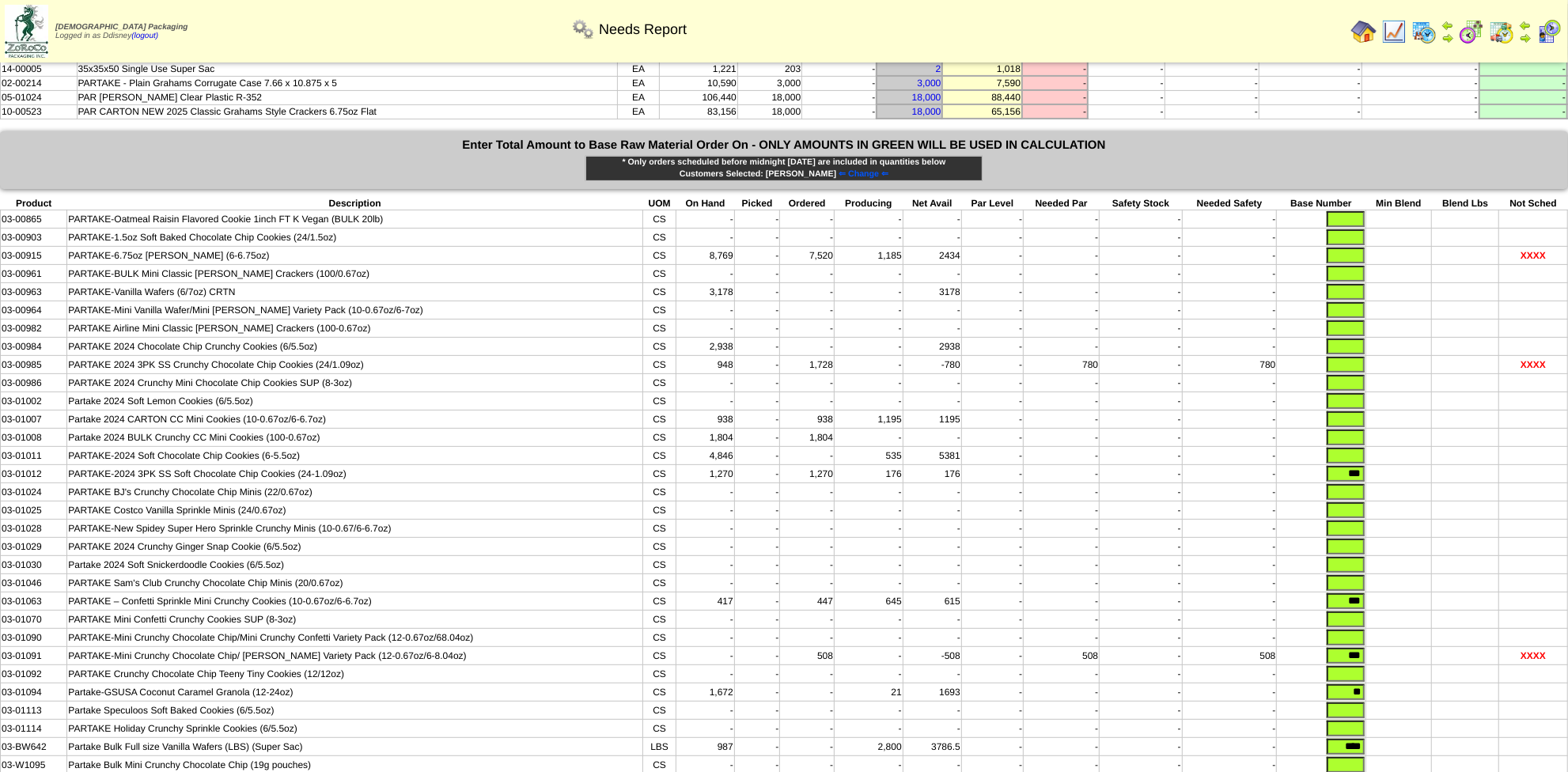
drag, startPoint x: 1338, startPoint y: 408, endPoint x: 1408, endPoint y: 404, distance: 70.1
click at [1408, 465] on tr "03-01012 PARTAKE-2024 3PK SS Soft Chocolate Chip Cookies (24-1.09oz) CS 1,270 -…" at bounding box center [785, 475] width 1568 height 18
drag, startPoint x: 1433, startPoint y: 534, endPoint x: 1434, endPoint y: 549, distance: 15.0
click at [1452, 593] on tr "03-01063 PARTAKE – Confetti Sprinkle Mini Crunchy Cookies (10-0.67oz/6-6.7oz) C…" at bounding box center [785, 602] width 1568 height 18
drag, startPoint x: 1402, startPoint y: 585, endPoint x: 1484, endPoint y: 585, distance: 82.0
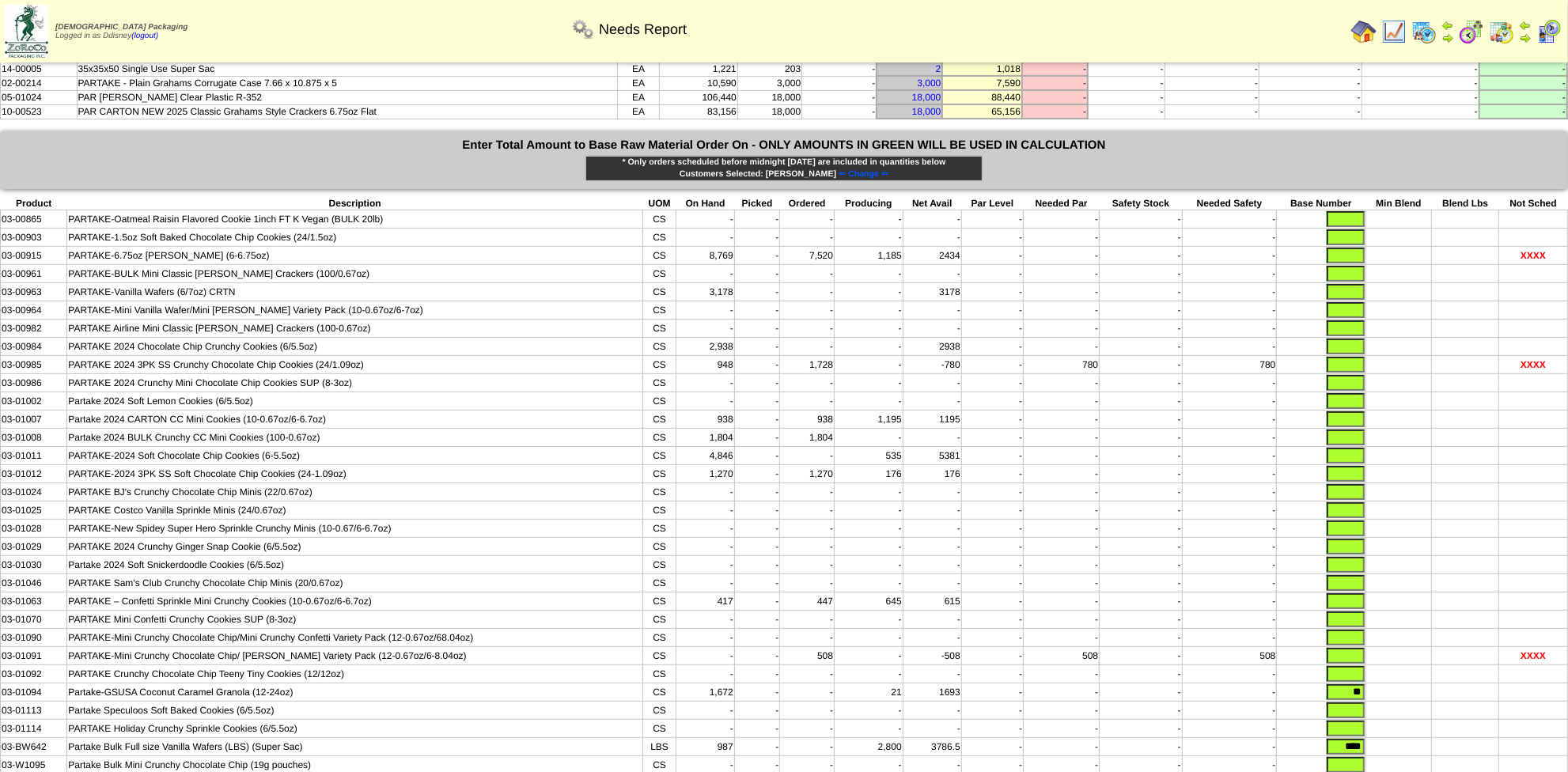
click at [1484, 647] on tr "03-01091 PARTAKE-Mini Crunchy Chocolate Chip/ [PERSON_NAME] Variety Pack (12-0.…" at bounding box center [785, 657] width 1568 height 18
drag, startPoint x: 1346, startPoint y: 631, endPoint x: 1418, endPoint y: 623, distance: 72.4
click at [1416, 683] on tr "03-01094 Partake-GSUSA Coconut Caramel Granola (12-24oz) CS 1,672 - - 21 1693 -…" at bounding box center [785, 693] width 1568 height 18
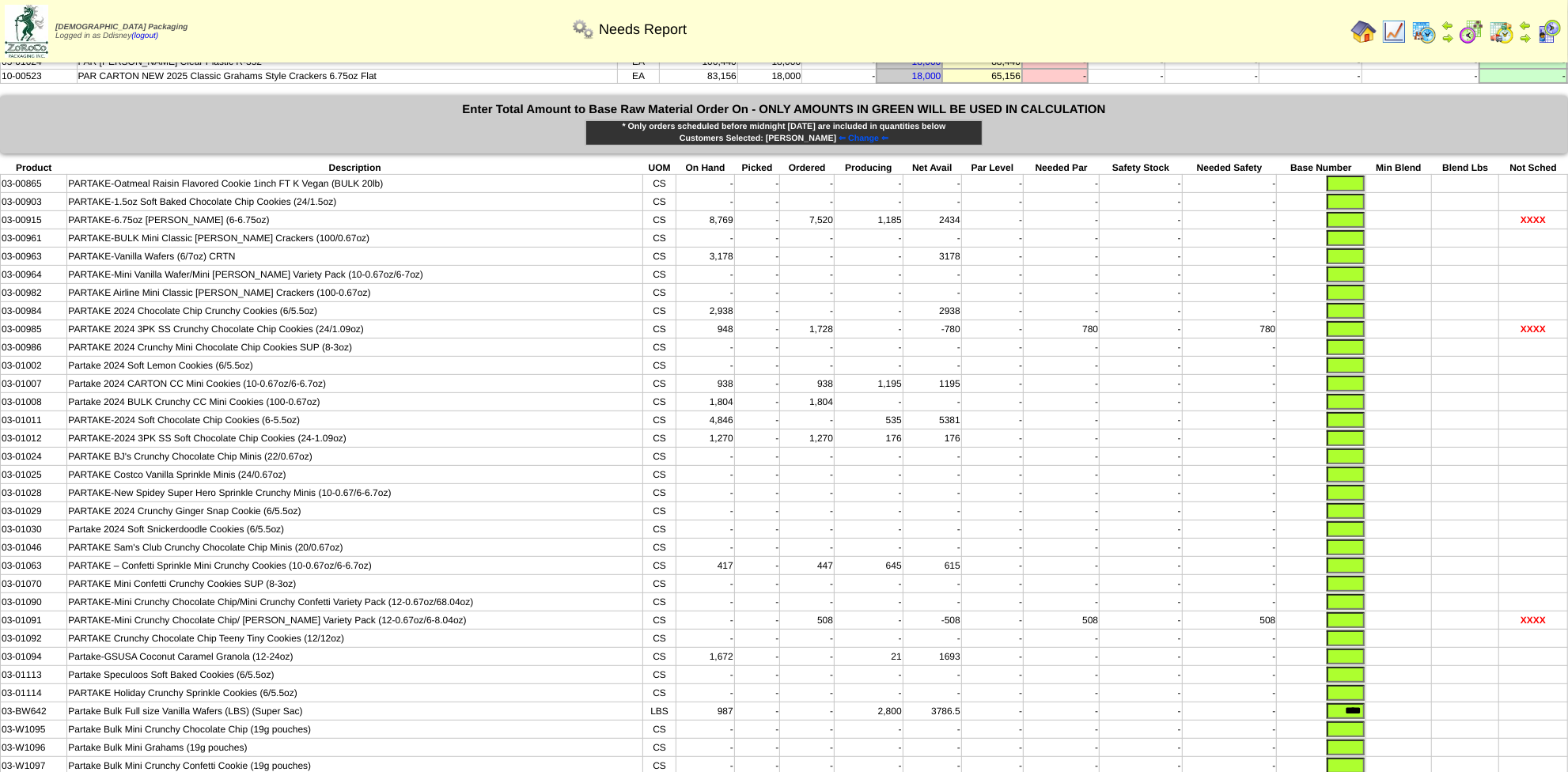
scroll to position [450, 0]
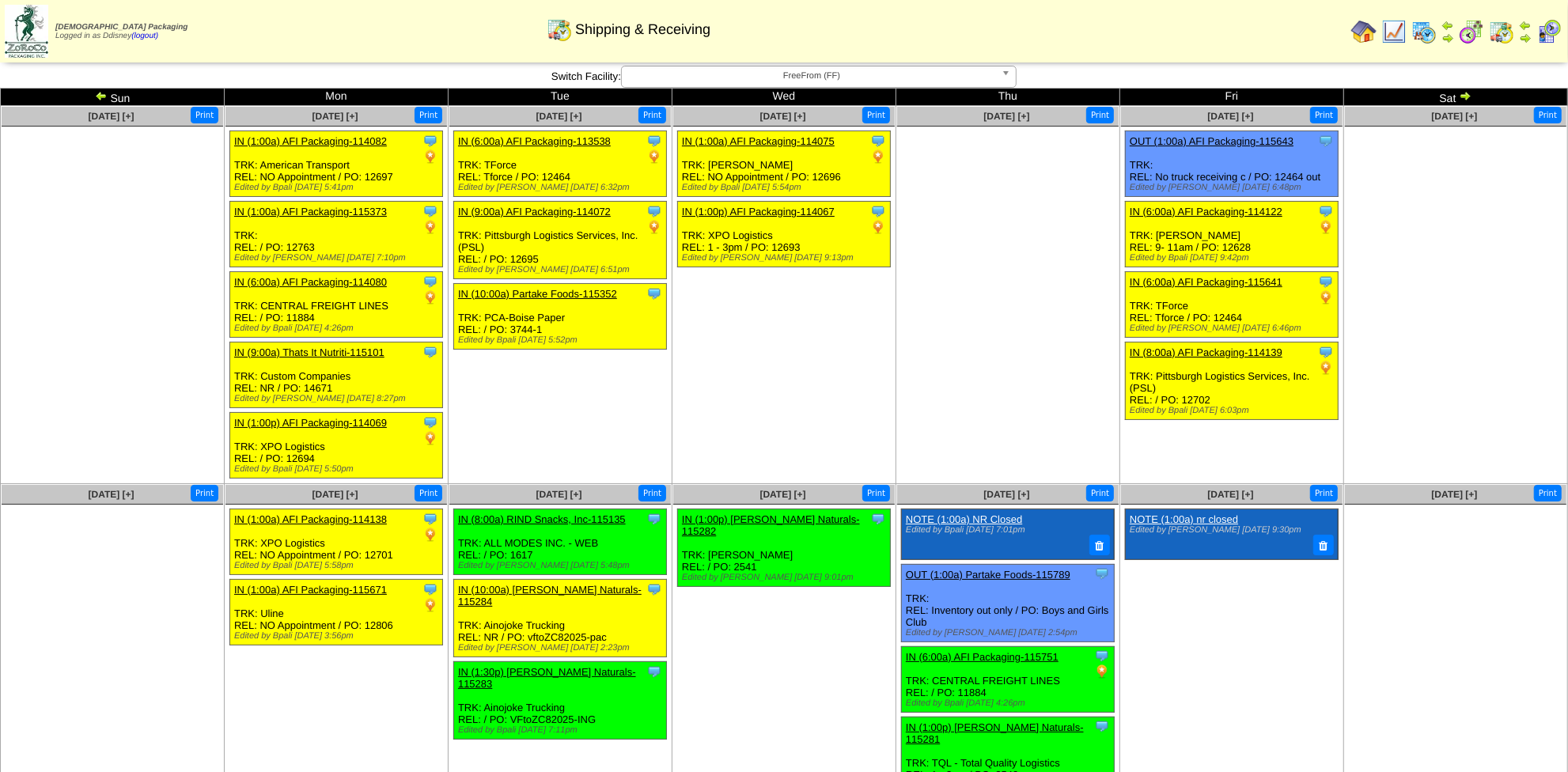
click at [1468, 97] on img at bounding box center [1465, 96] width 13 height 13
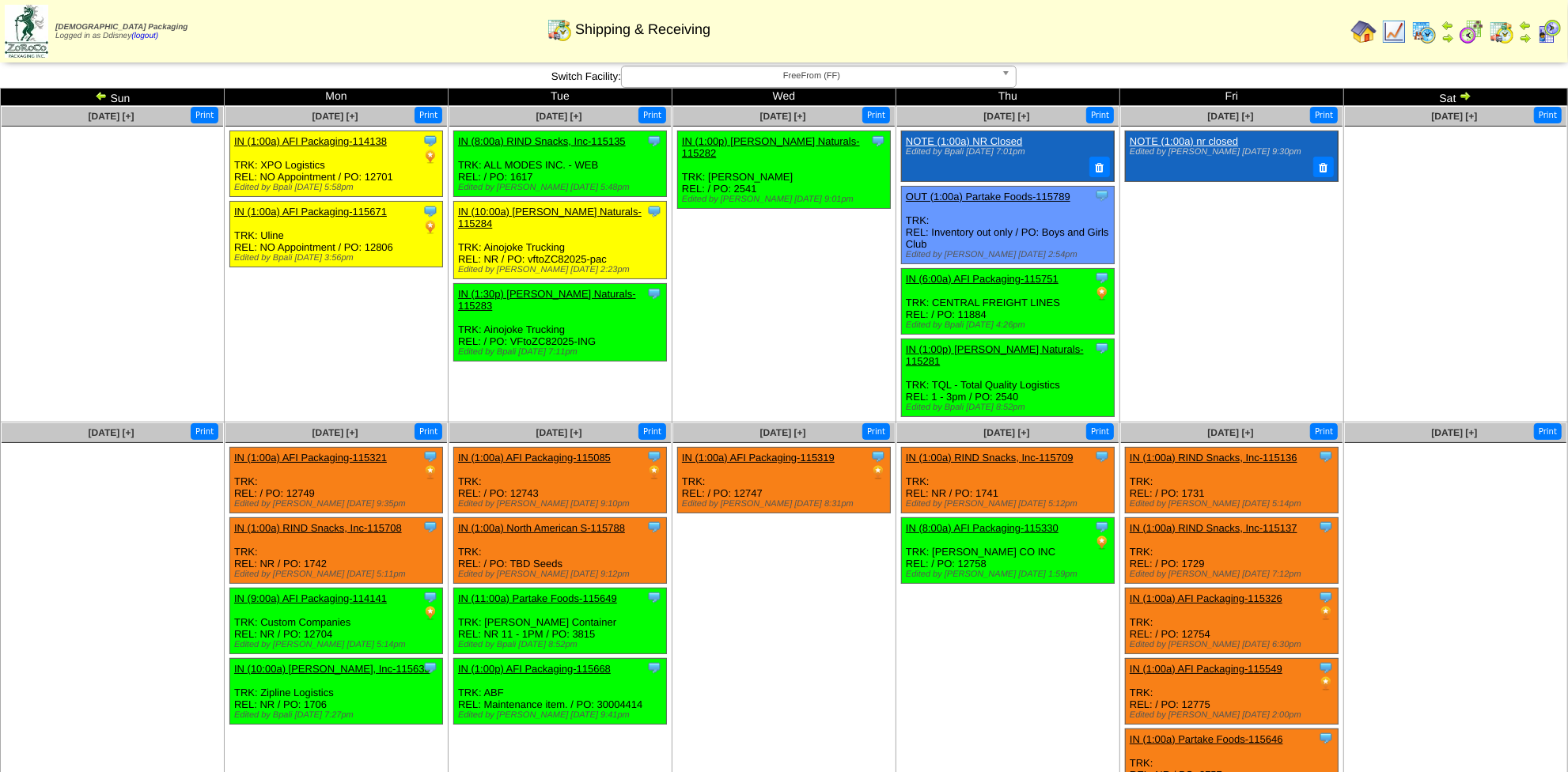
click at [1436, 31] on img at bounding box center [1424, 31] width 25 height 25
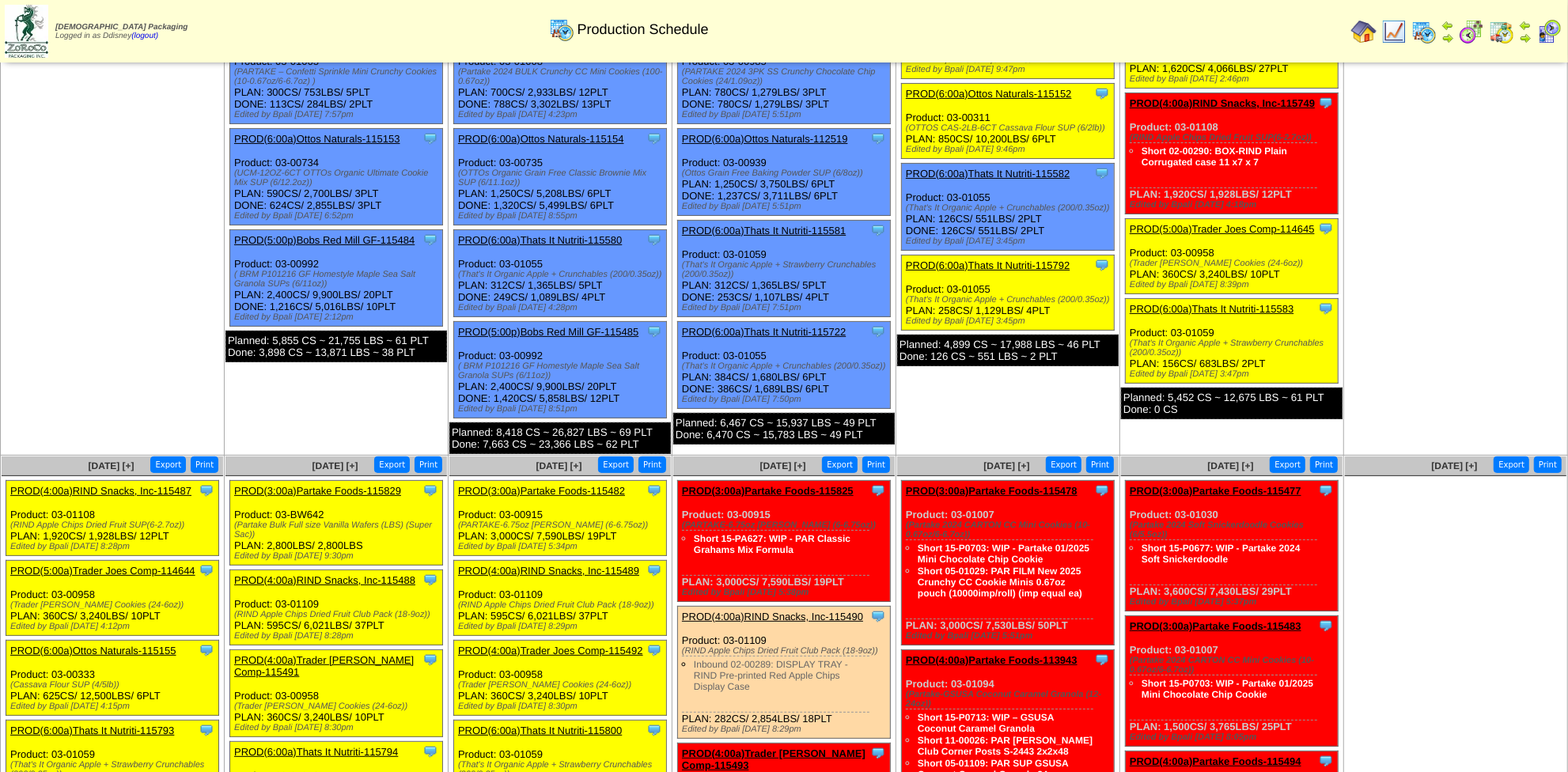
scroll to position [197, 0]
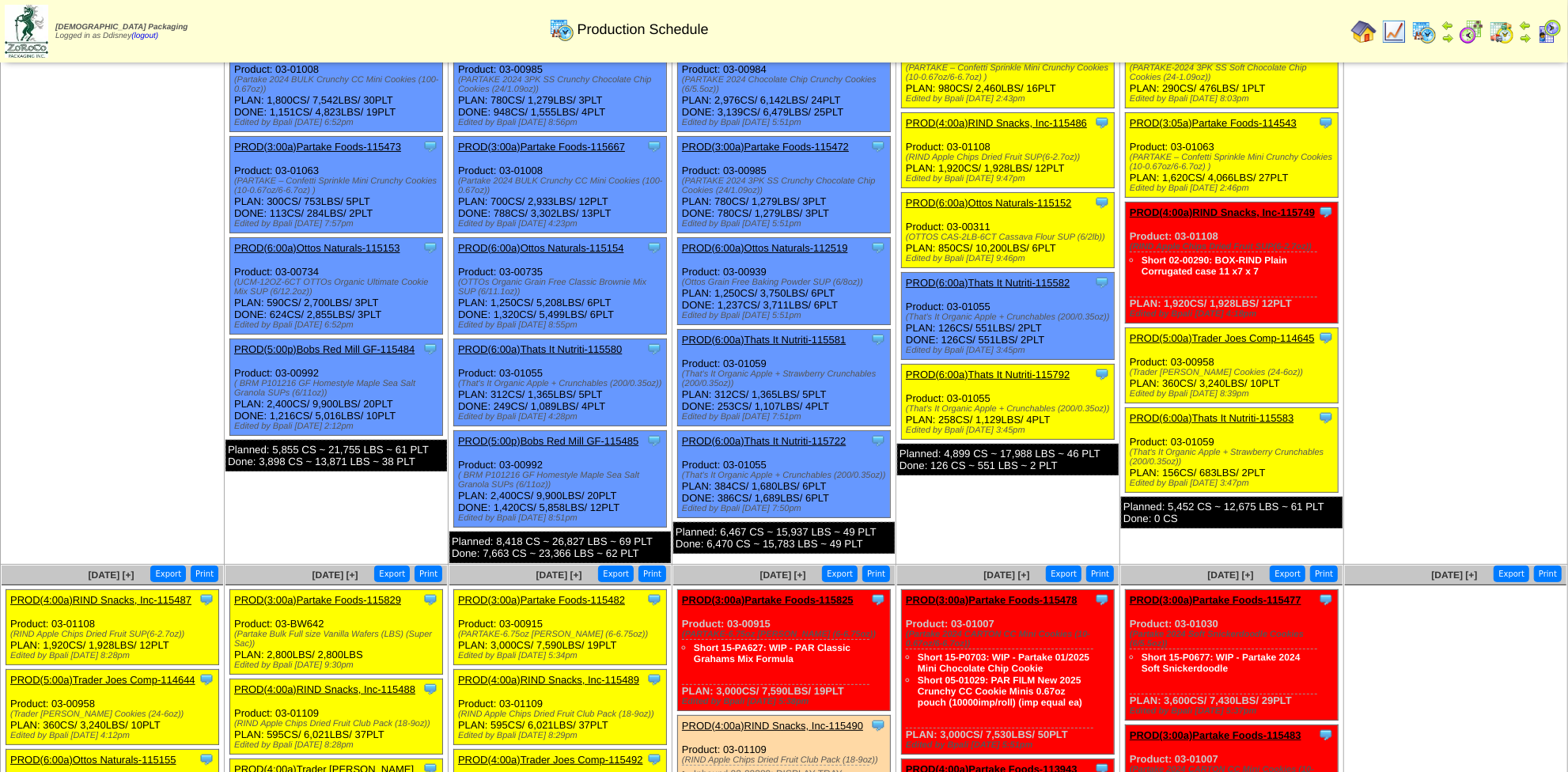
click at [1504, 32] on img at bounding box center [1502, 31] width 25 height 25
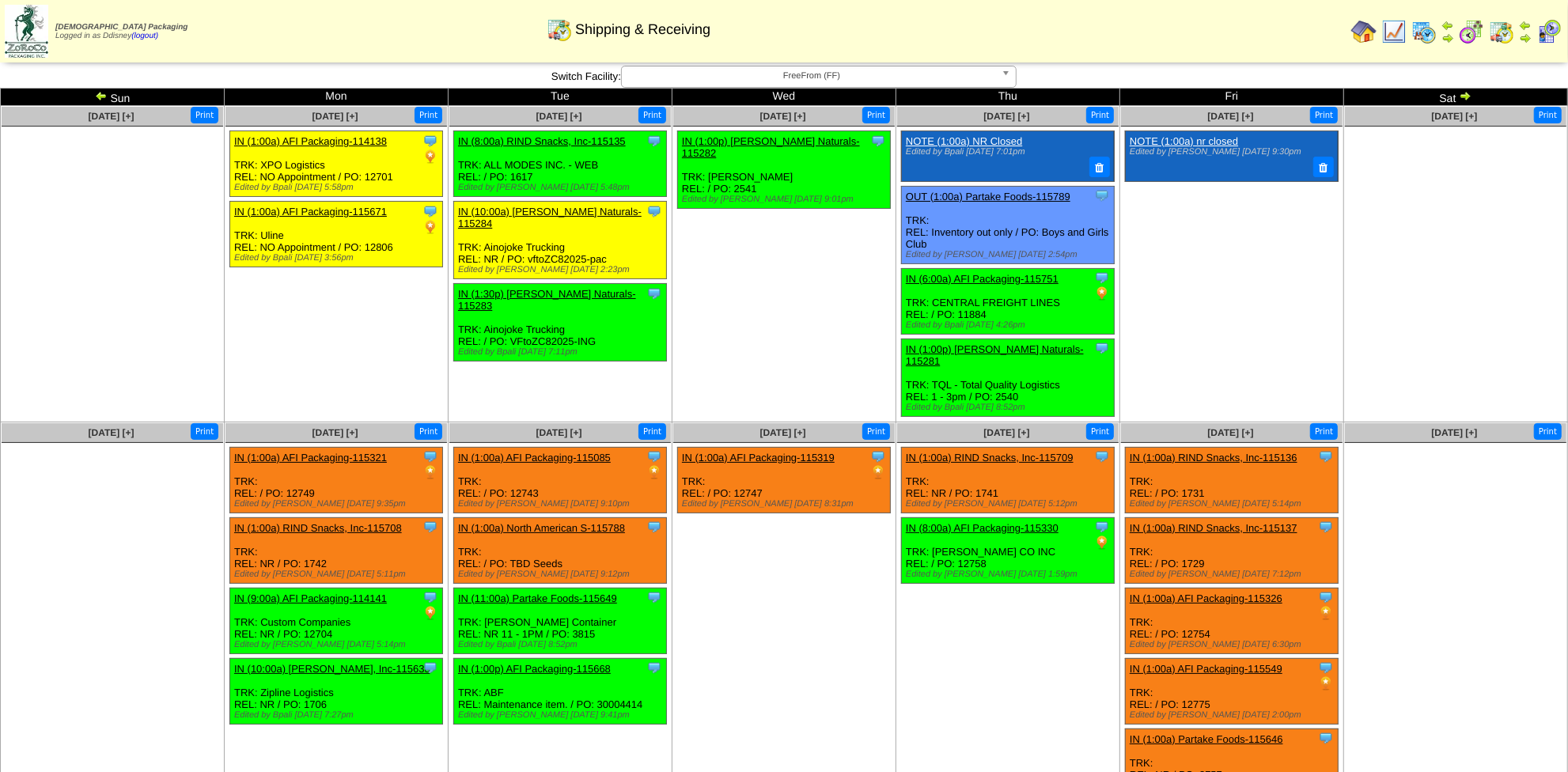
click at [544, 523] on link "IN (1:00a) North American S-115788" at bounding box center [541, 528] width 167 height 12
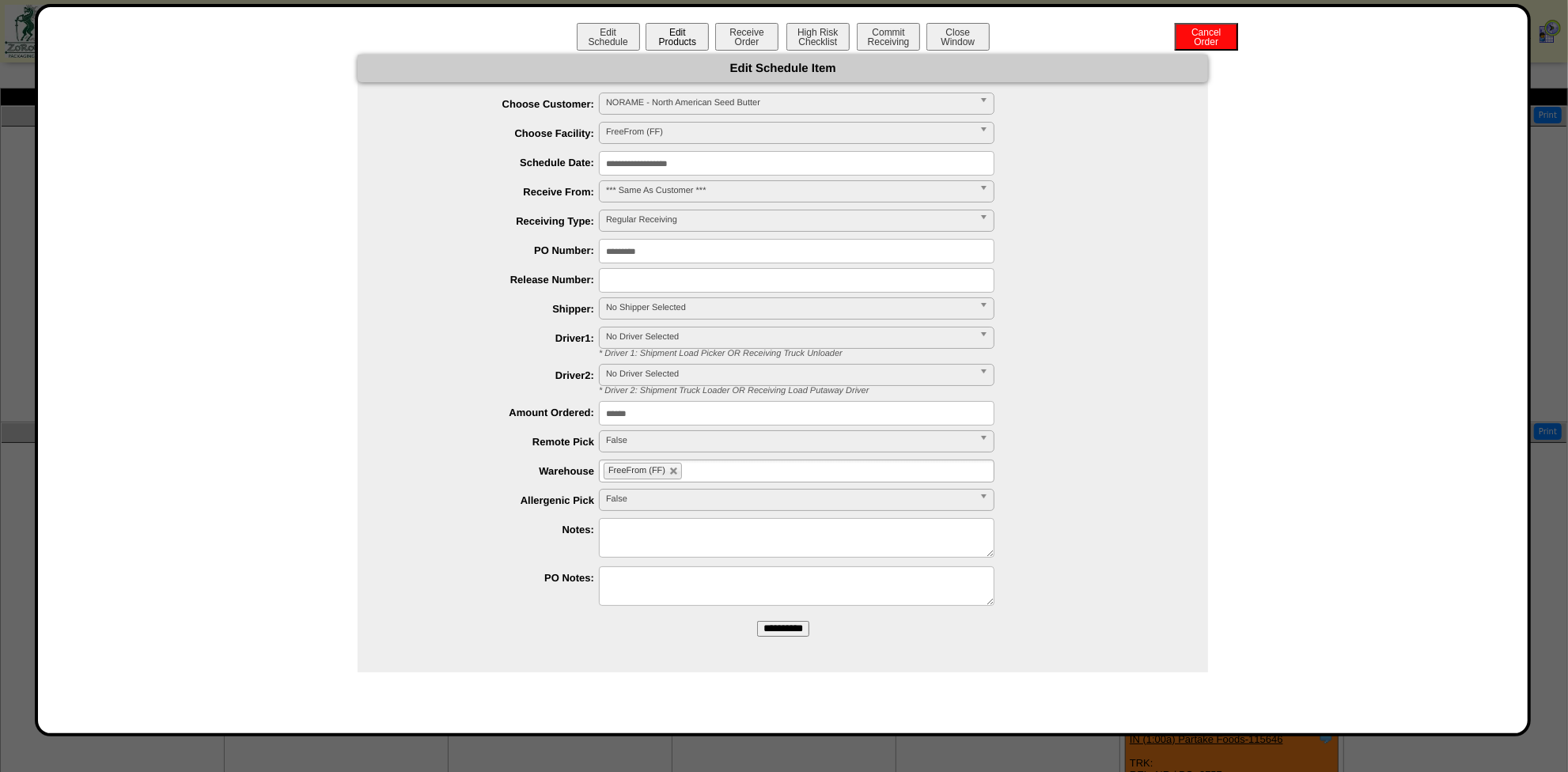
click at [694, 36] on button "Edit Products" at bounding box center [677, 37] width 64 height 28
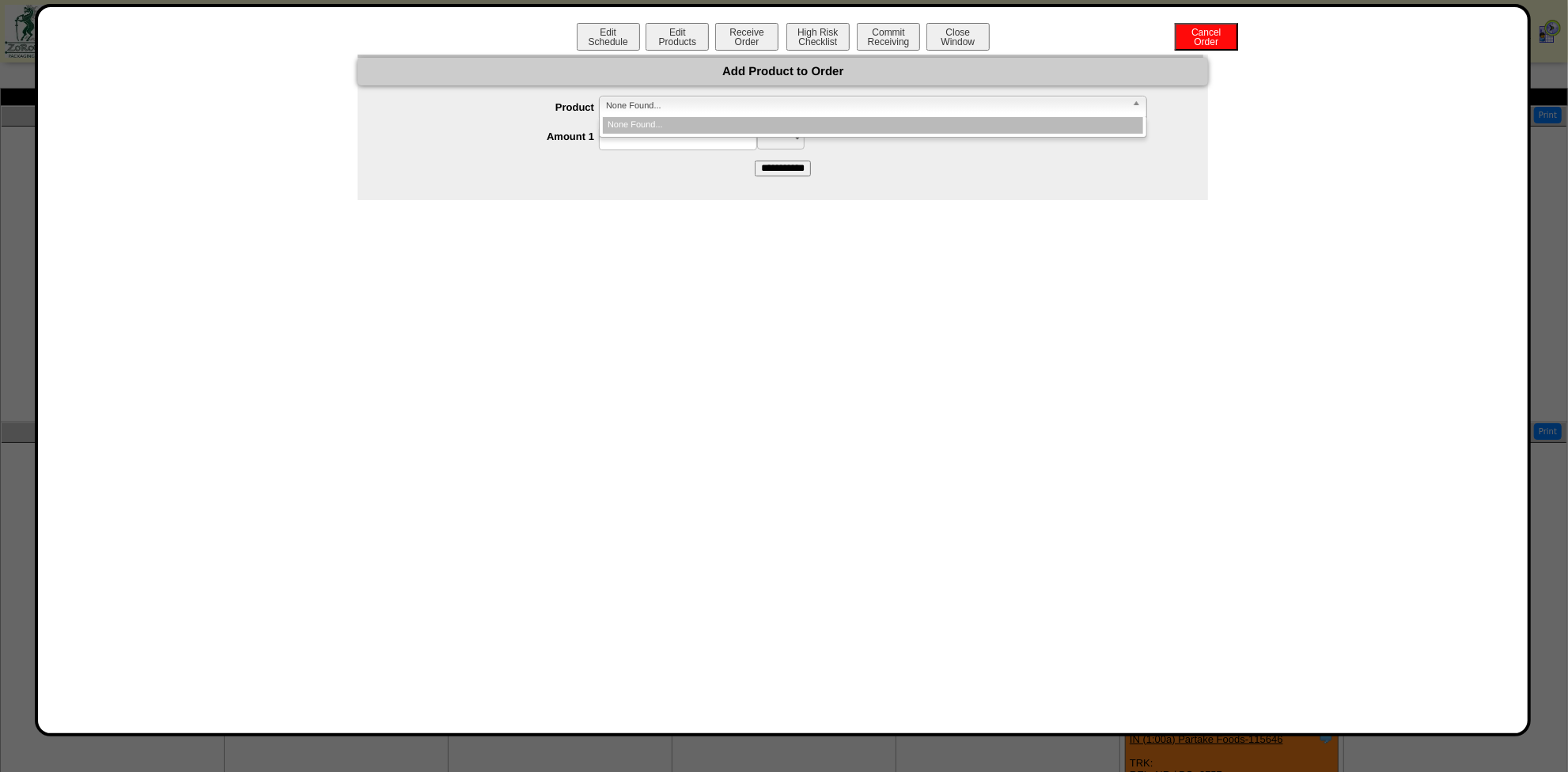
click at [694, 100] on span "None Found..." at bounding box center [865, 106] width 520 height 19
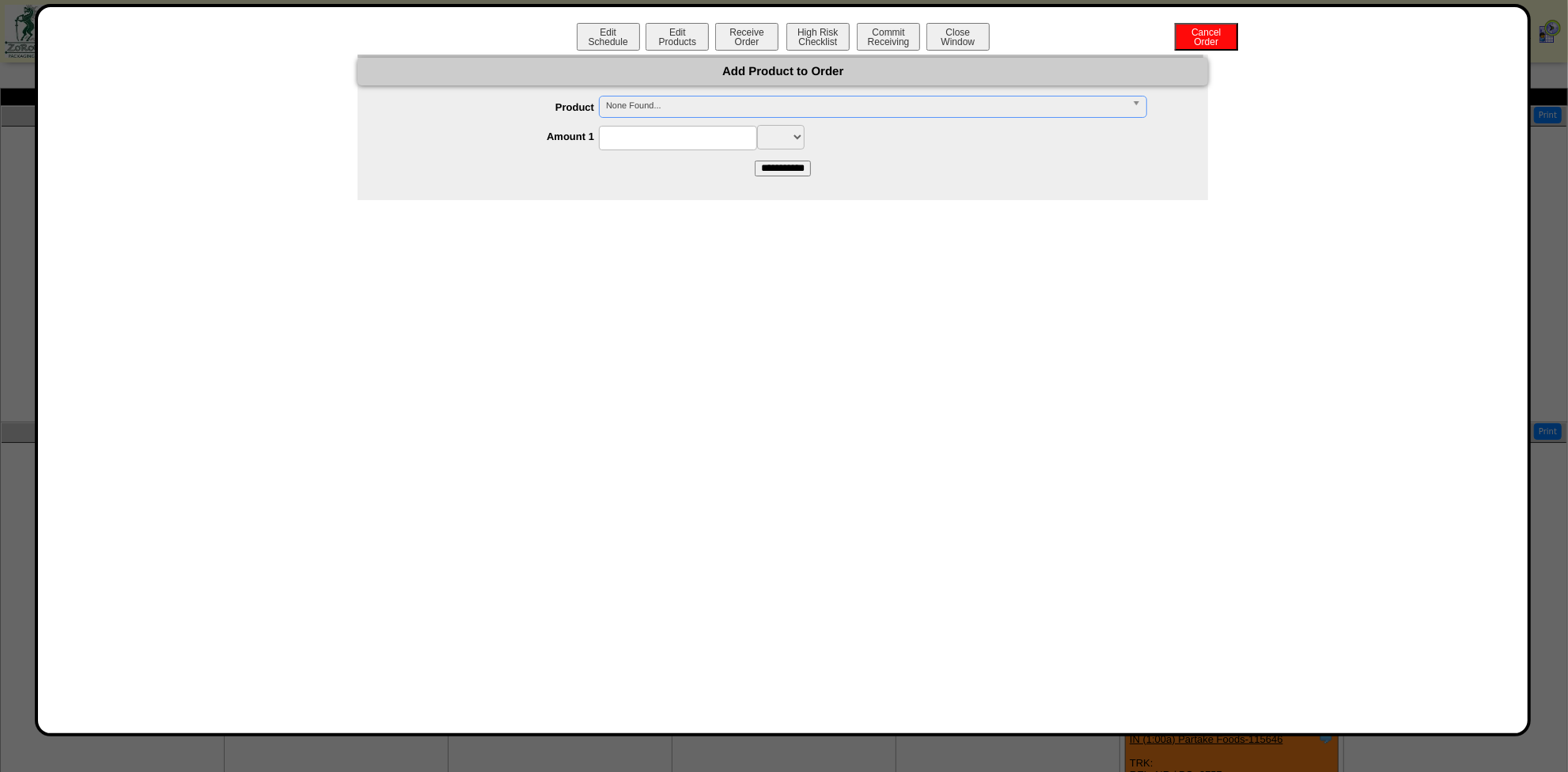
click at [694, 100] on span "None Found..." at bounding box center [865, 106] width 520 height 19
click at [685, 136] on input at bounding box center [678, 138] width 158 height 25
click at [971, 25] on button "Close Window" at bounding box center [958, 37] width 64 height 28
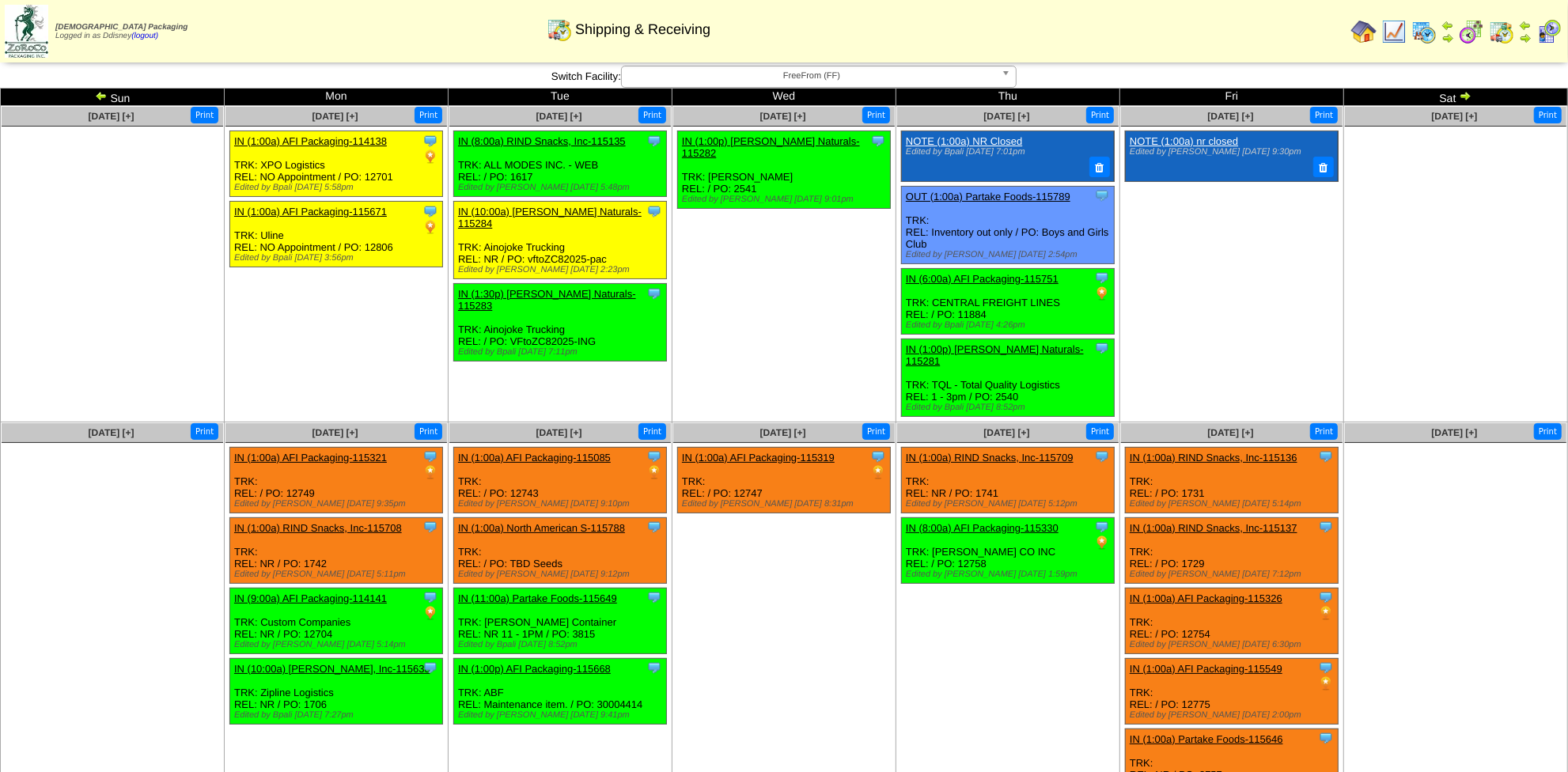
click at [579, 523] on link "IN (1:00a) North American S-115788" at bounding box center [541, 528] width 167 height 12
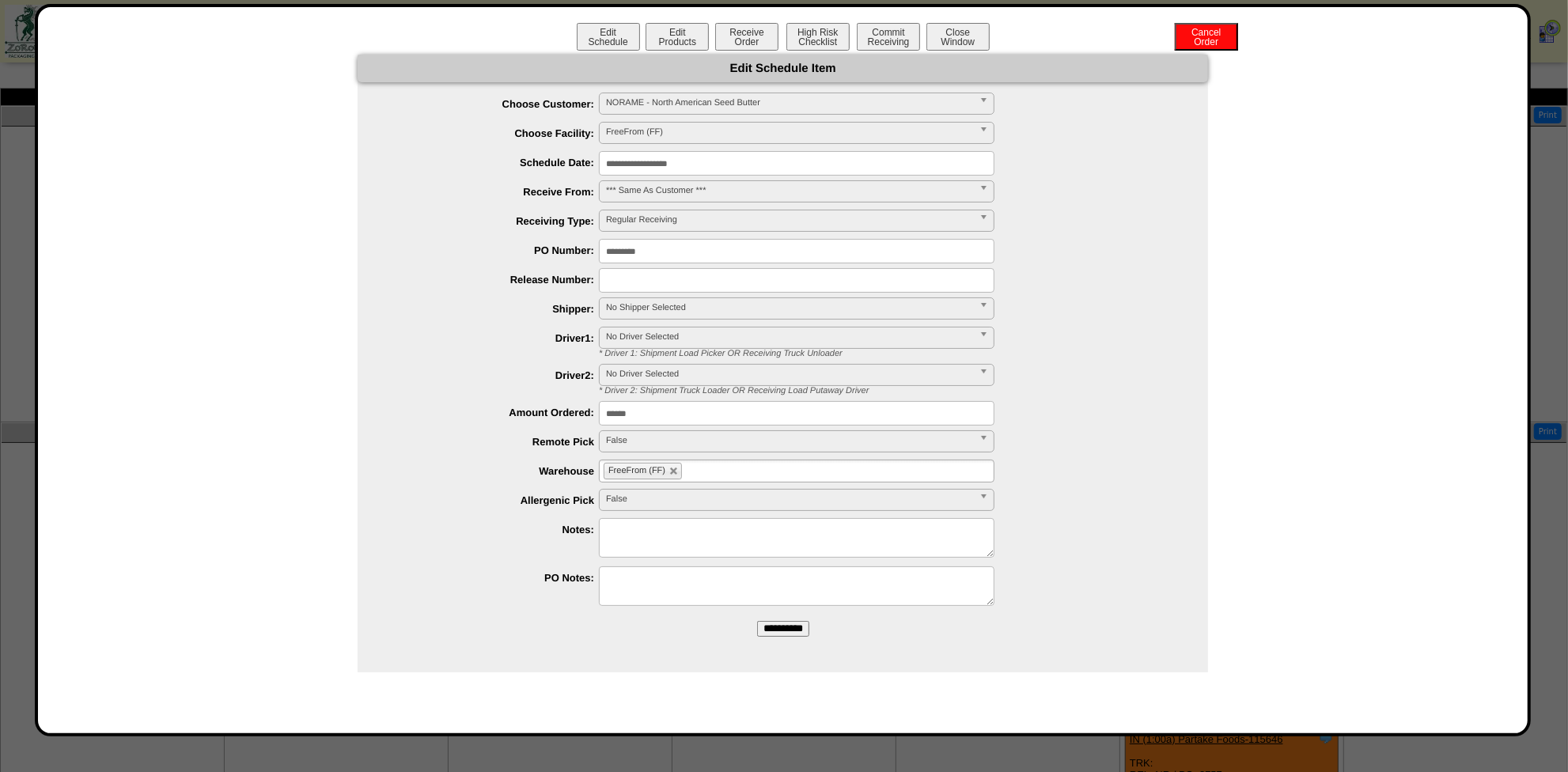
click at [665, 282] on input "text" at bounding box center [797, 281] width 395 height 25
type input "*******"
click at [792, 629] on input "**********" at bounding box center [783, 629] width 53 height 16
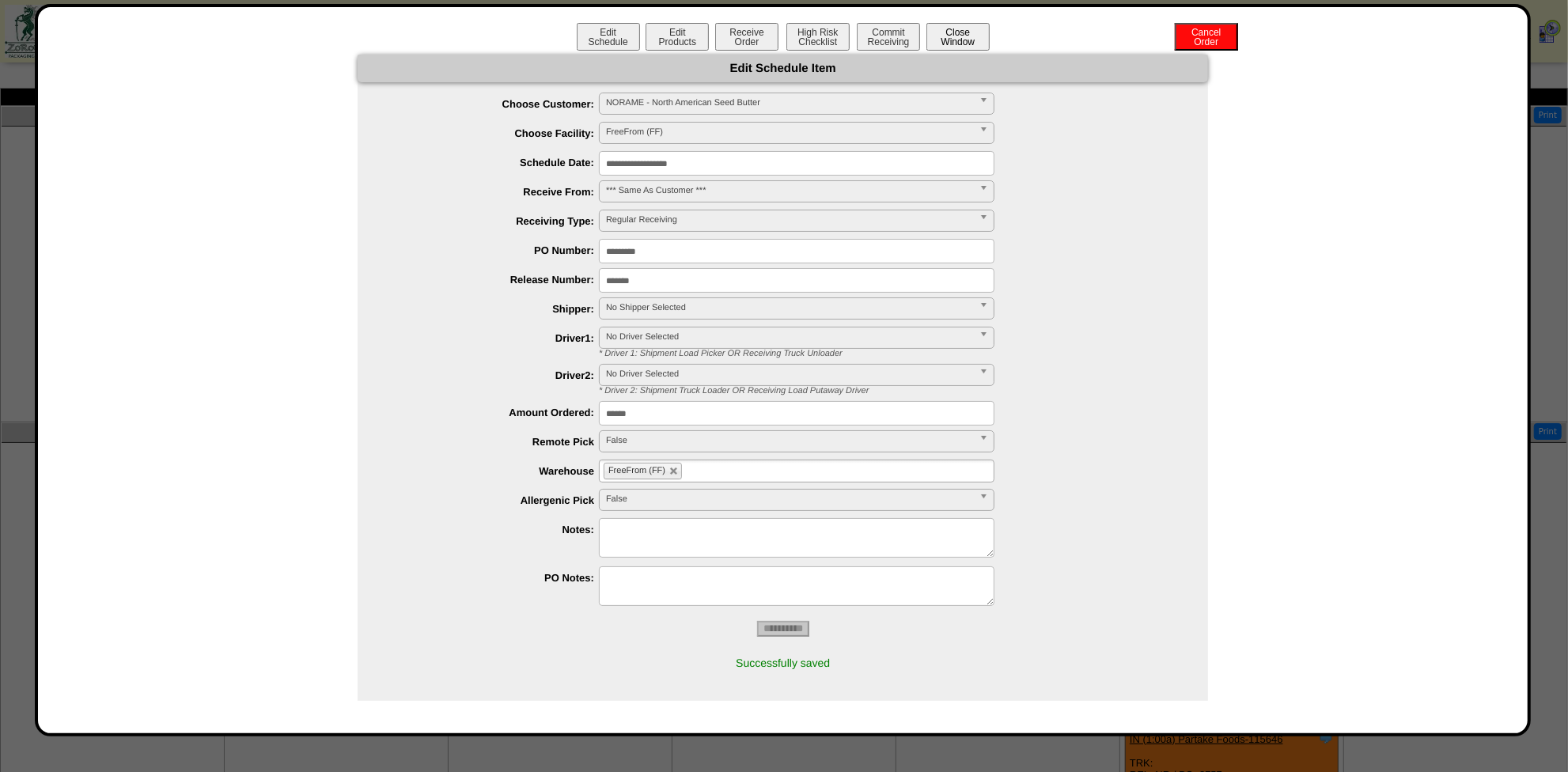
drag, startPoint x: 959, startPoint y: 28, endPoint x: 957, endPoint y: 40, distance: 12.2
click at [959, 29] on button "Close Window" at bounding box center [958, 37] width 64 height 28
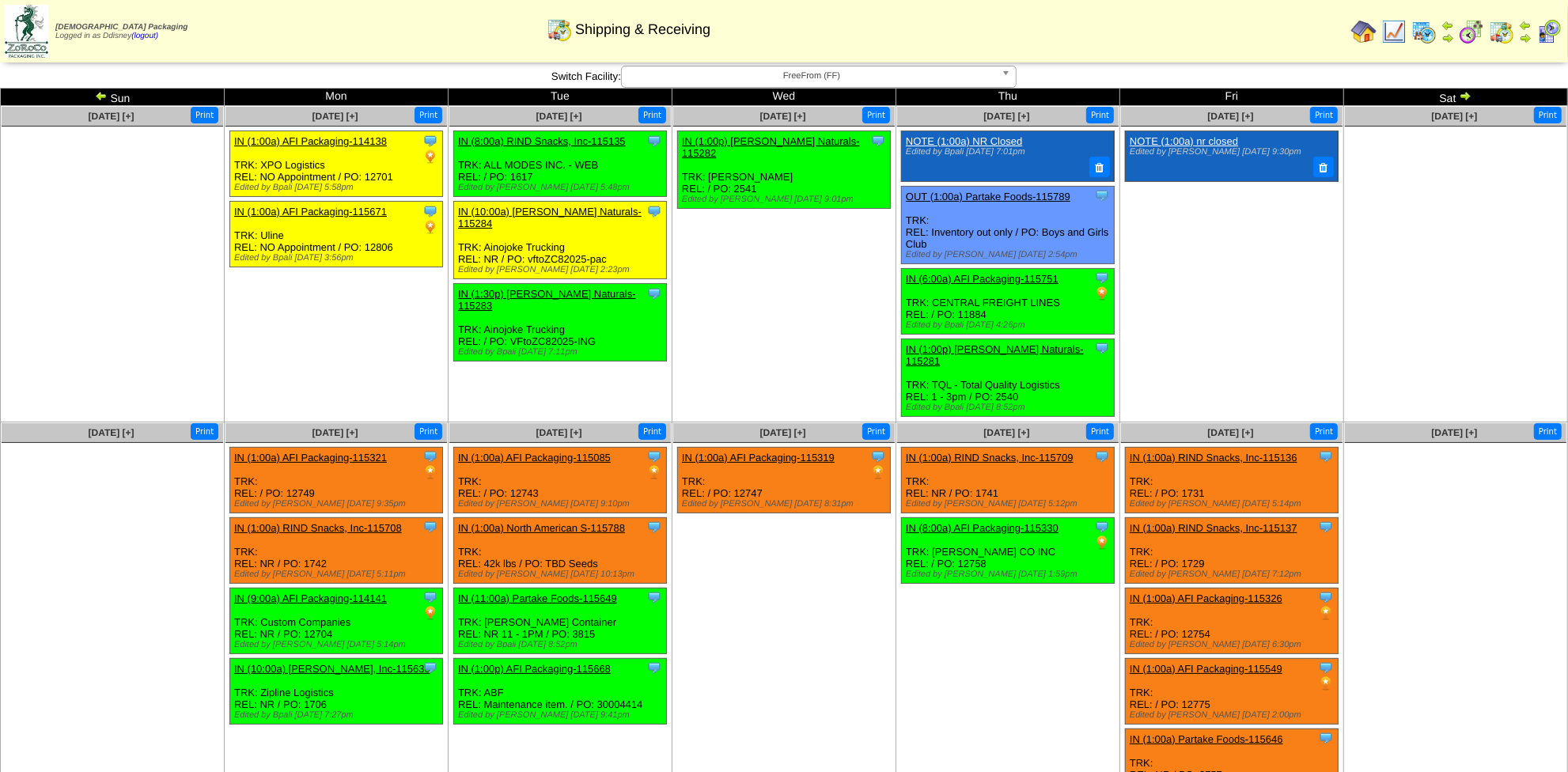
click at [1431, 31] on img at bounding box center [1424, 31] width 25 height 25
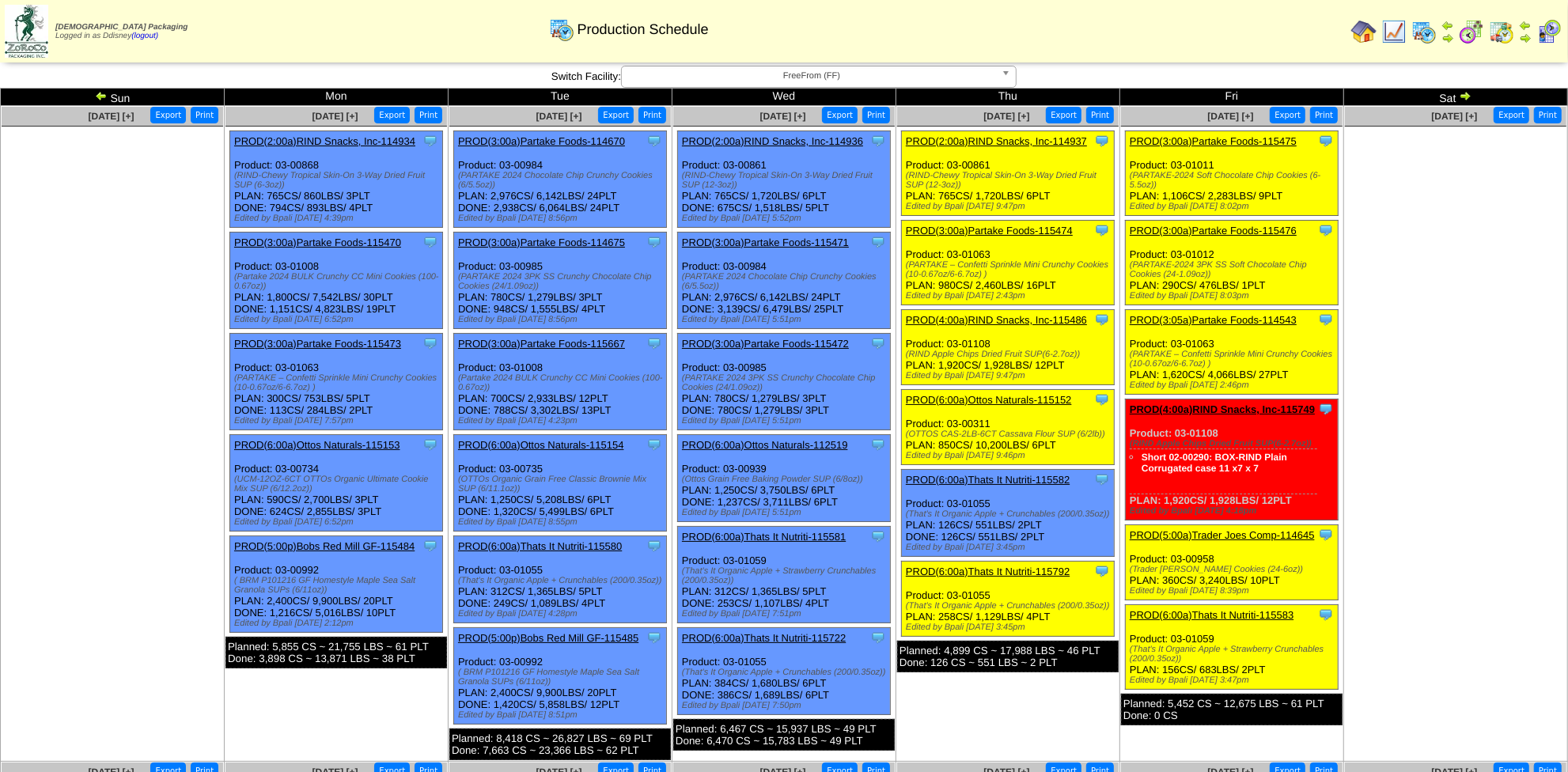
click at [1508, 36] on img at bounding box center [1502, 31] width 25 height 25
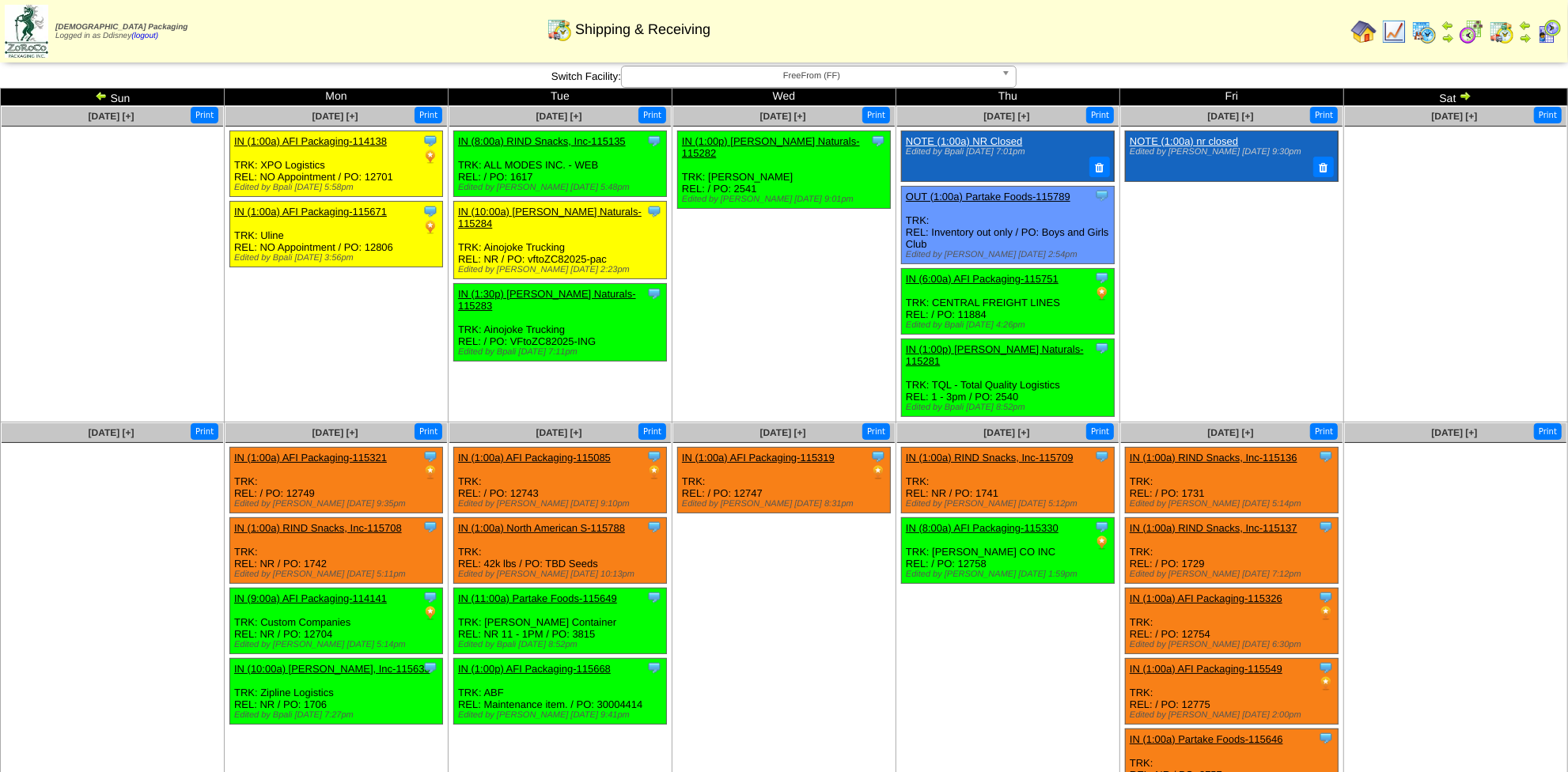
click at [360, 523] on link "IN (1:00a) RIND Snacks, Inc-115708" at bounding box center [319, 528] width 168 height 12
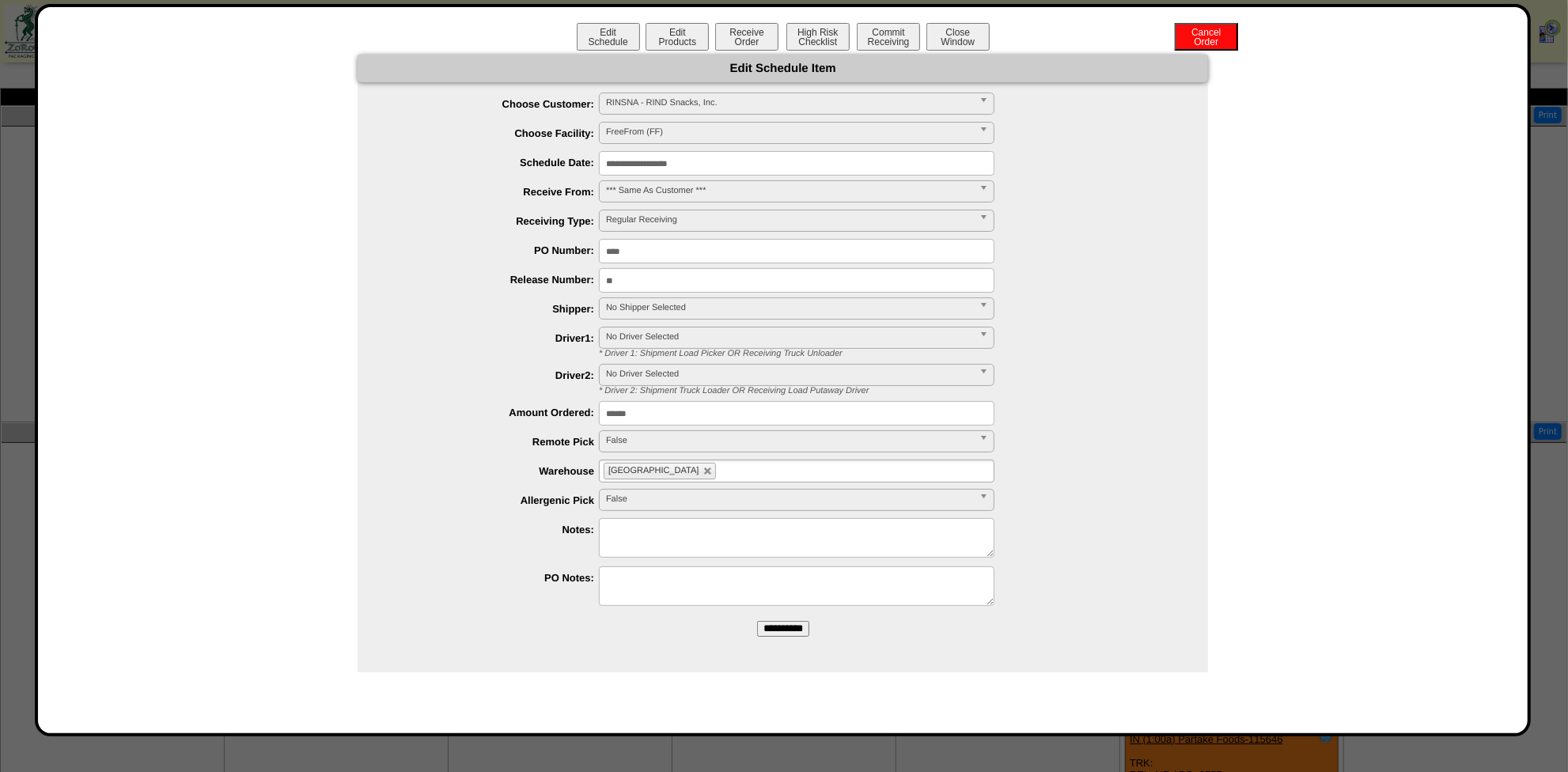
click at [718, 158] on input "**********" at bounding box center [797, 163] width 395 height 25
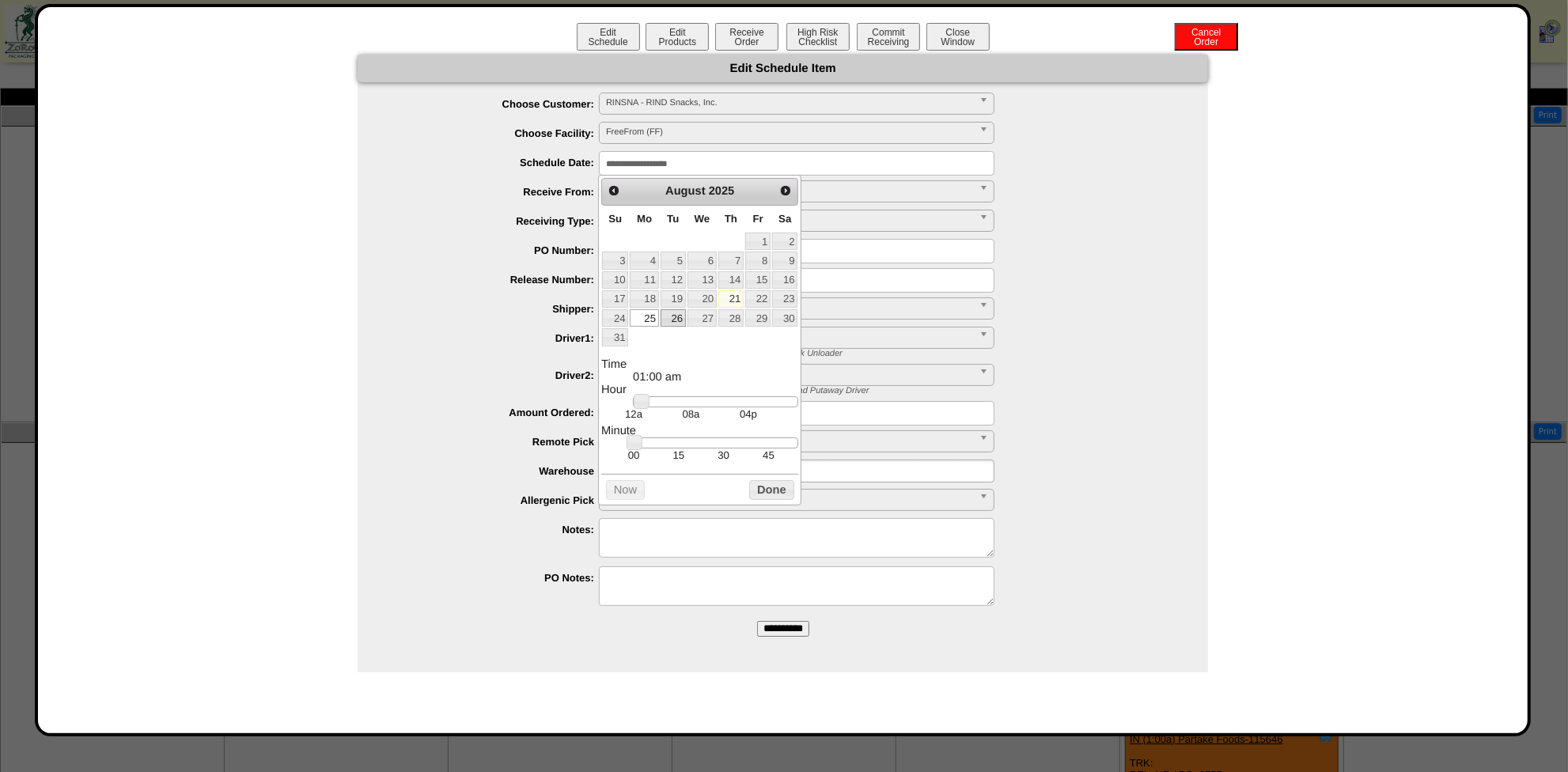
click at [677, 317] on link "26" at bounding box center [673, 318] width 25 height 18
type input "**********"
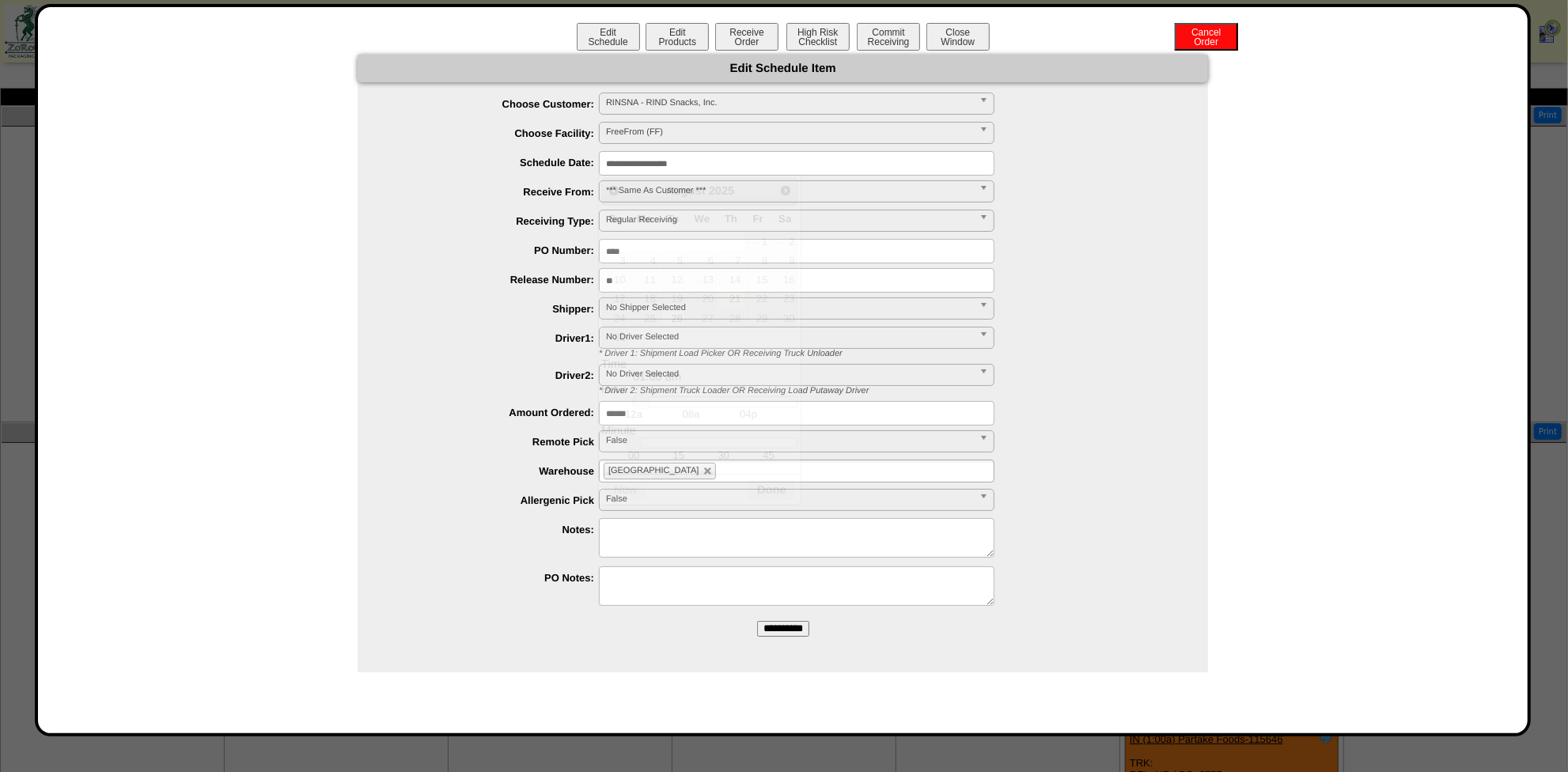
drag, startPoint x: 1140, startPoint y: 204, endPoint x: 1131, endPoint y: 208, distance: 9.8
click at [1138, 206] on ul "**********" at bounding box center [782, 351] width 850 height 517
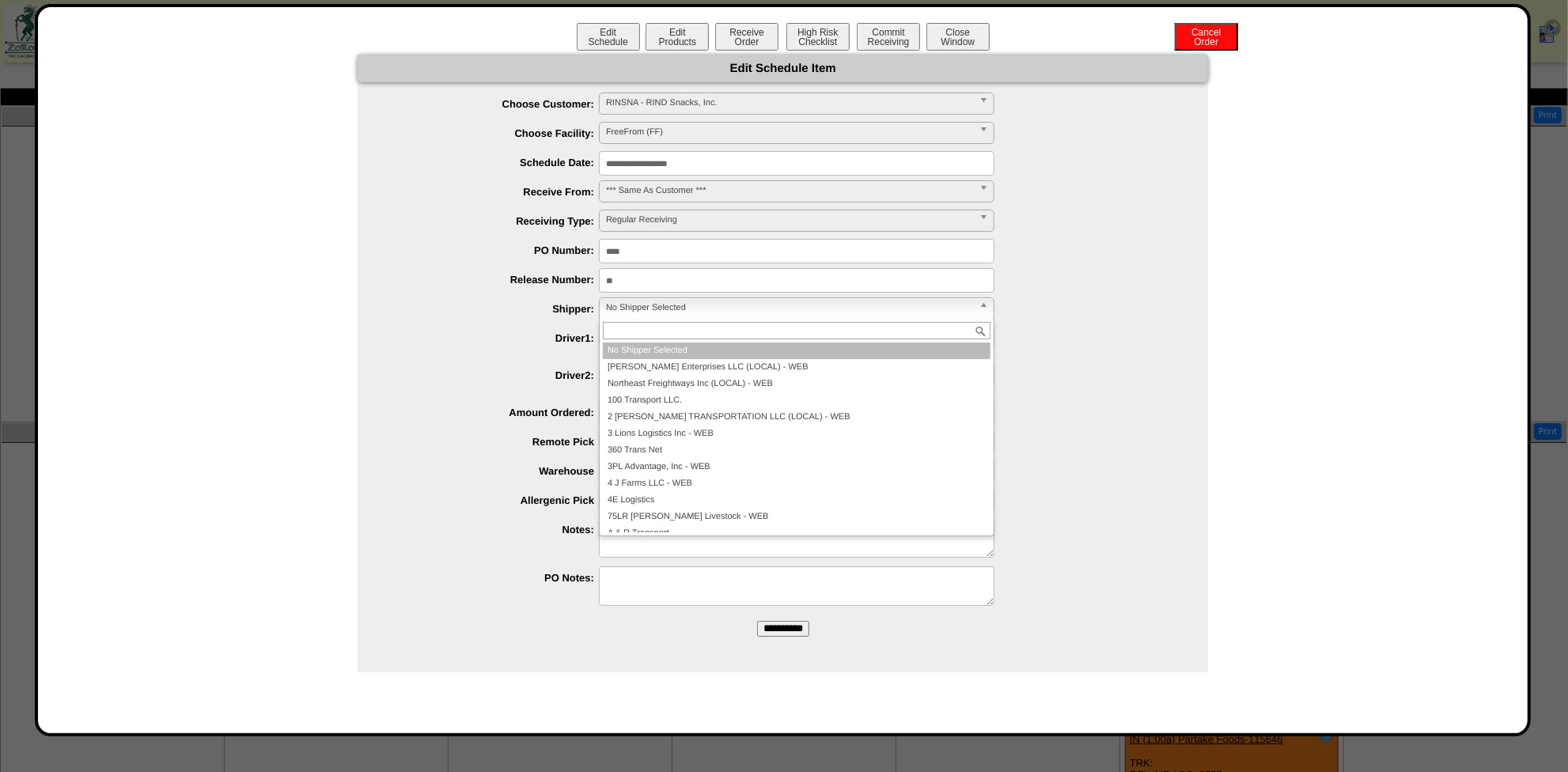
click at [657, 309] on span "No Shipper Selected" at bounding box center [790, 308] width 368 height 19
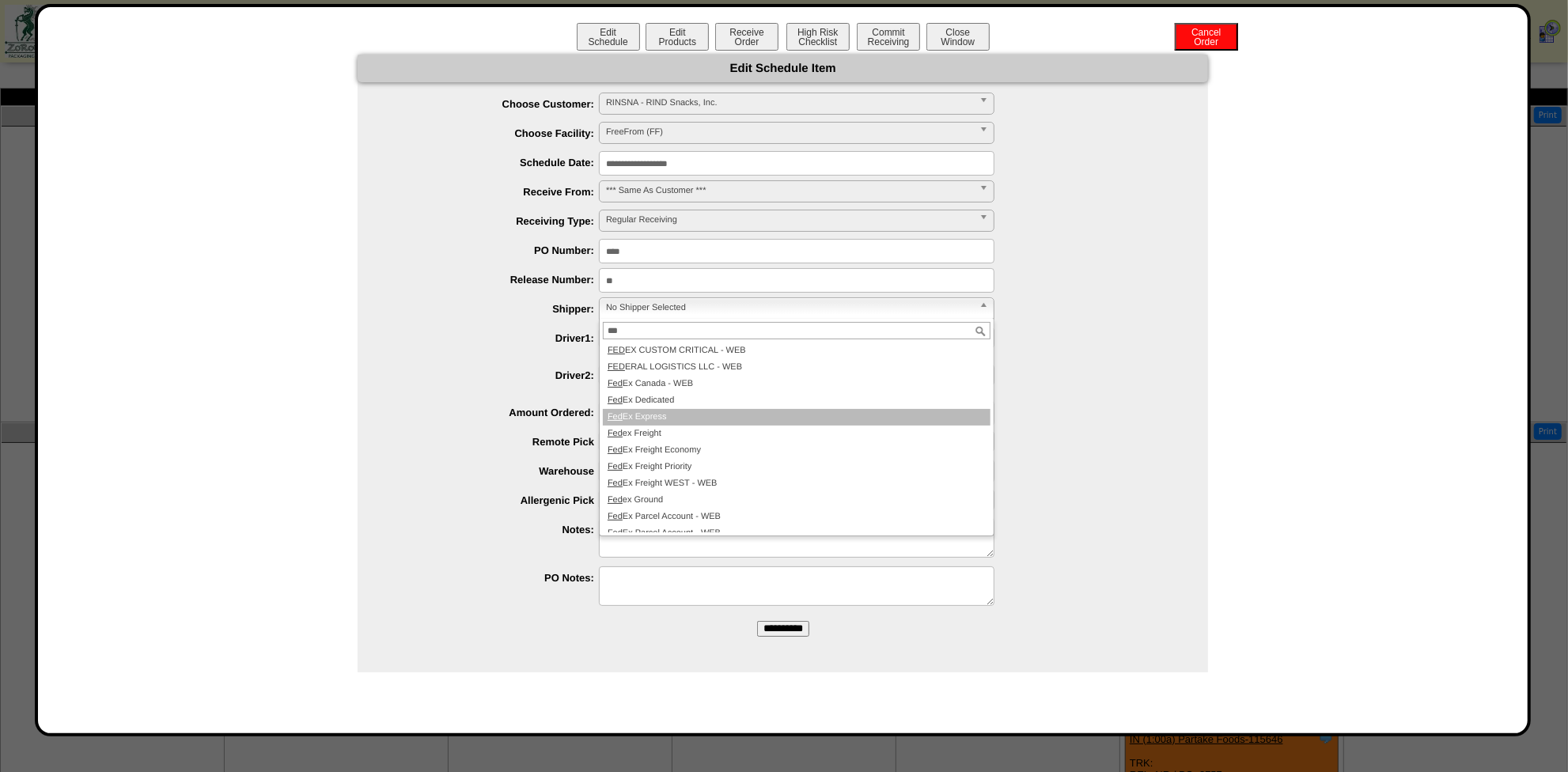
type input "***"
click at [669, 416] on li "Fed Ex Express" at bounding box center [797, 417] width 388 height 17
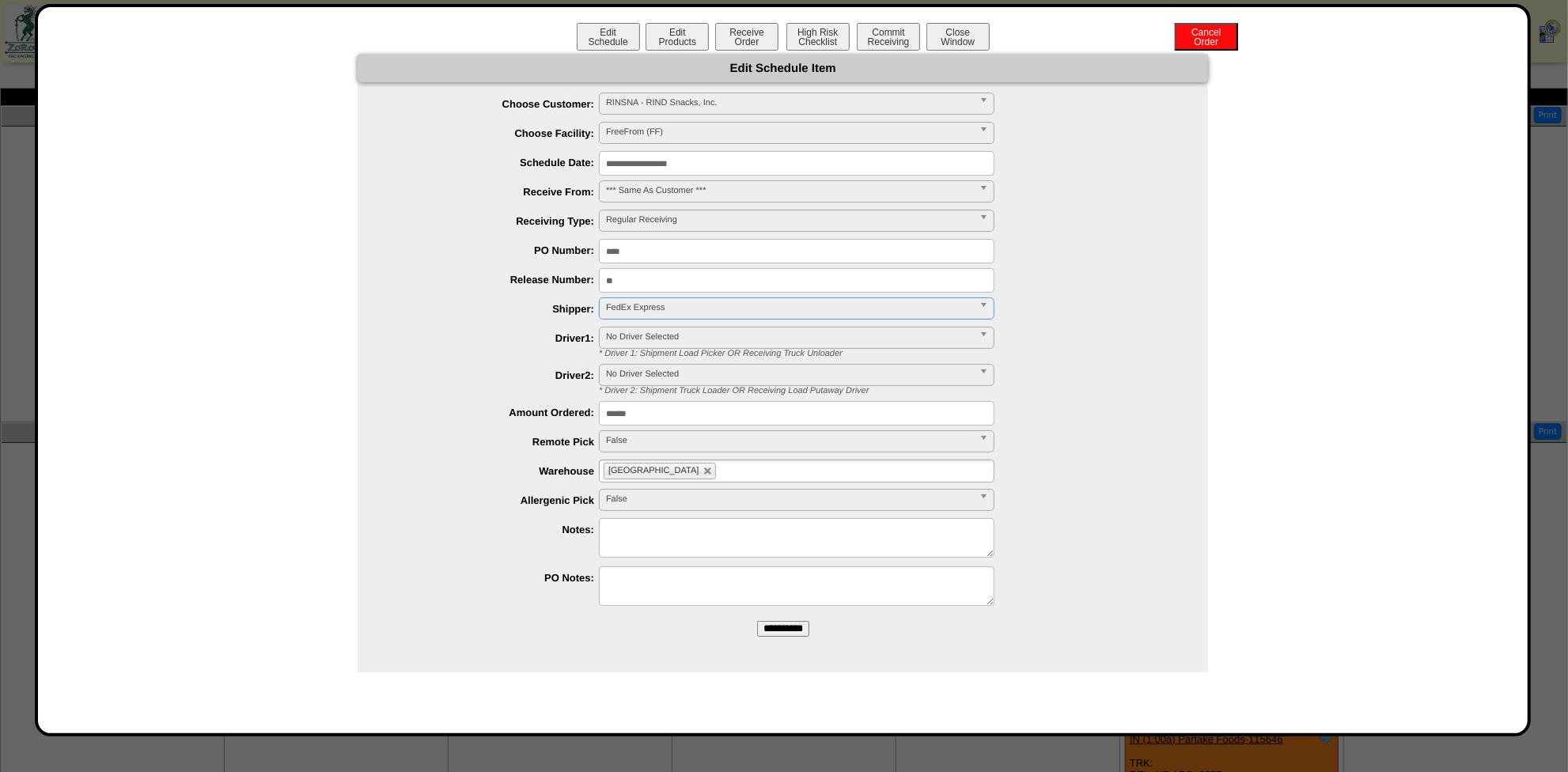
click at [794, 626] on input "**********" at bounding box center [783, 629] width 53 height 16
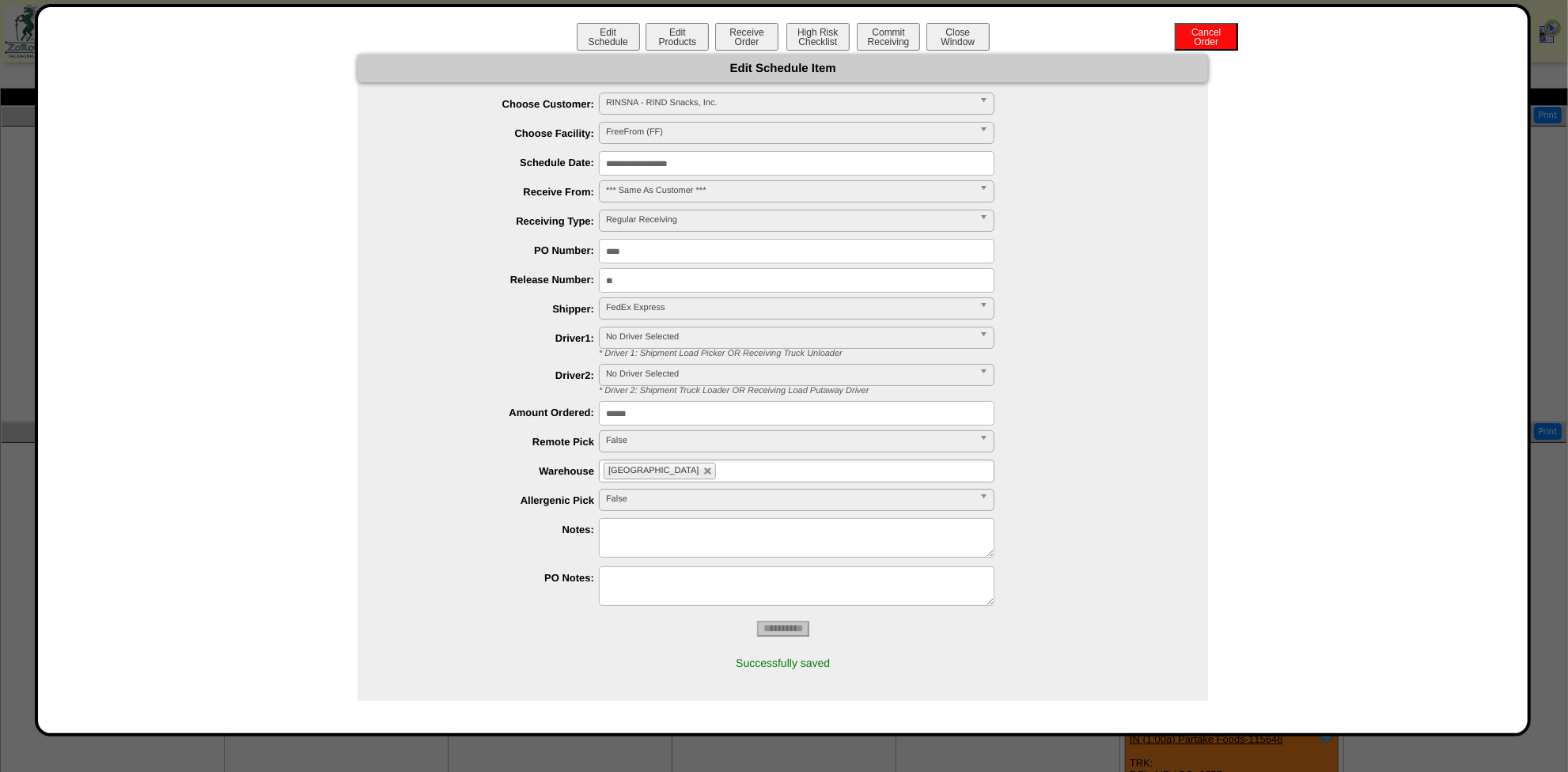
click at [681, 17] on div "**********" at bounding box center [783, 370] width 1496 height 733
click at [676, 29] on button "Edit Products" at bounding box center [677, 37] width 64 height 28
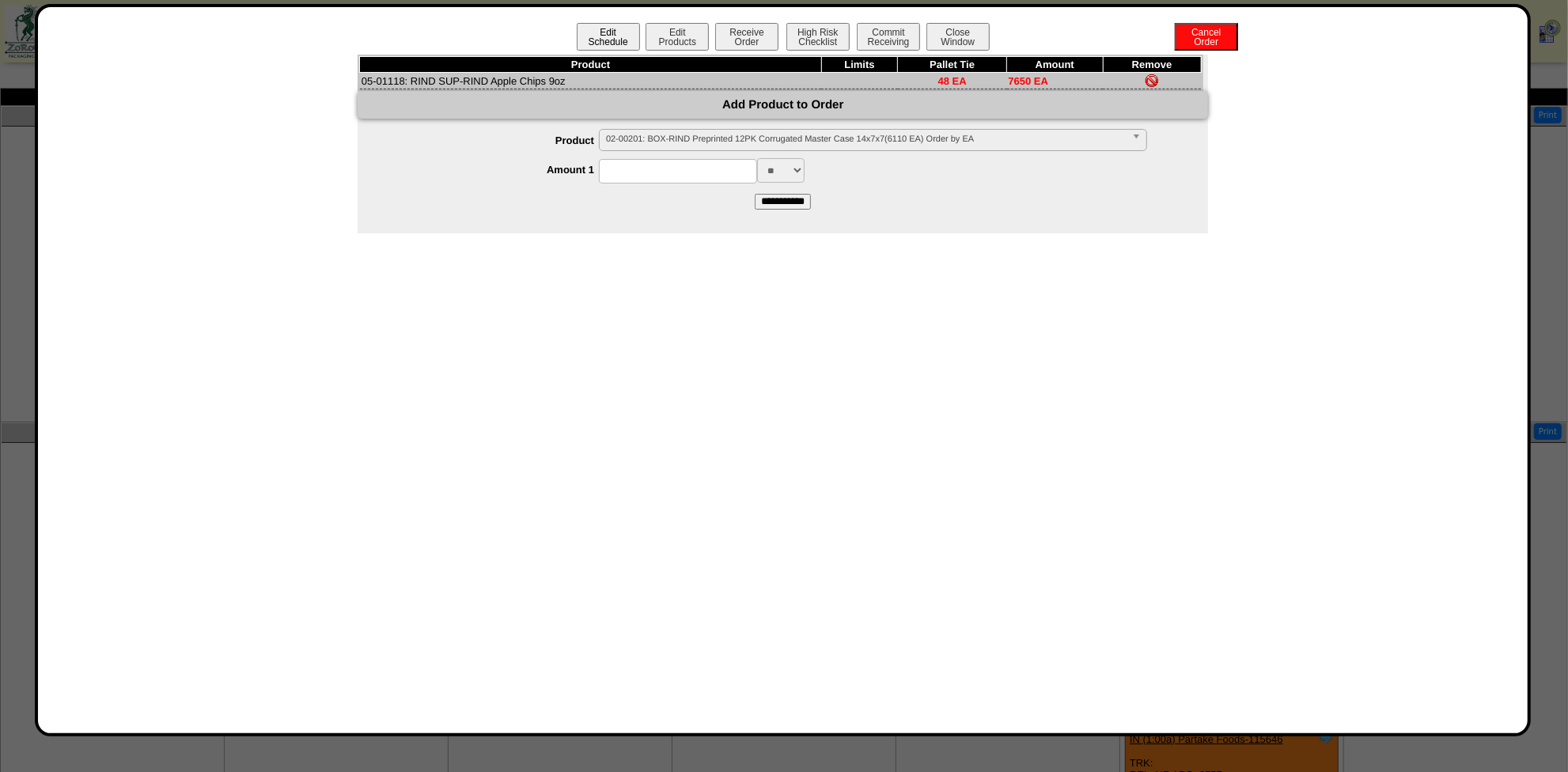
click at [615, 35] on button "Edit Schedule" at bounding box center [609, 37] width 64 height 28
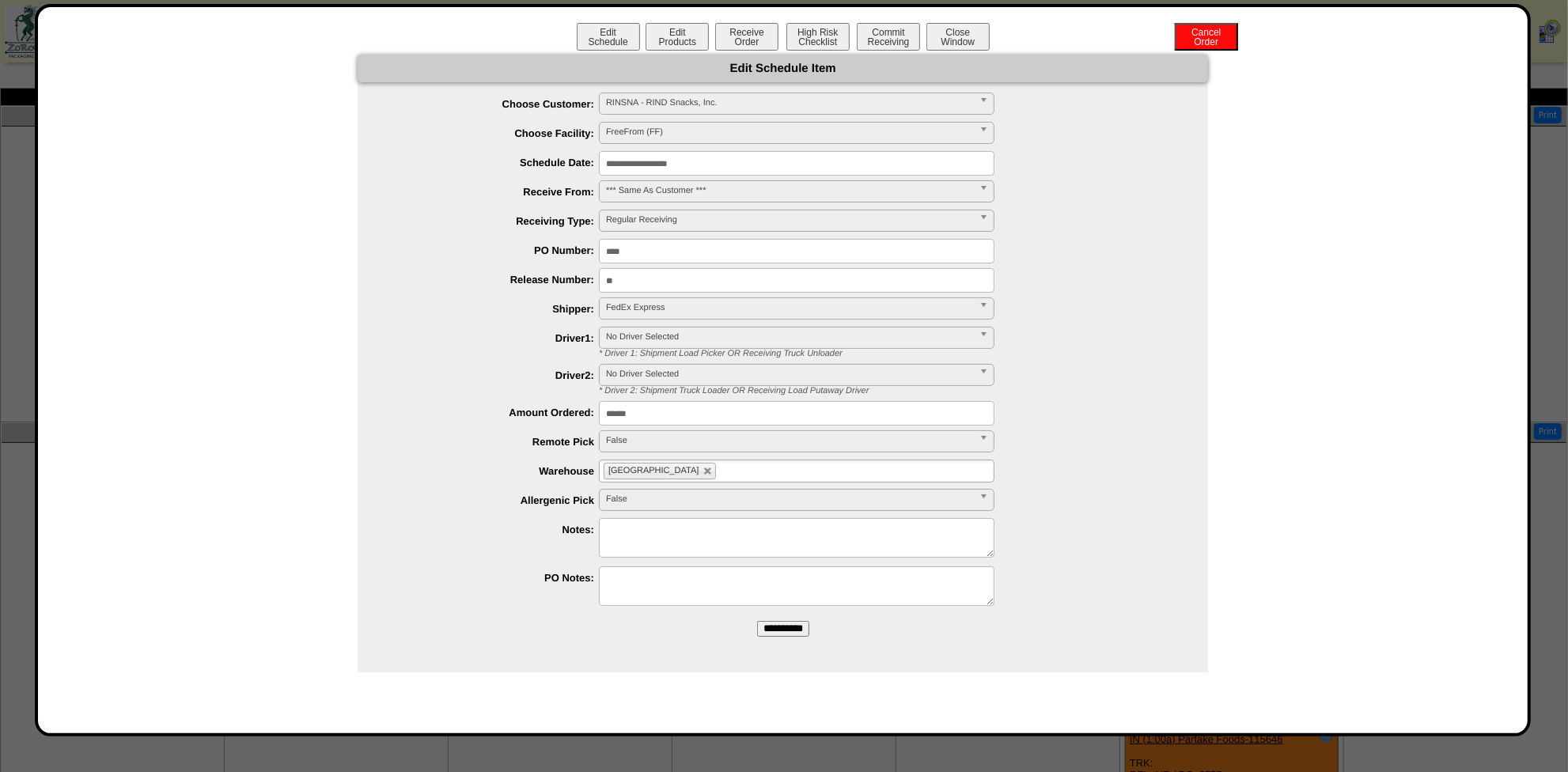
click at [650, 529] on textarea at bounding box center [797, 537] width 395 height 40
paste textarea "**********"
type textarea "**********"
click at [789, 627] on input "**********" at bounding box center [783, 629] width 53 height 16
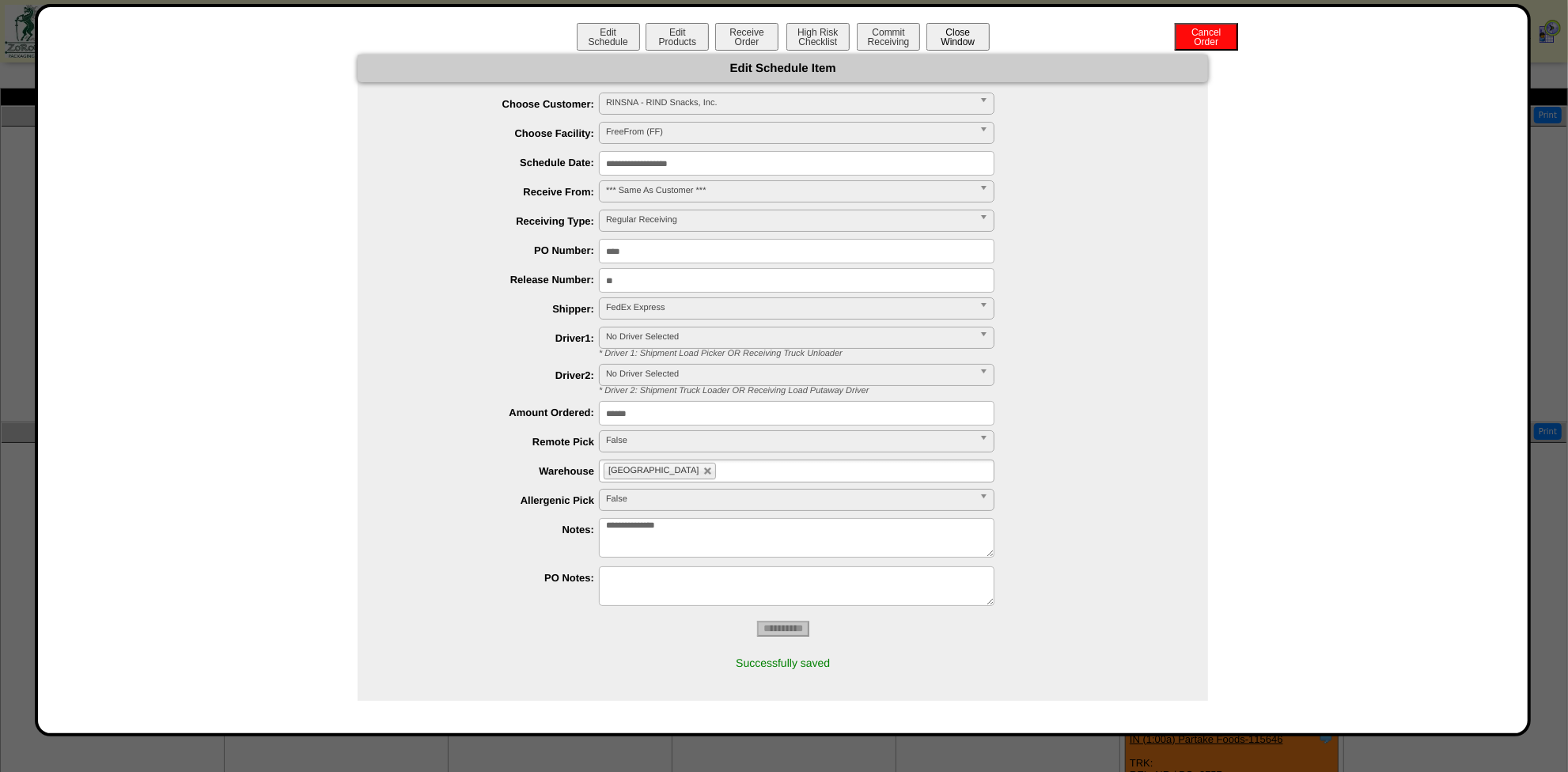
click at [974, 37] on button "Close Window" at bounding box center [958, 37] width 64 height 28
